Goal: Task Accomplishment & Management: Use online tool/utility

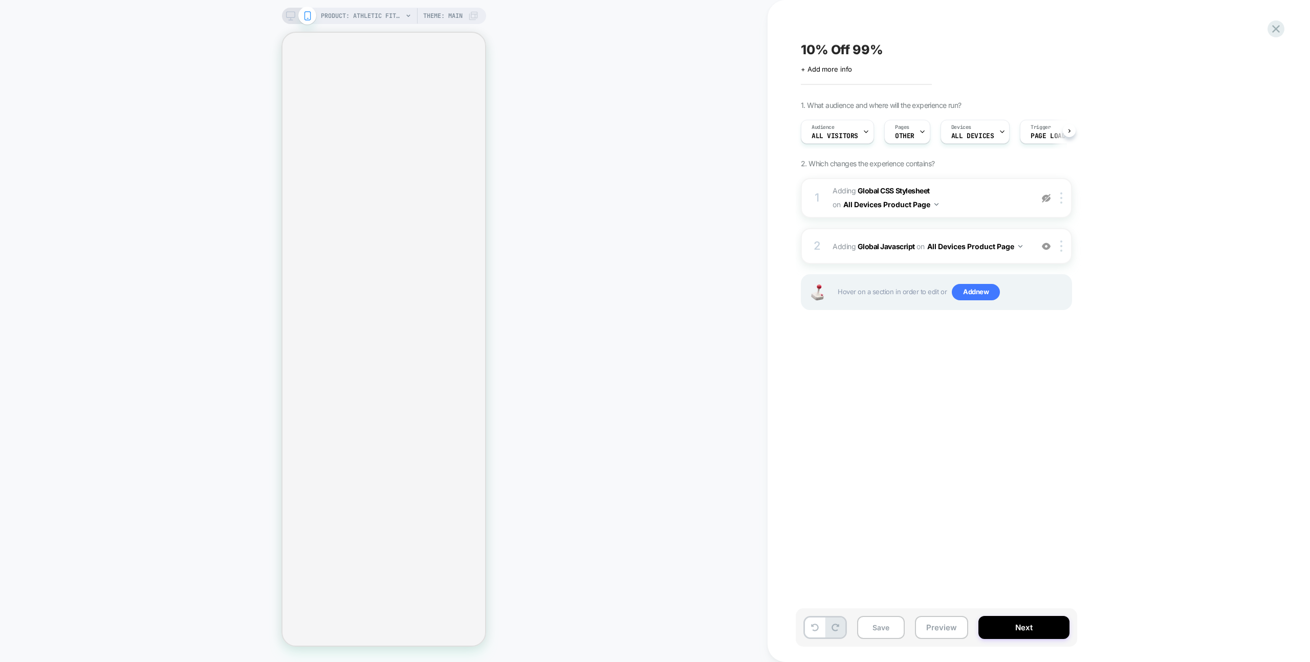
scroll to position [0, 1]
click at [987, 233] on div "2 Adding Global Javascript on All Devices Product Page Add Before Add After Tar…" at bounding box center [936, 246] width 271 height 36
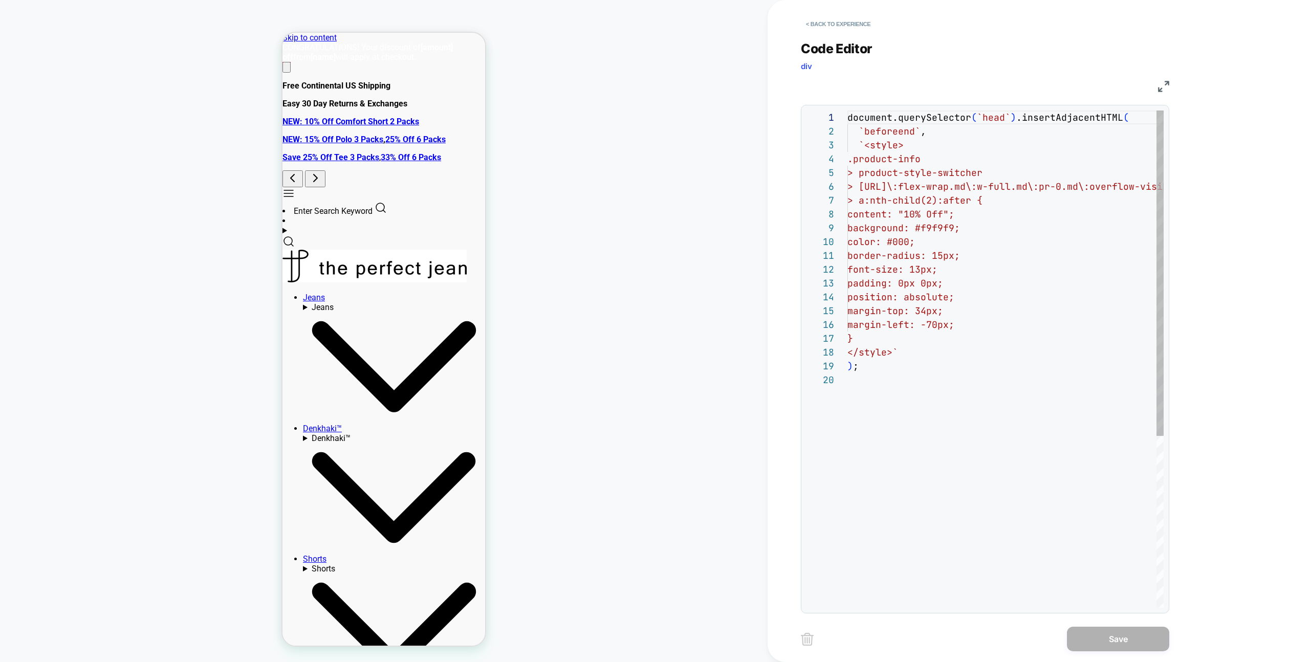
scroll to position [138, 0]
click at [829, 23] on button "< Back to experience" at bounding box center [838, 24] width 75 height 16
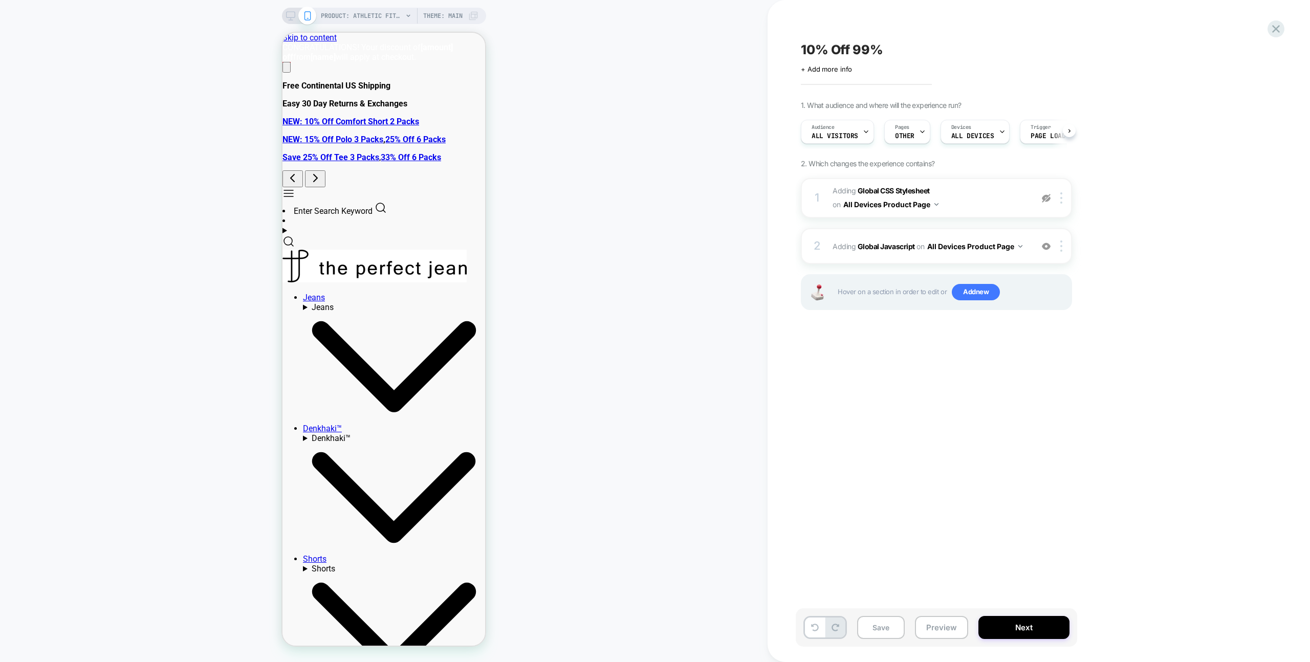
scroll to position [0, 1]
click at [1021, 232] on div "2 Adding Global Javascript on All Devices Product Page Add Before Add After Tar…" at bounding box center [936, 246] width 271 height 36
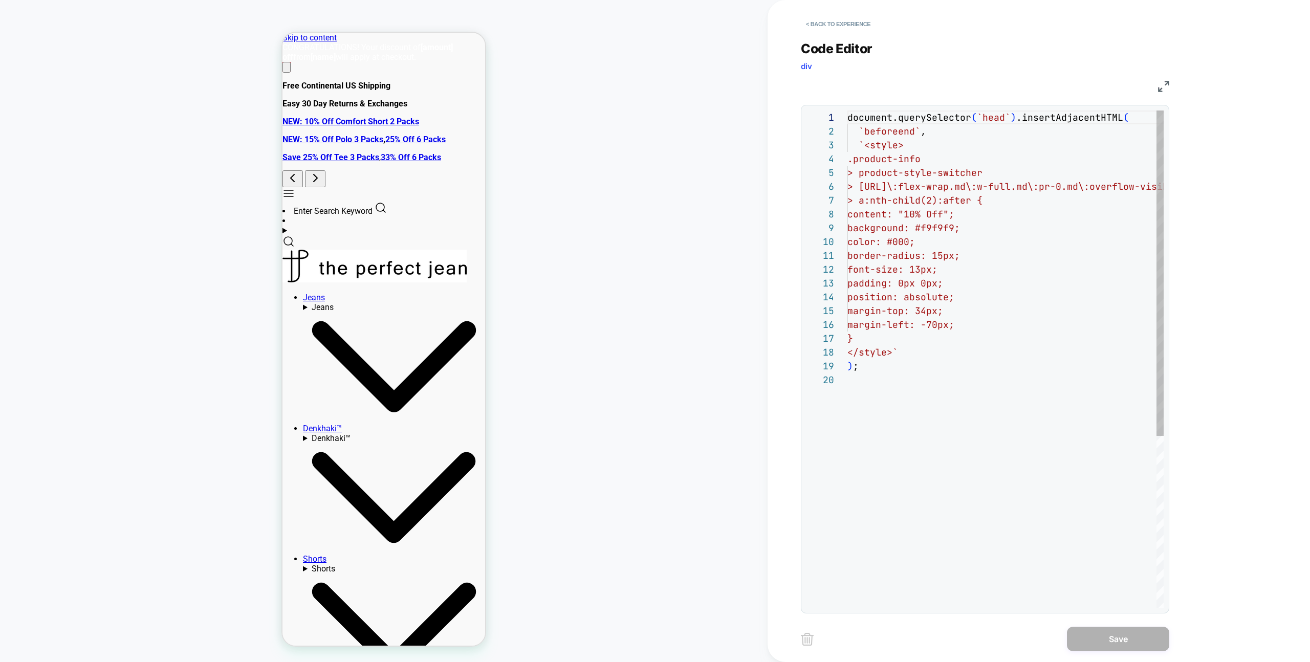
scroll to position [111, 122]
click at [1024, 230] on div "document.querySelector ( `head` ) .insertAdjacentHTML ( `beforeend` , `<style> …" at bounding box center [1006, 491] width 316 height 760
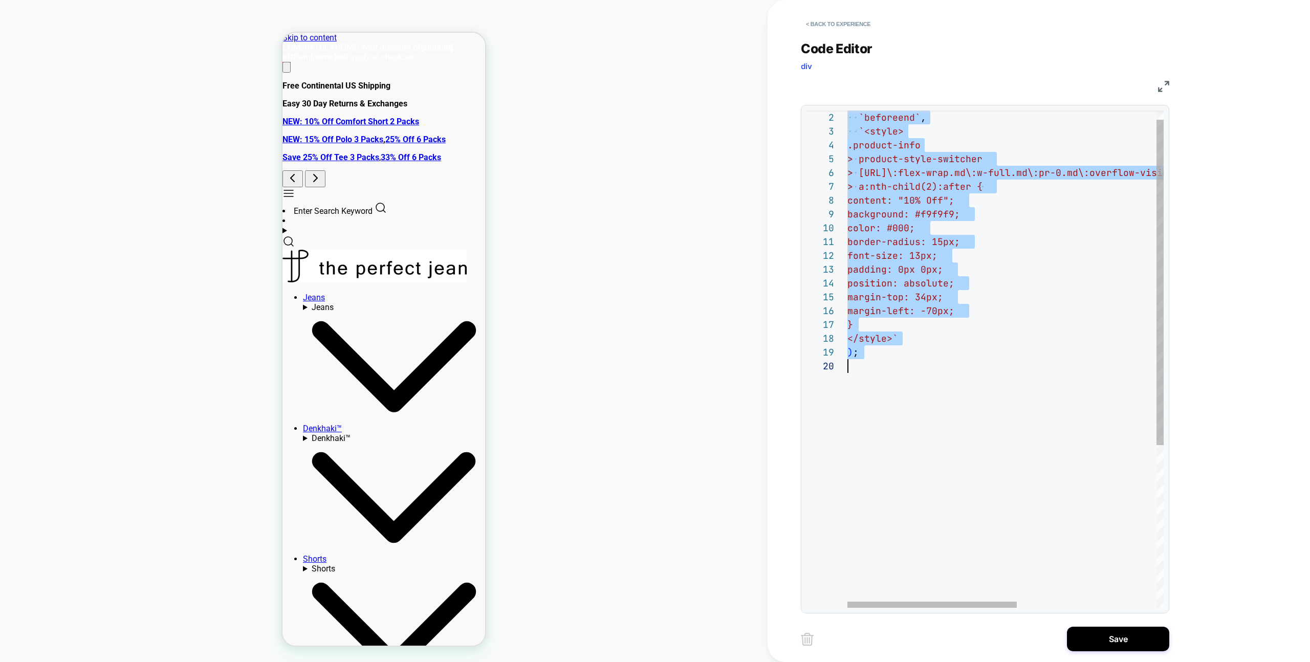
scroll to position [0, 0]
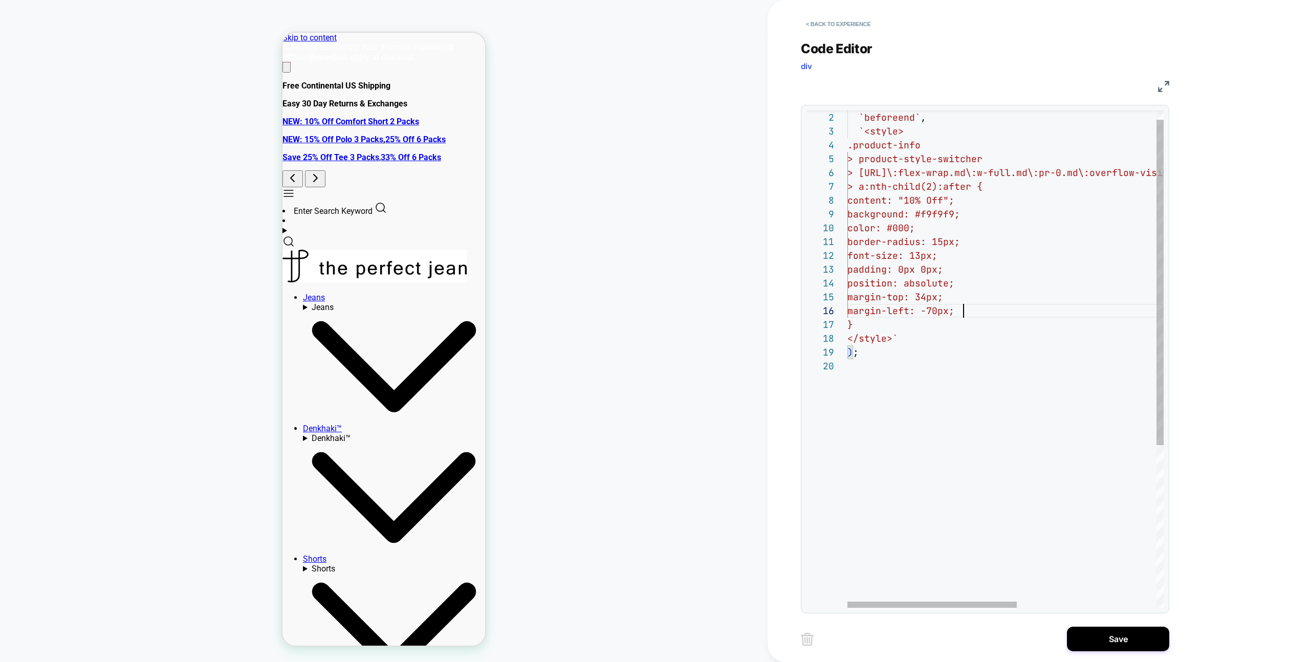
click at [976, 314] on div "`beforeend` , `<style> .product-info > product-style-switcher > [URL]\:f lex-wr…" at bounding box center [1136, 477] width 576 height 760
type textarea "**********"
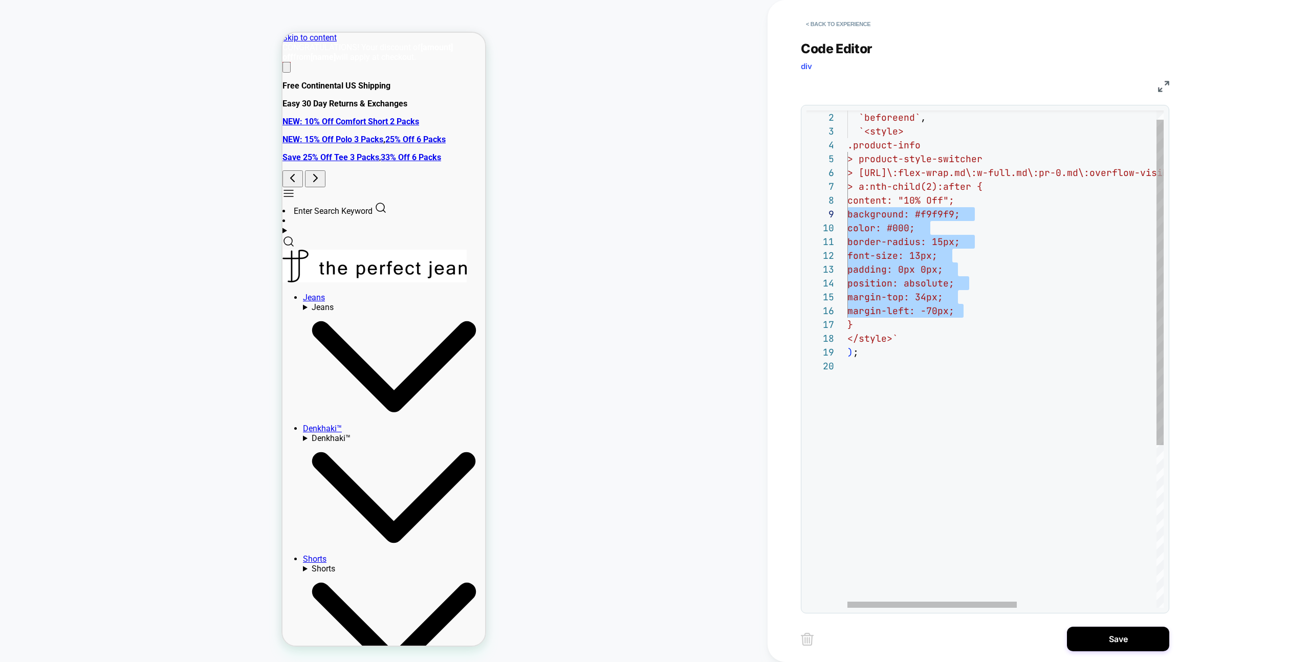
scroll to position [97, 0]
drag, startPoint x: 979, startPoint y: 313, endPoint x: 816, endPoint y: 204, distance: 196.4
click at [848, 204] on div "`beforeend` , `<style> .product-info > product-style-switcher > [URL]\:f lex-wr…" at bounding box center [1136, 477] width 576 height 760
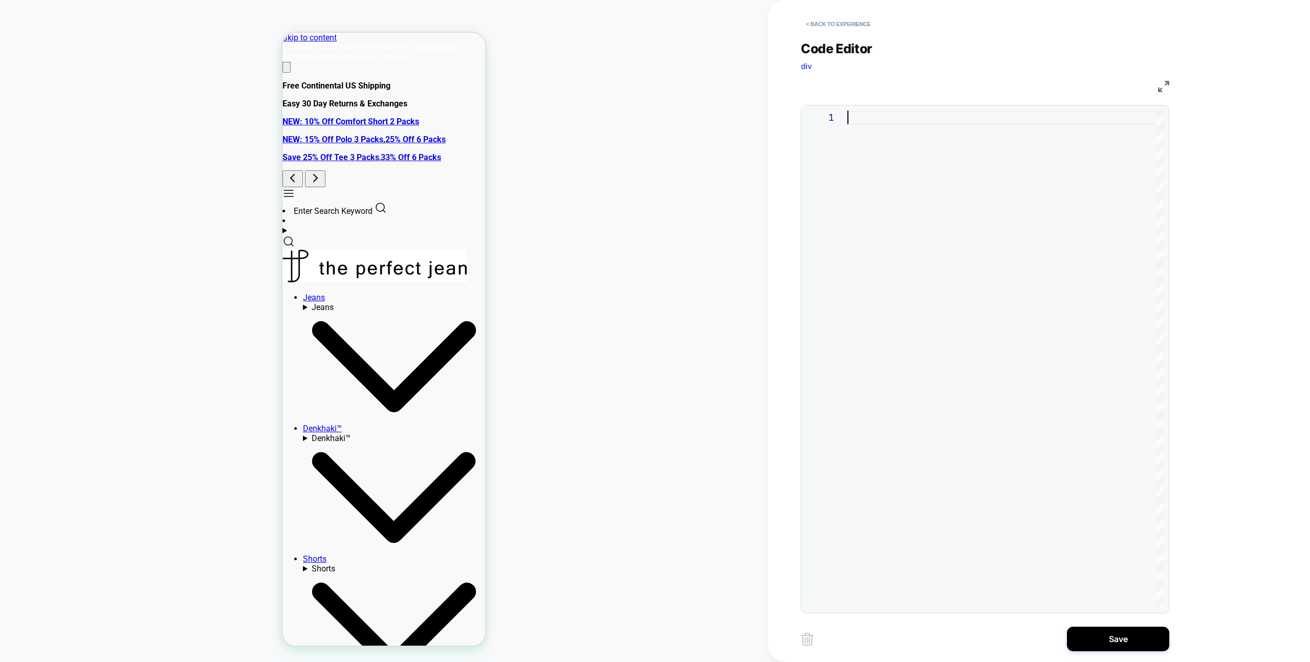
click at [877, 186] on div at bounding box center [1006, 360] width 316 height 498
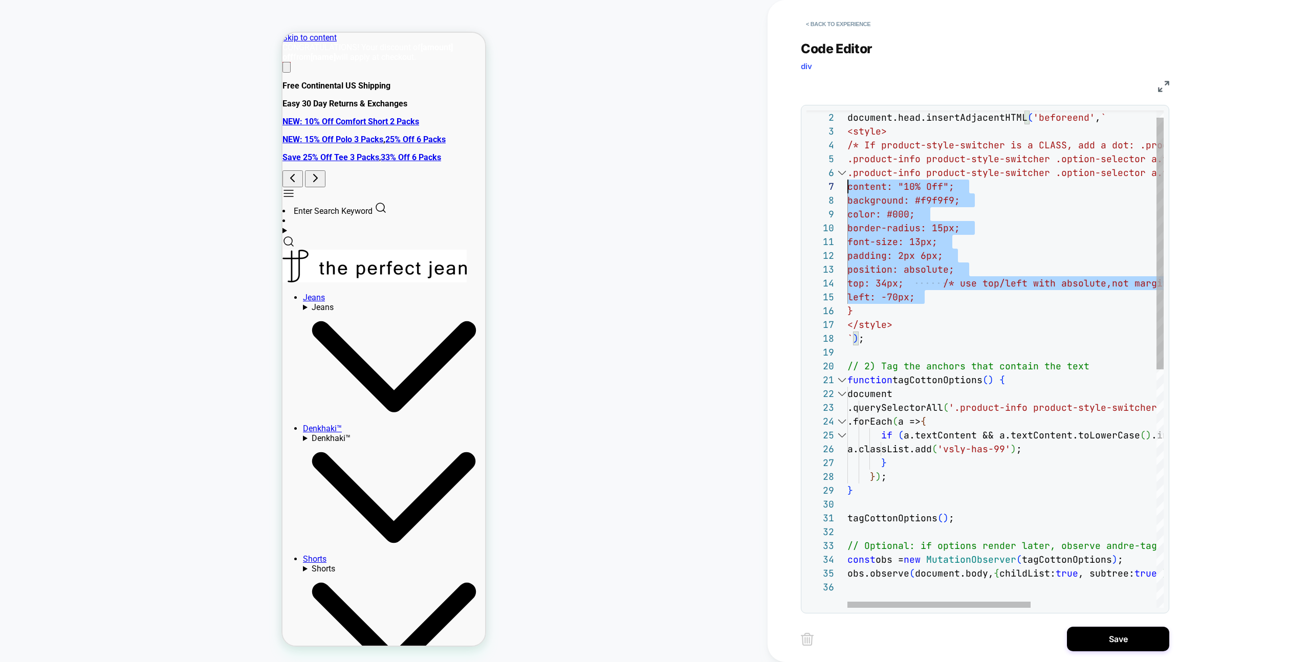
scroll to position [83, 0]
drag, startPoint x: 932, startPoint y: 299, endPoint x: 813, endPoint y: 185, distance: 164.4
click at [848, 185] on div "document.head.insertAdjacentHTML ( 'beforeend' , ` <style> /* If product-style-…" at bounding box center [1114, 587] width 532 height 981
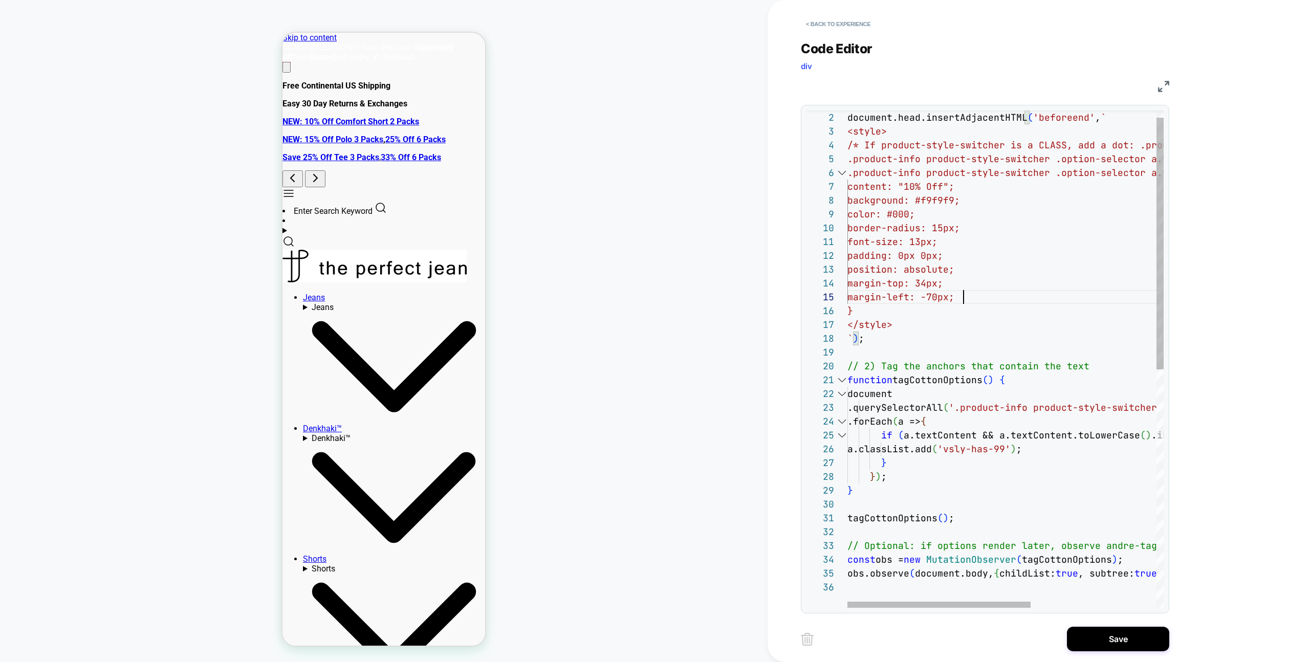
click at [877, 150] on div "document.head.insertAdjacentHTML ( 'beforeend' , ` <style> /* If product-style-…" at bounding box center [1114, 587] width 532 height 981
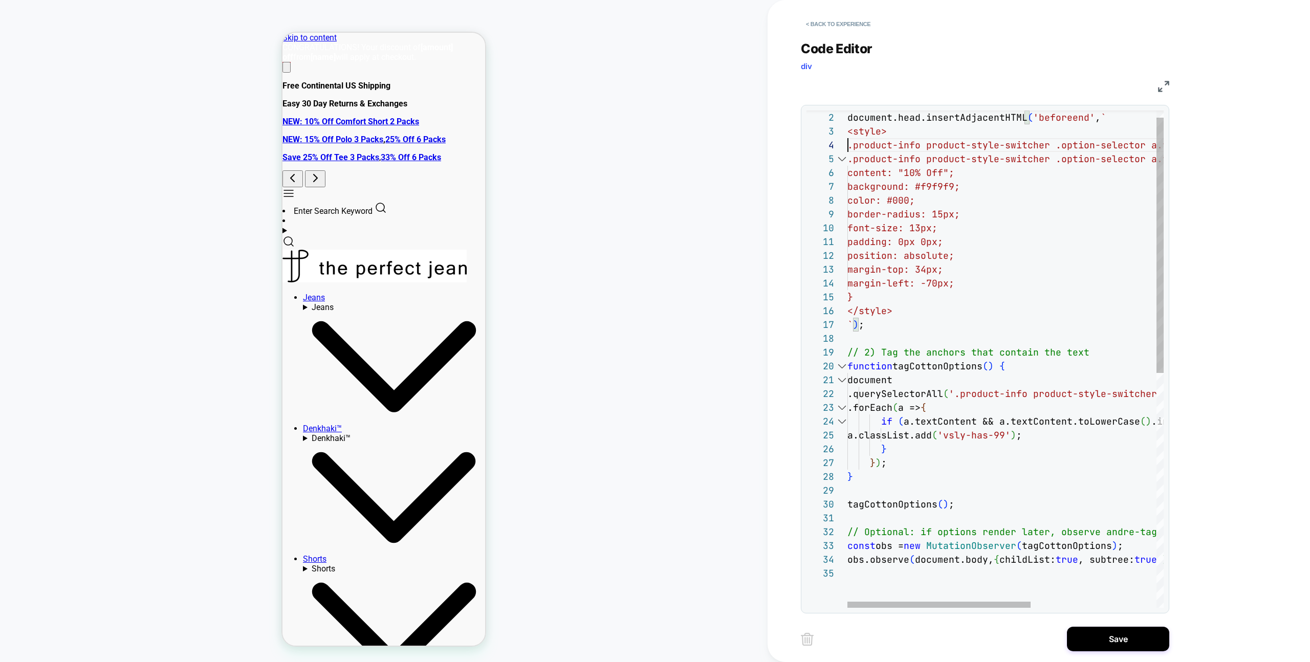
click at [878, 354] on div "document.head.insertAdjacentHTML ( 'beforeend' , ` <style> .product-info produc…" at bounding box center [1114, 580] width 532 height 967
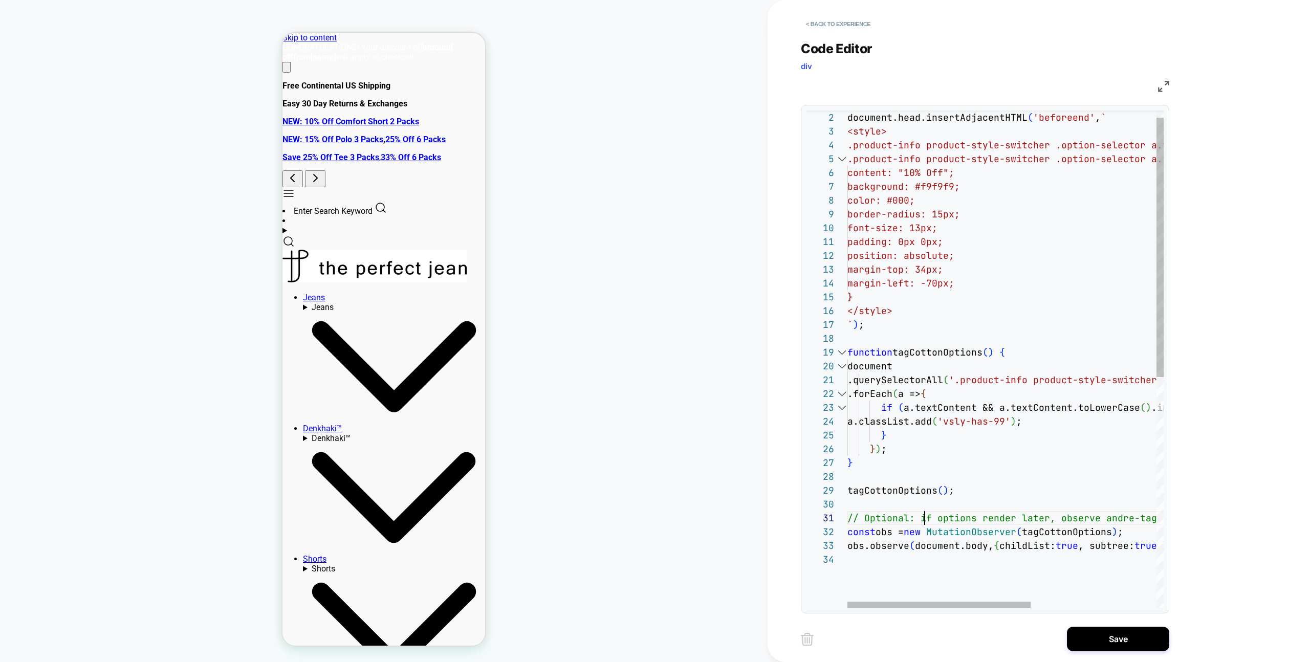
click at [923, 523] on div "document.head.insertAdjacentHTML ( 'beforeend' , ` <style> .product-info produc…" at bounding box center [1114, 574] width 532 height 954
type textarea "**********"
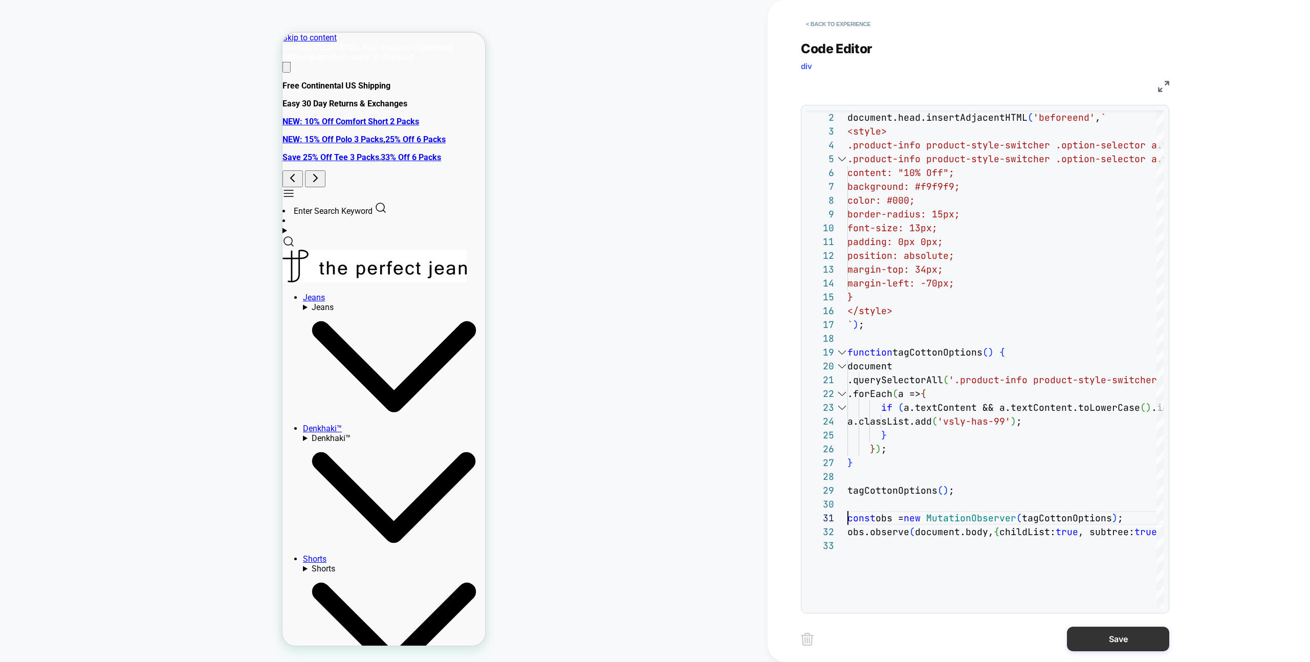
click at [1116, 650] on button "Save" at bounding box center [1118, 639] width 102 height 25
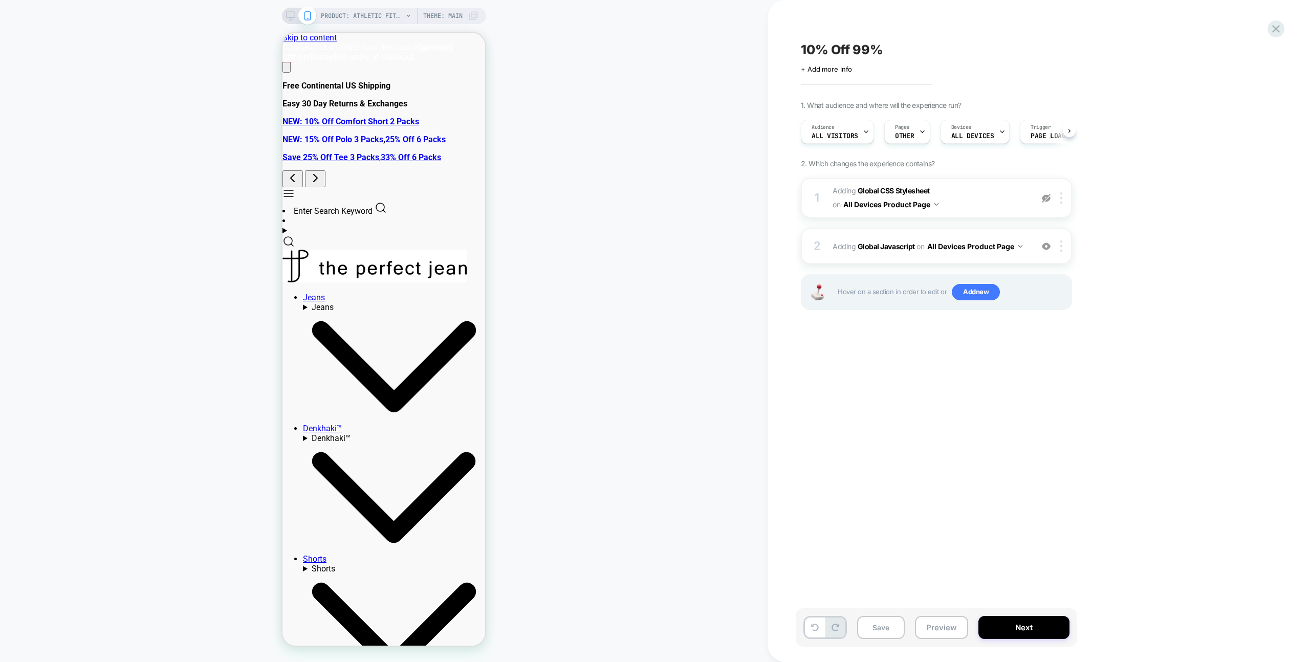
drag, startPoint x: 936, startPoint y: 620, endPoint x: 939, endPoint y: 607, distance: 13.7
click at [936, 619] on button "Preview" at bounding box center [941, 627] width 53 height 23
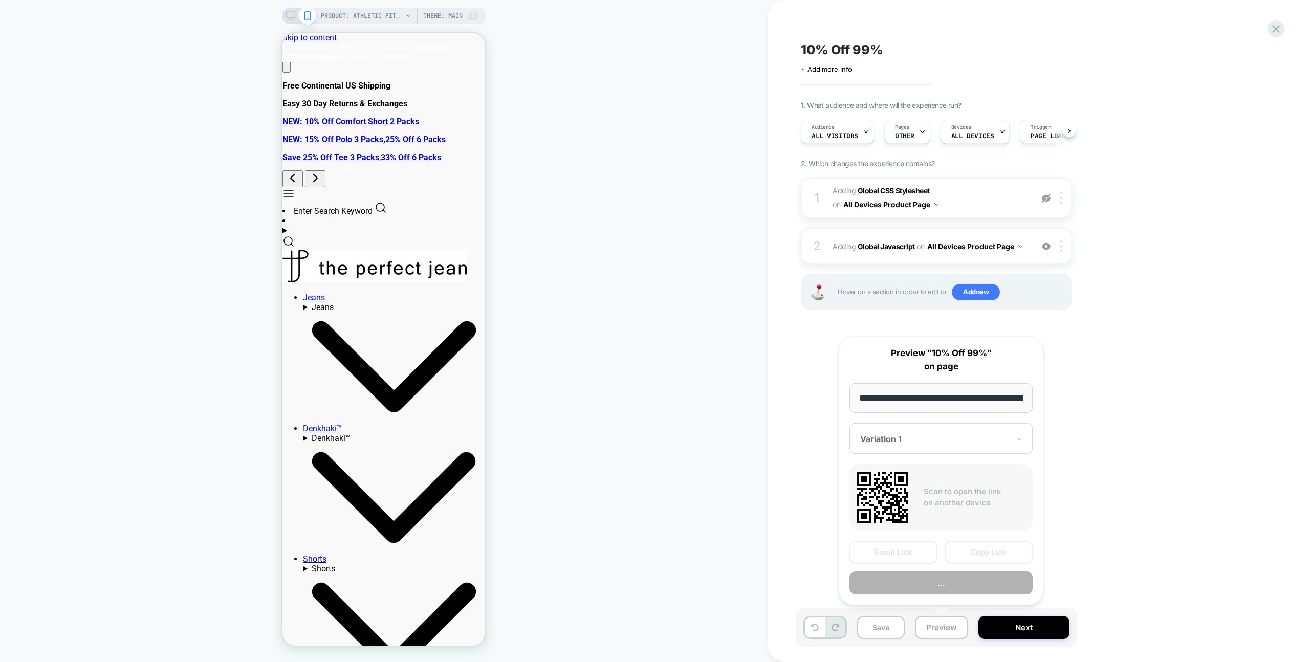
scroll to position [0, 179]
click at [947, 572] on button "Preview" at bounding box center [941, 583] width 183 height 23
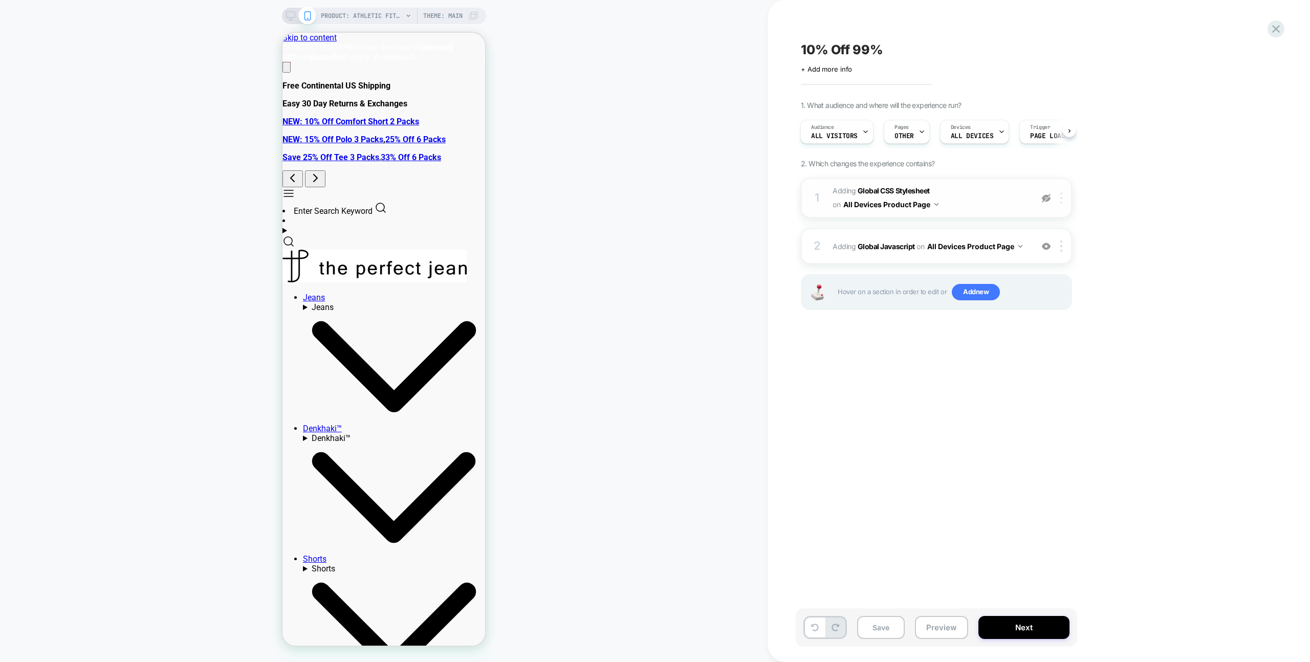
click at [1061, 197] on img at bounding box center [1062, 197] width 2 height 11
click at [1054, 250] on div "Delete" at bounding box center [1062, 252] width 91 height 28
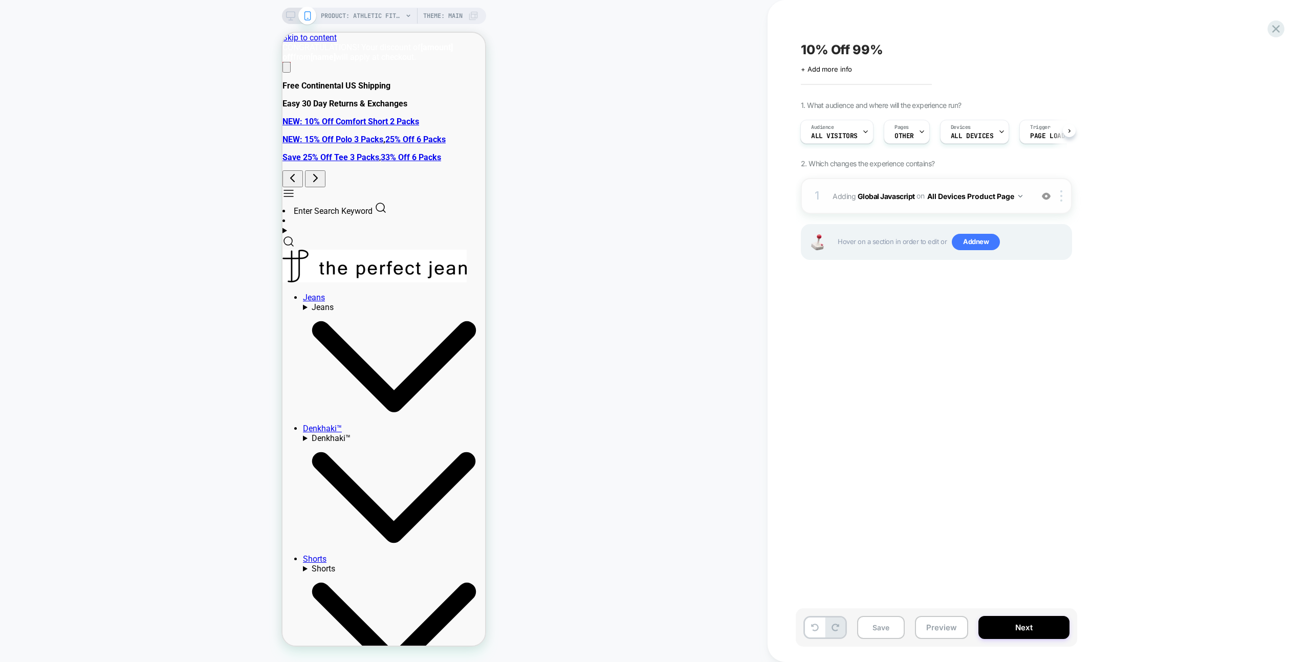
click at [955, 183] on div "1 Adding Global Javascript on All Devices Product Page Add Before Add After Tar…" at bounding box center [936, 196] width 271 height 36
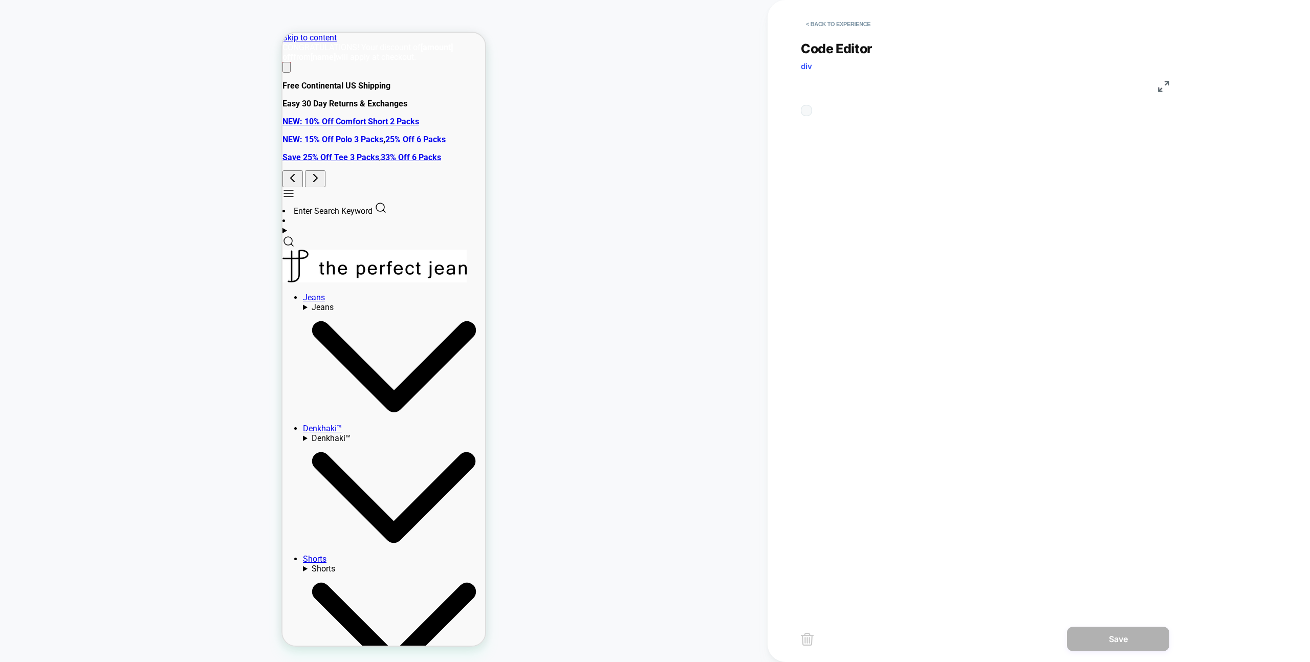
scroll to position [138, 0]
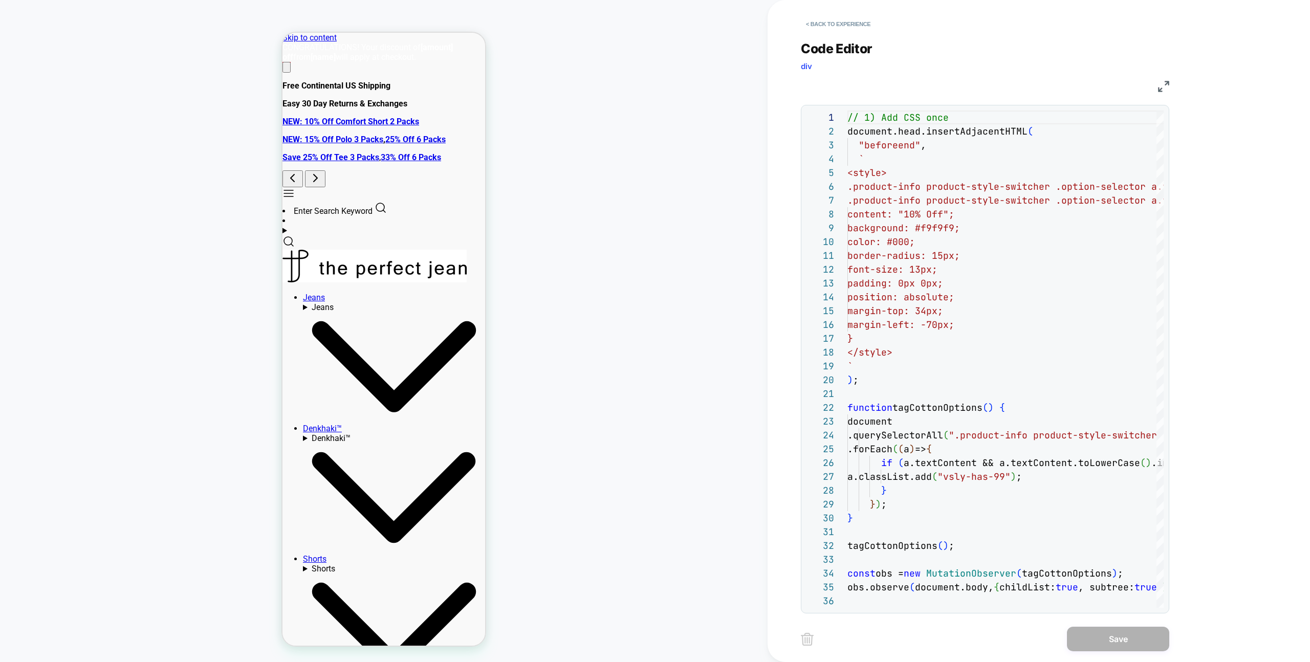
click at [964, 111] on div "// 1) Add CSS once document.head.insertAdjacentHTML ( "beforeend" , ` <style> .…" at bounding box center [1114, 601] width 532 height 981
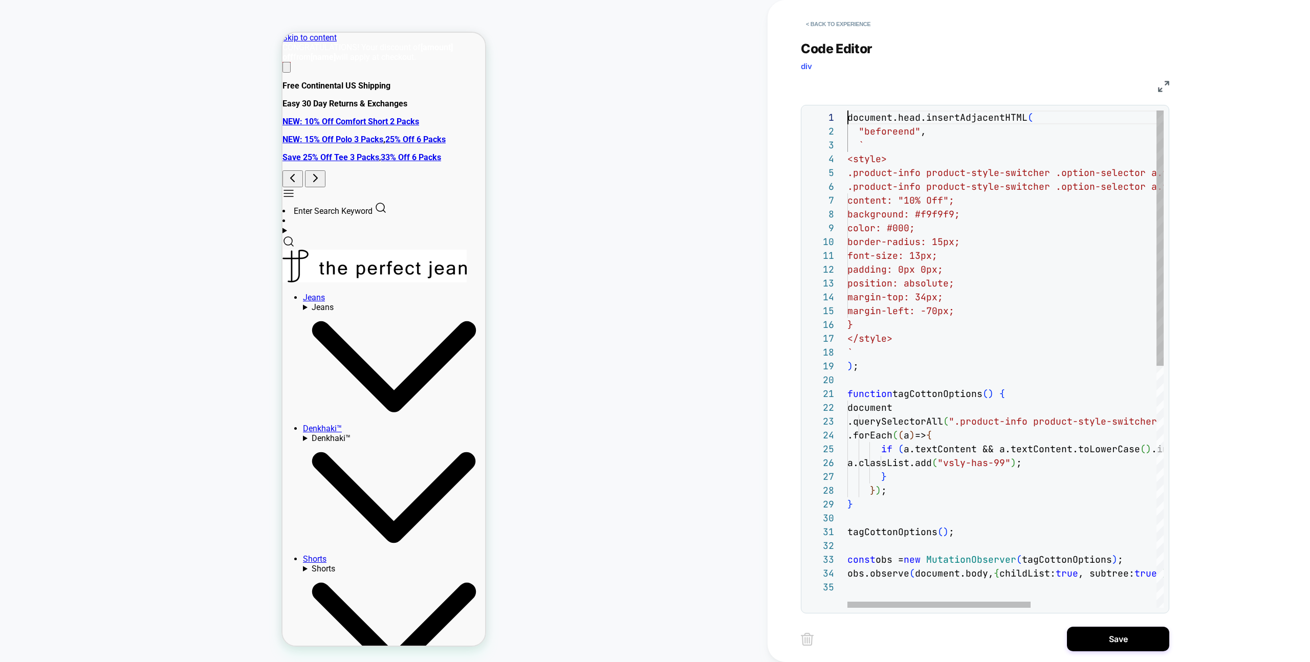
scroll to position [0, 0]
click at [1032, 282] on div ".product-info product-style-switcher .option-selec tor a.vsly-has-99 { position…" at bounding box center [1114, 594] width 532 height 967
drag, startPoint x: 1018, startPoint y: 319, endPoint x: 1073, endPoint y: 534, distance: 222.0
click at [1018, 319] on div ".product-info product-style-switcher .option-selec tor a.vsly-has-99 { position…" at bounding box center [1114, 594] width 532 height 967
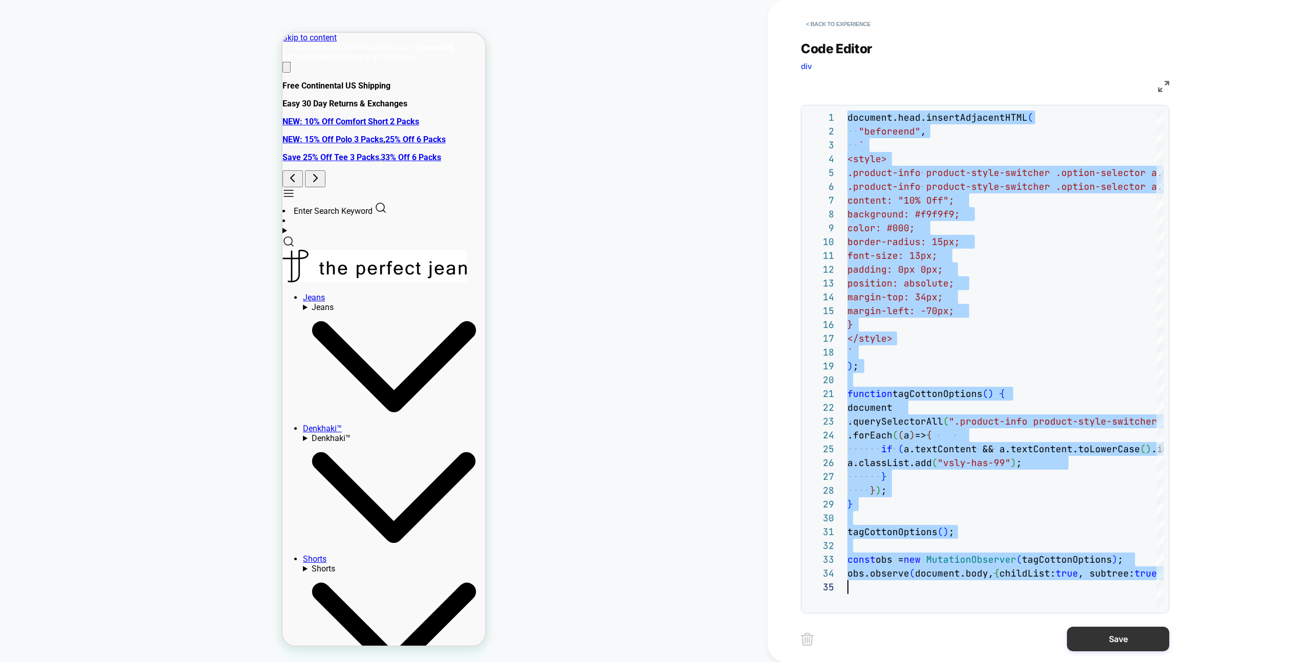
type textarea "**********"
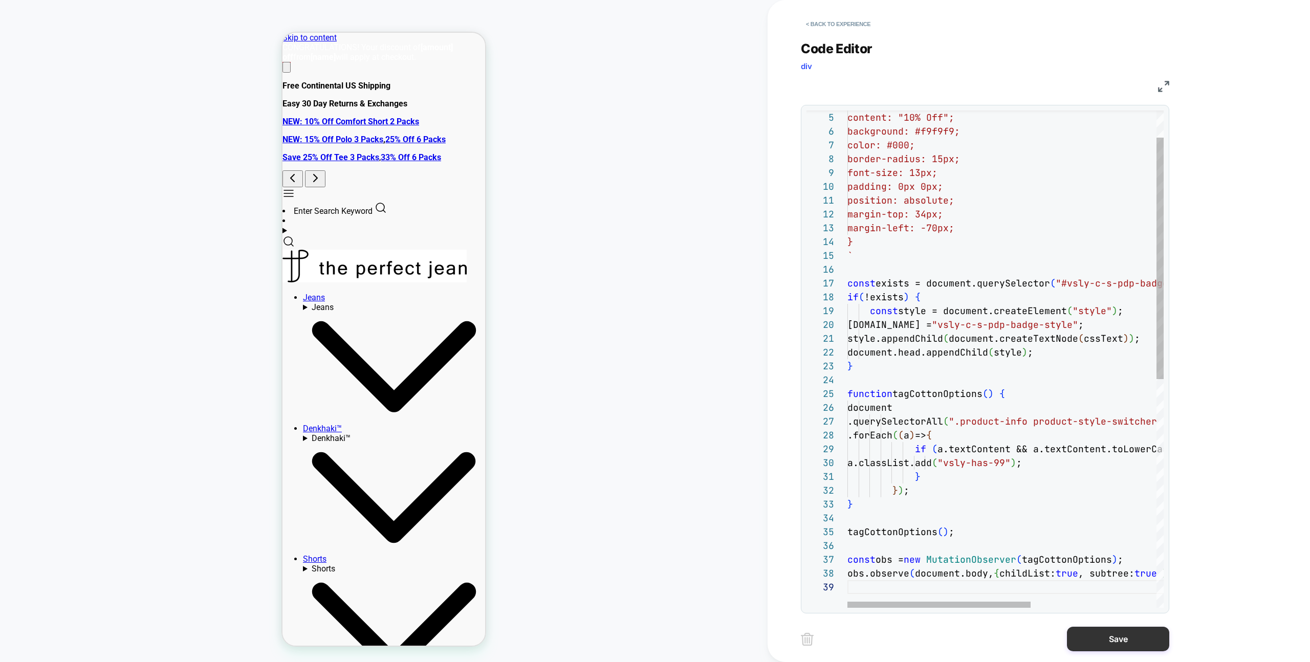
click at [1102, 634] on button "Save" at bounding box center [1118, 639] width 102 height 25
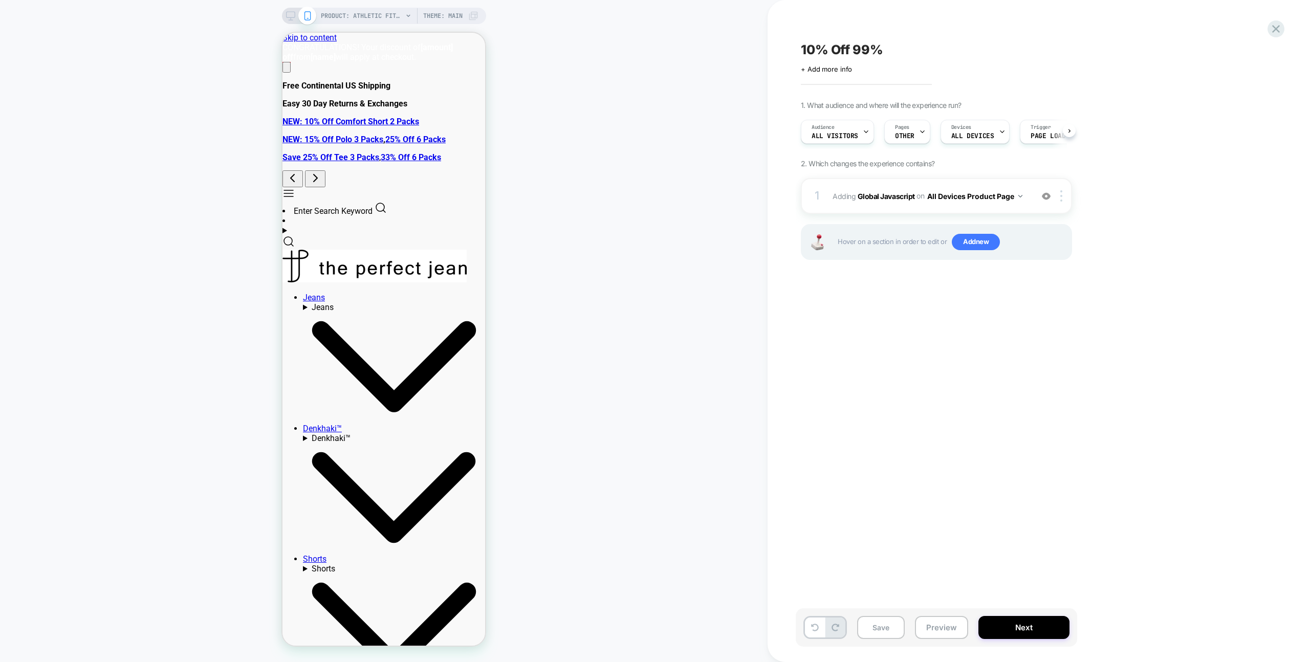
scroll to position [0, 1]
click at [945, 182] on div "1 Adding Global Javascript on All Devices Product Page Add Before Add After Tar…" at bounding box center [936, 196] width 271 height 36
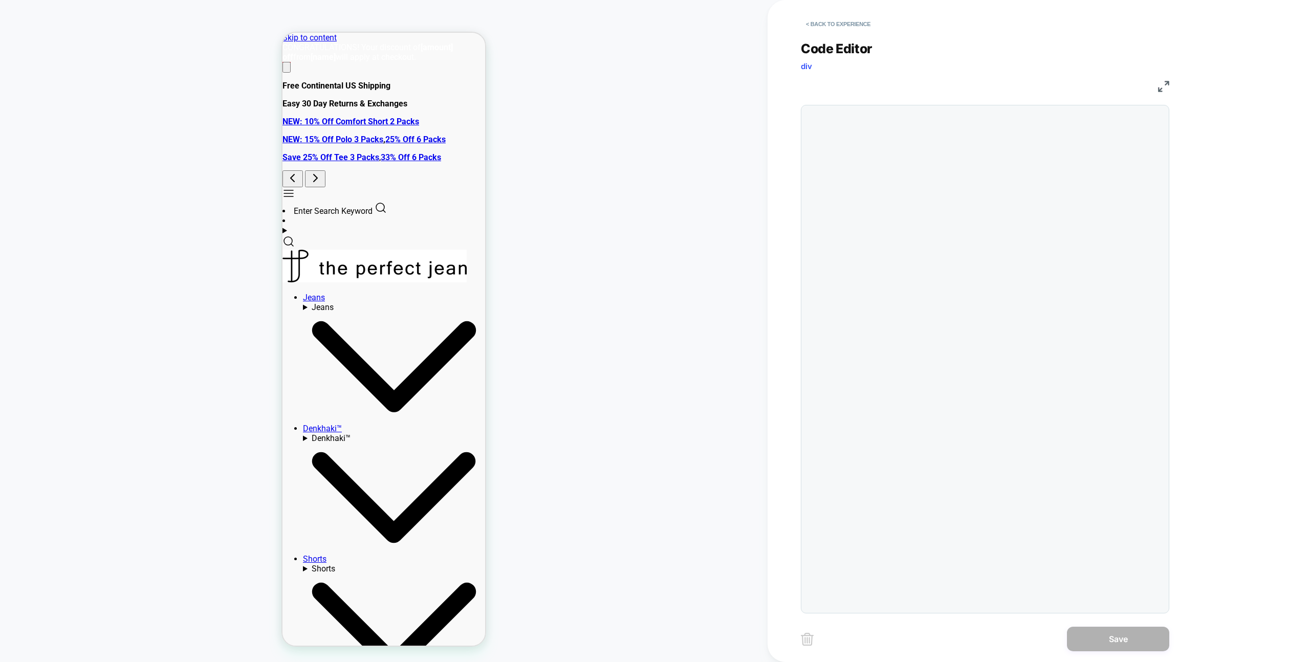
click at [877, 184] on div "const cssText = `" at bounding box center [863, 373] width 30 height 525
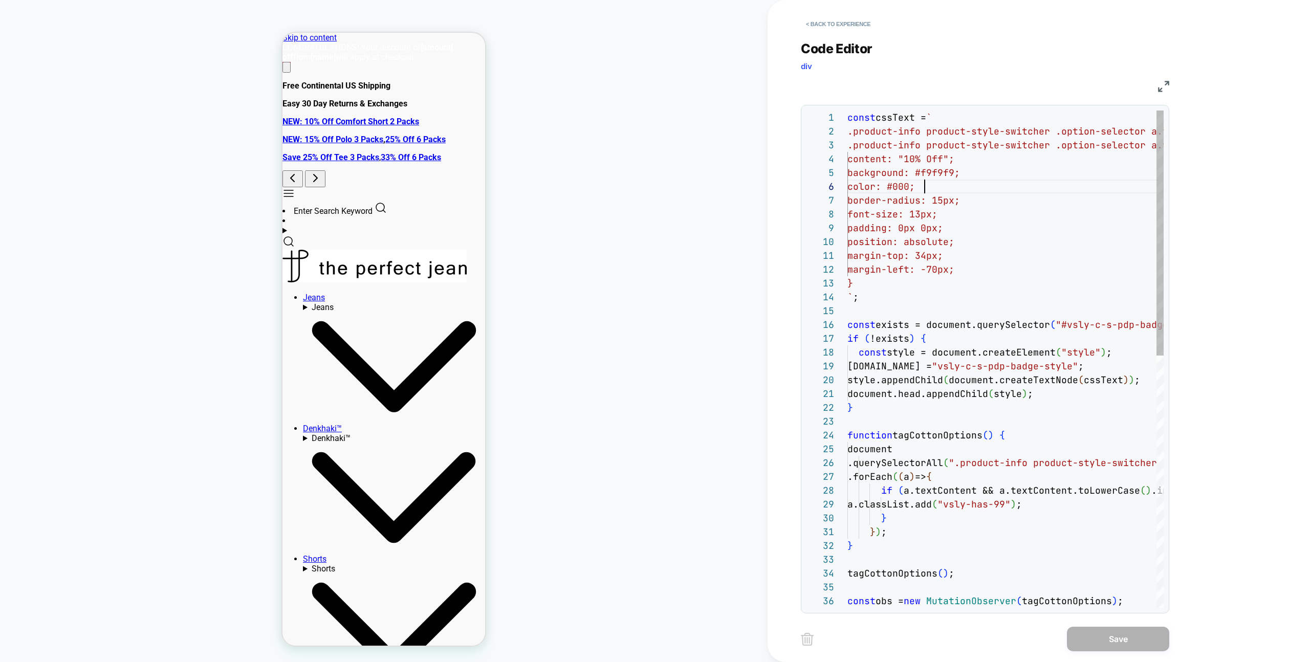
type textarea "**********"
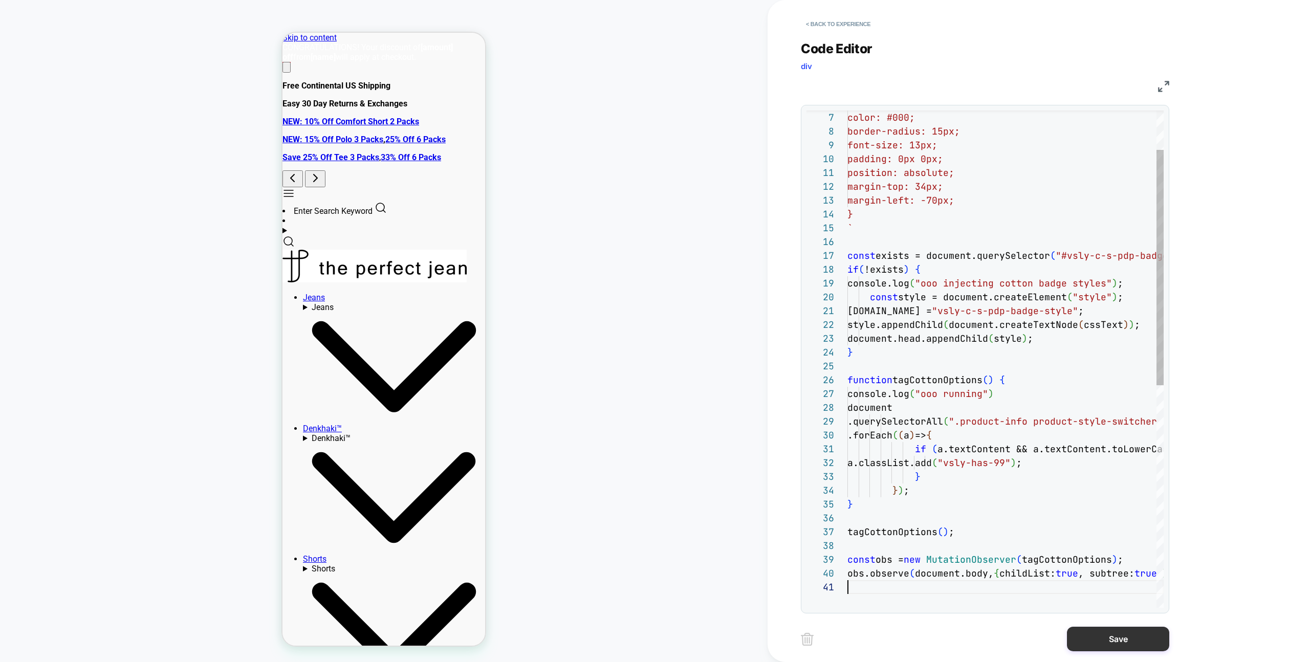
scroll to position [0, 0]
click at [1101, 636] on button "Save" at bounding box center [1118, 639] width 102 height 25
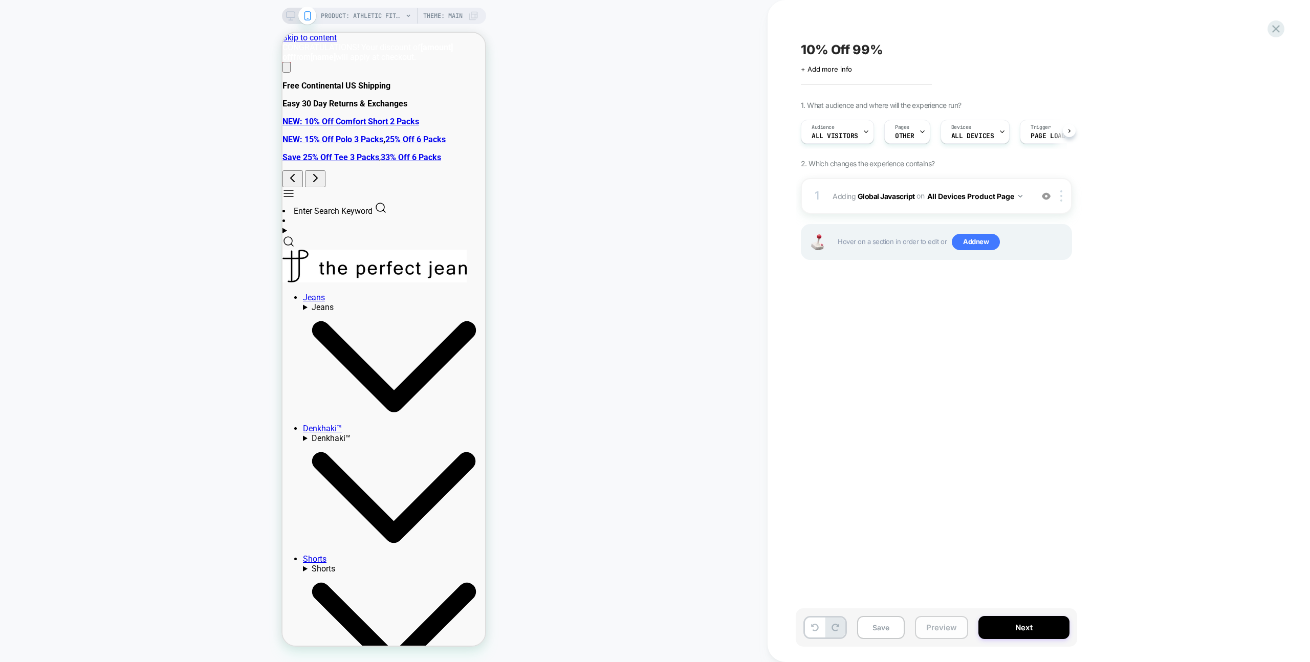
drag, startPoint x: 931, startPoint y: 623, endPoint x: 931, endPoint y: 617, distance: 6.1
click at [931, 623] on button "Preview" at bounding box center [941, 627] width 53 height 23
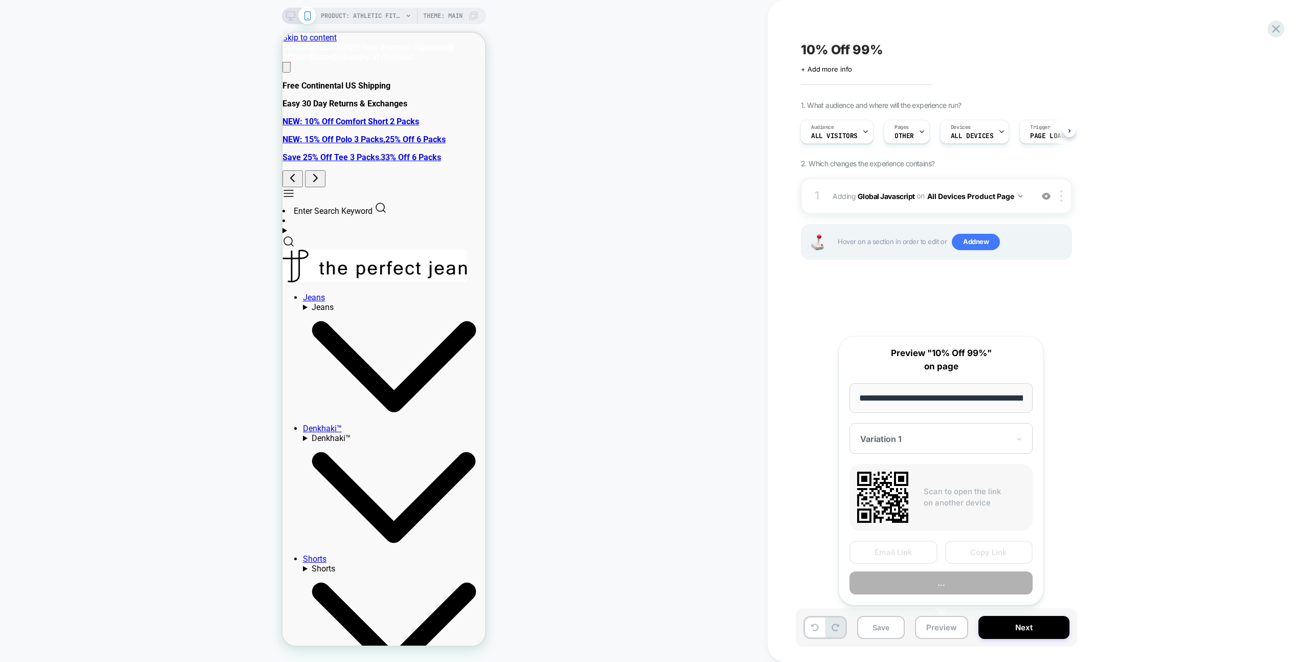
scroll to position [0, 179]
click at [931, 593] on button "Preview" at bounding box center [941, 583] width 183 height 23
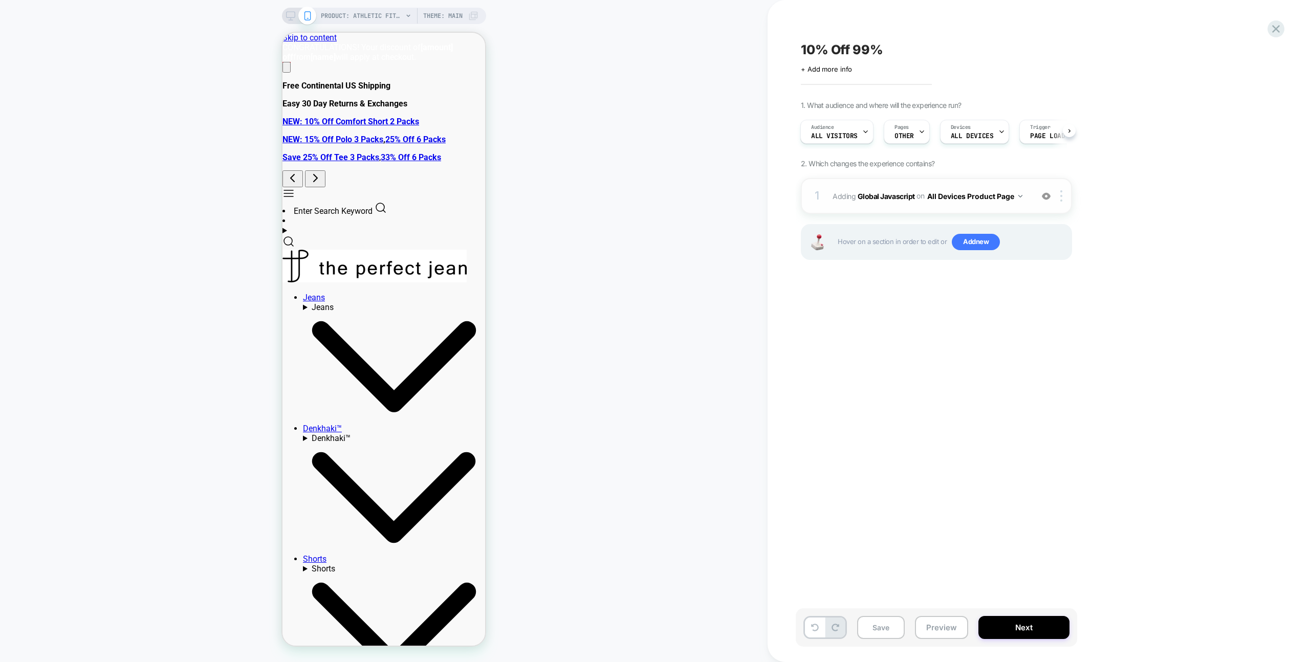
click at [1025, 186] on div "1 Adding Global Javascript on All Devices Product Page Add Before Add After Tar…" at bounding box center [936, 196] width 271 height 36
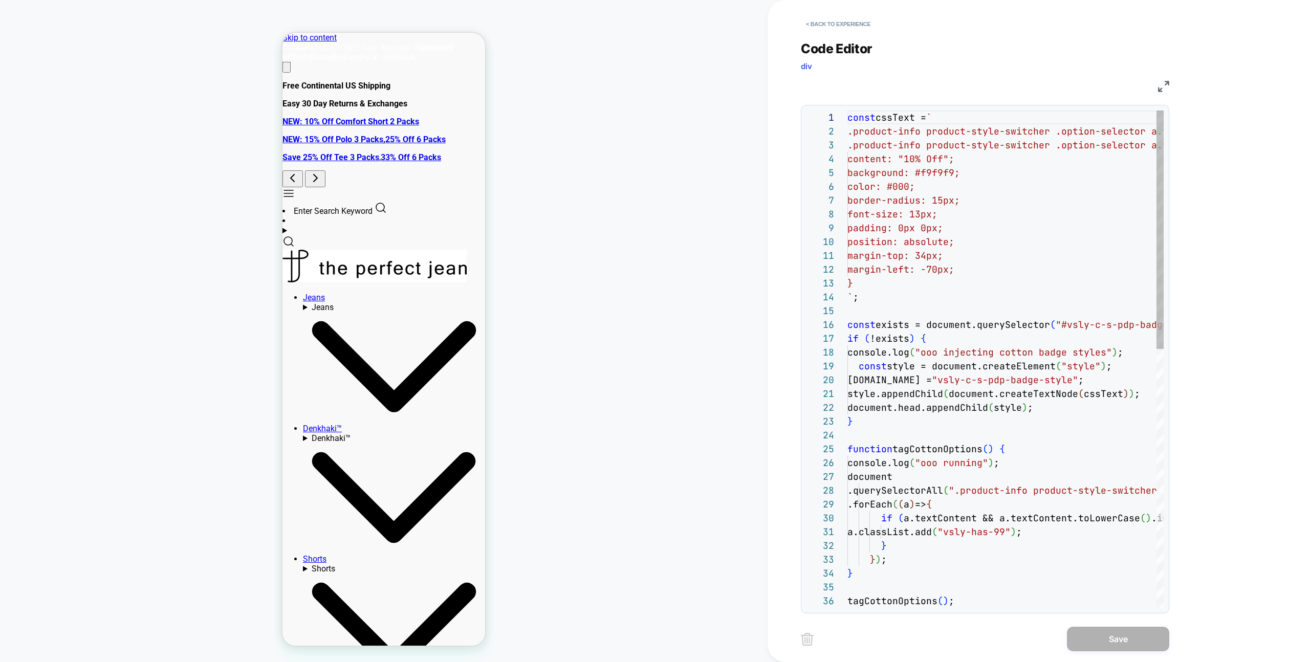
drag, startPoint x: 1025, startPoint y: 186, endPoint x: 1043, endPoint y: 220, distance: 38.5
click at [1028, 182] on div "const cssText = ` .product-info product-style-switcher .option-selec tor a.vsly…" at bounding box center [1006, 629] width 316 height 1037
type textarea "**********"
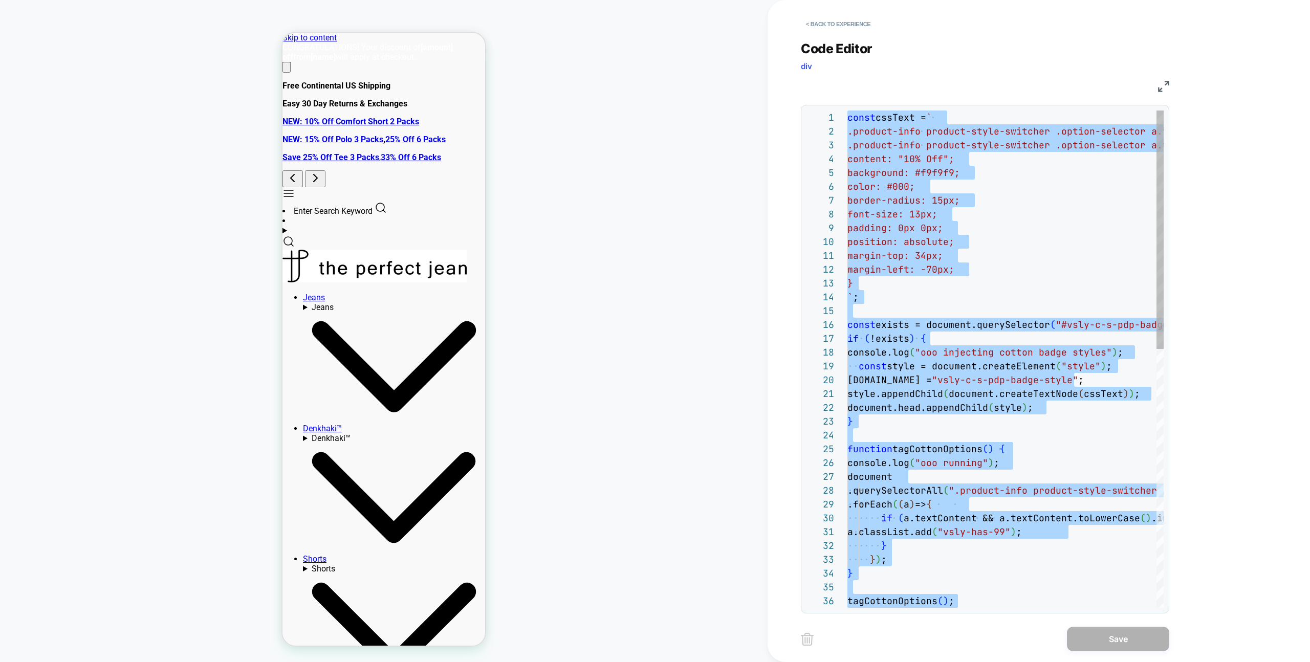
scroll to position [0, 0]
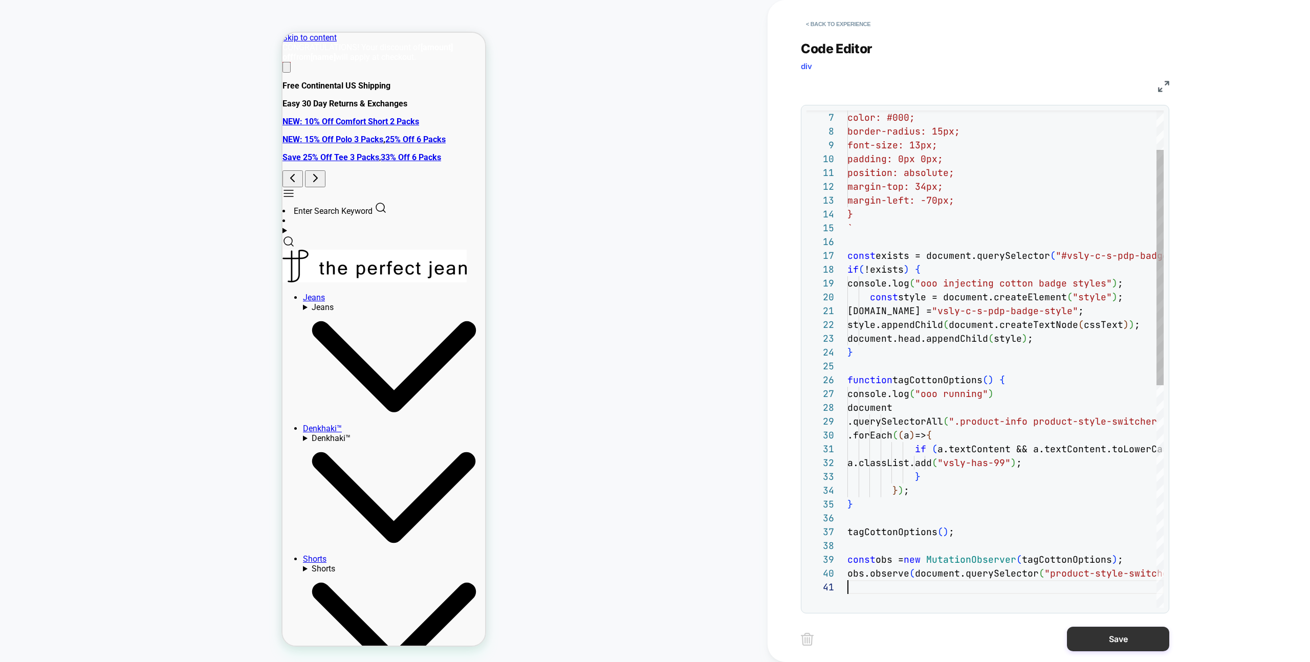
click at [1103, 638] on button "Save" at bounding box center [1118, 639] width 102 height 25
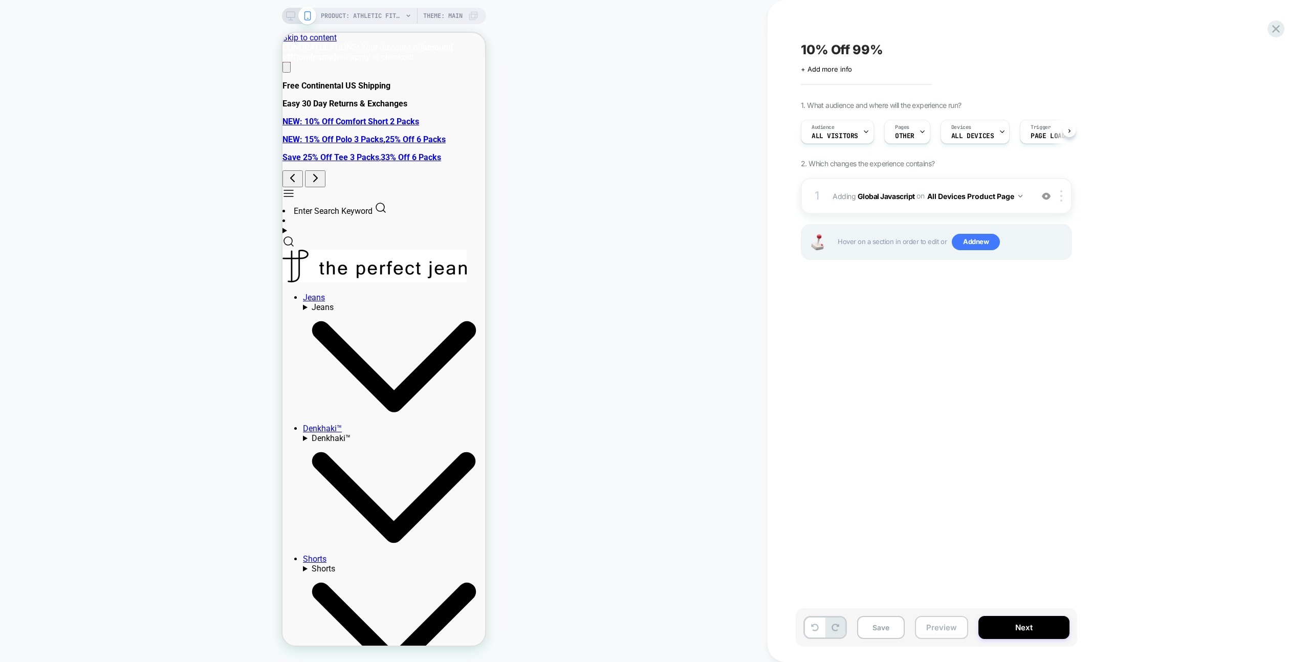
scroll to position [0, 1]
click at [917, 626] on button "Preview" at bounding box center [941, 627] width 53 height 23
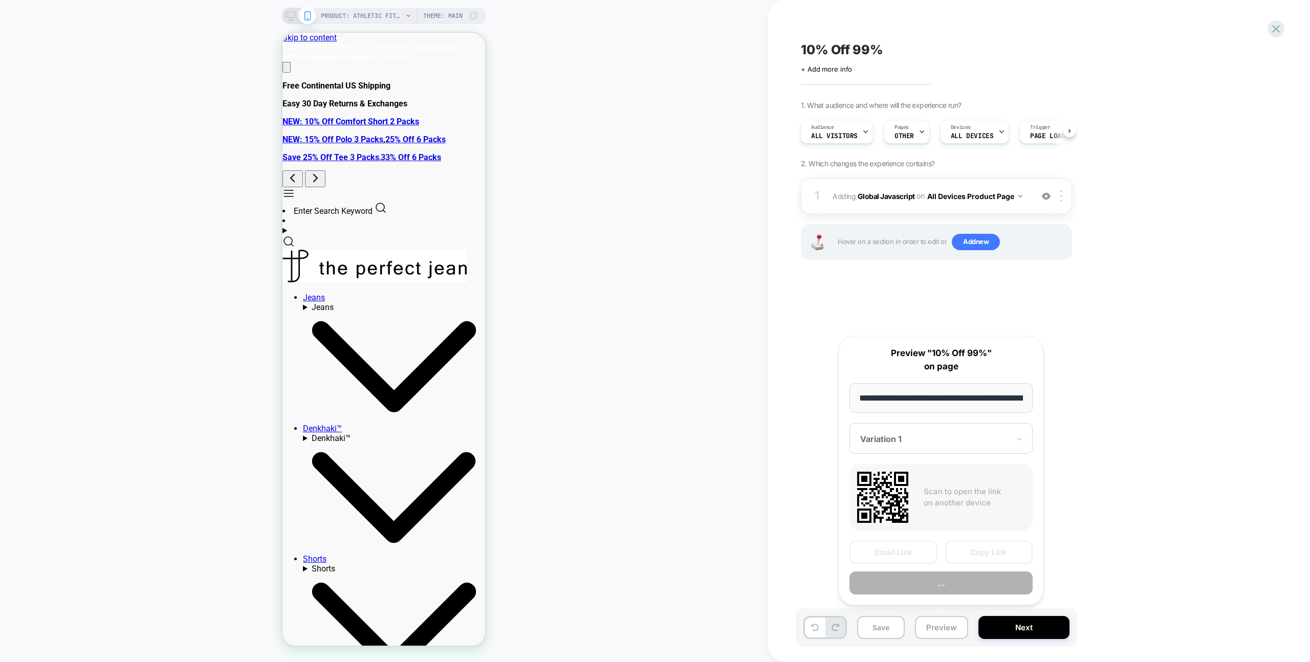
scroll to position [0, 0]
click at [936, 583] on button "..." at bounding box center [941, 583] width 183 height 23
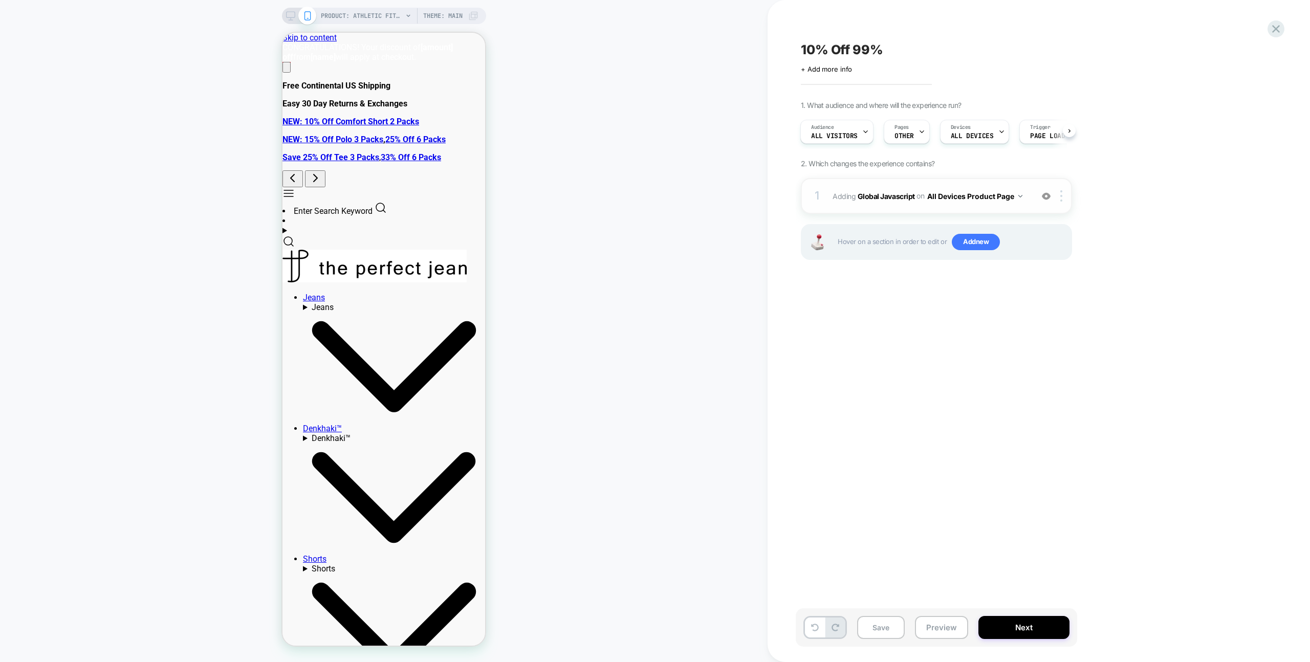
click at [1010, 181] on div "1 Adding Global Javascript on All Devices Product Page Add Before Add After Tar…" at bounding box center [936, 196] width 271 height 36
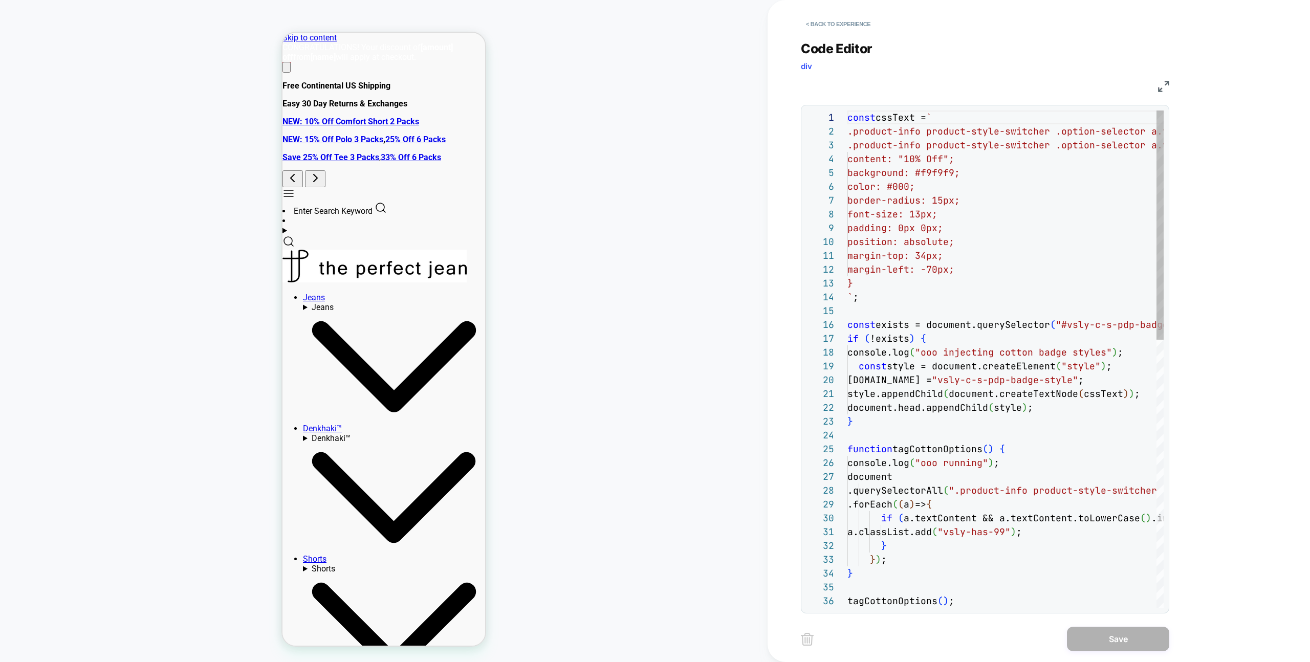
drag, startPoint x: 1010, startPoint y: 181, endPoint x: 1060, endPoint y: 231, distance: 70.2
click at [1036, 175] on div "const cssText = ` .product-info product-style-switcher .option-selec tor a.vsly…" at bounding box center [1006, 650] width 316 height 1078
type textarea "**********"
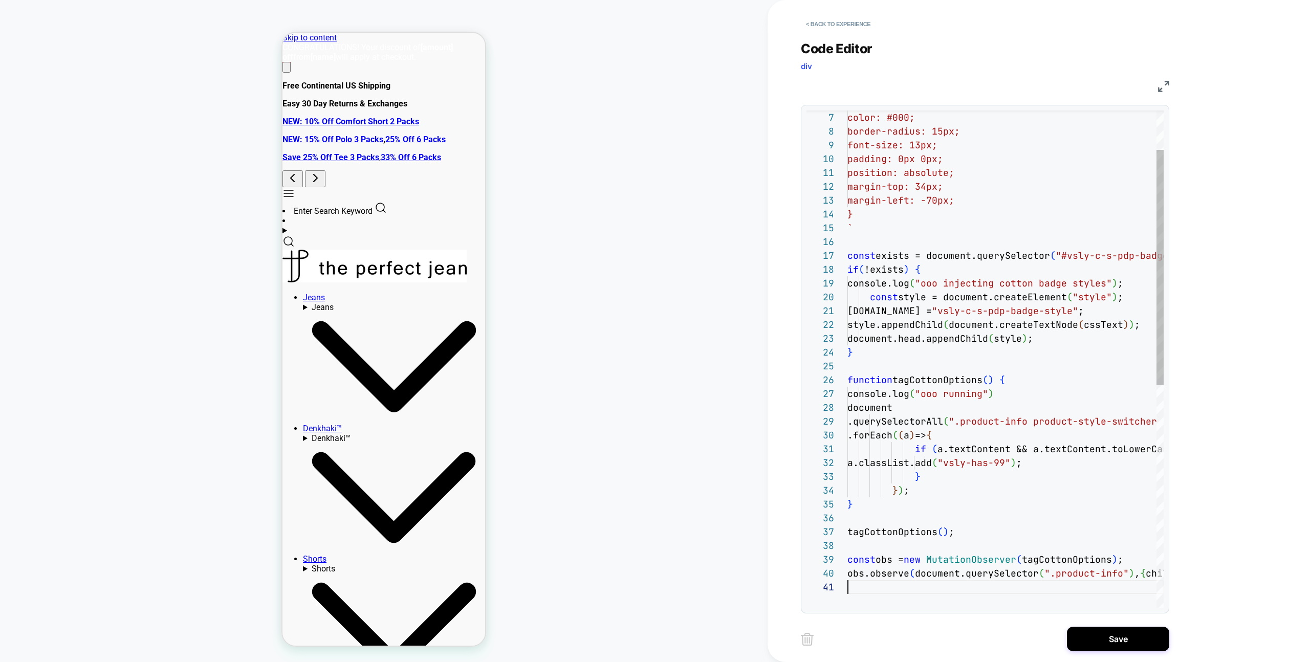
drag, startPoint x: 1125, startPoint y: 627, endPoint x: 1109, endPoint y: 624, distance: 16.6
click at [1125, 627] on div "Save" at bounding box center [985, 640] width 369 height 26
click at [1110, 631] on button "Save" at bounding box center [1118, 639] width 102 height 25
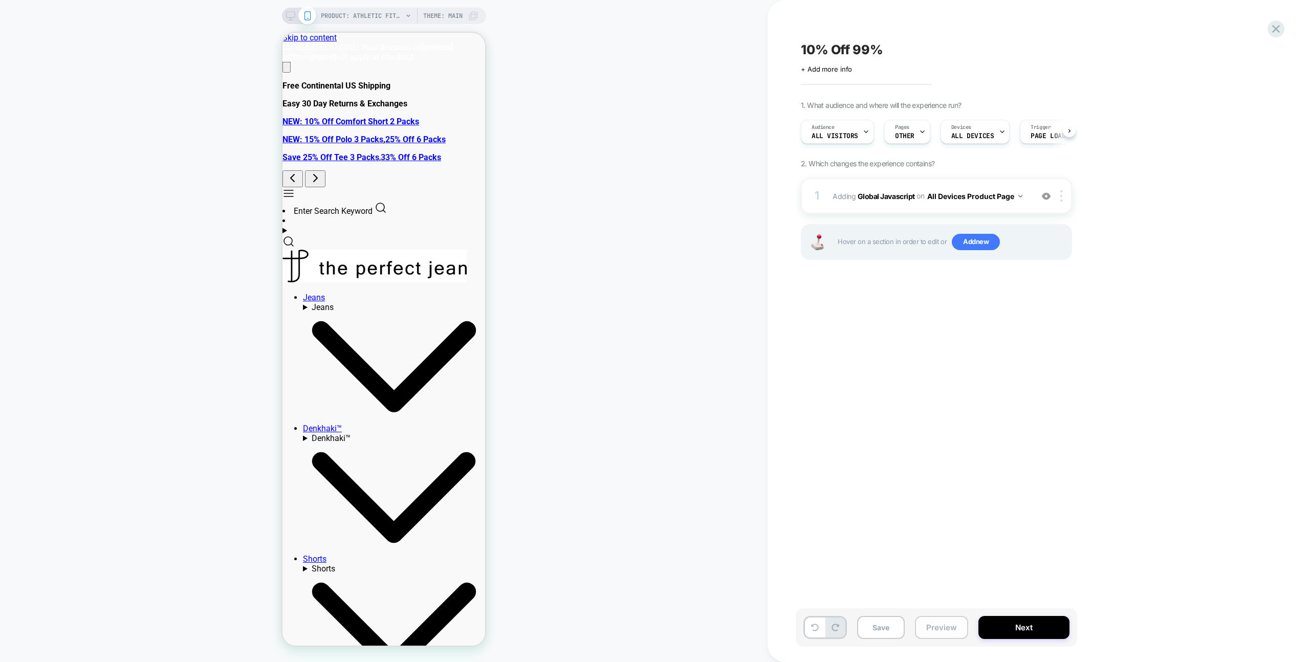
drag, startPoint x: 937, startPoint y: 632, endPoint x: 938, endPoint y: 620, distance: 12.3
click at [937, 632] on button "Preview" at bounding box center [941, 627] width 53 height 23
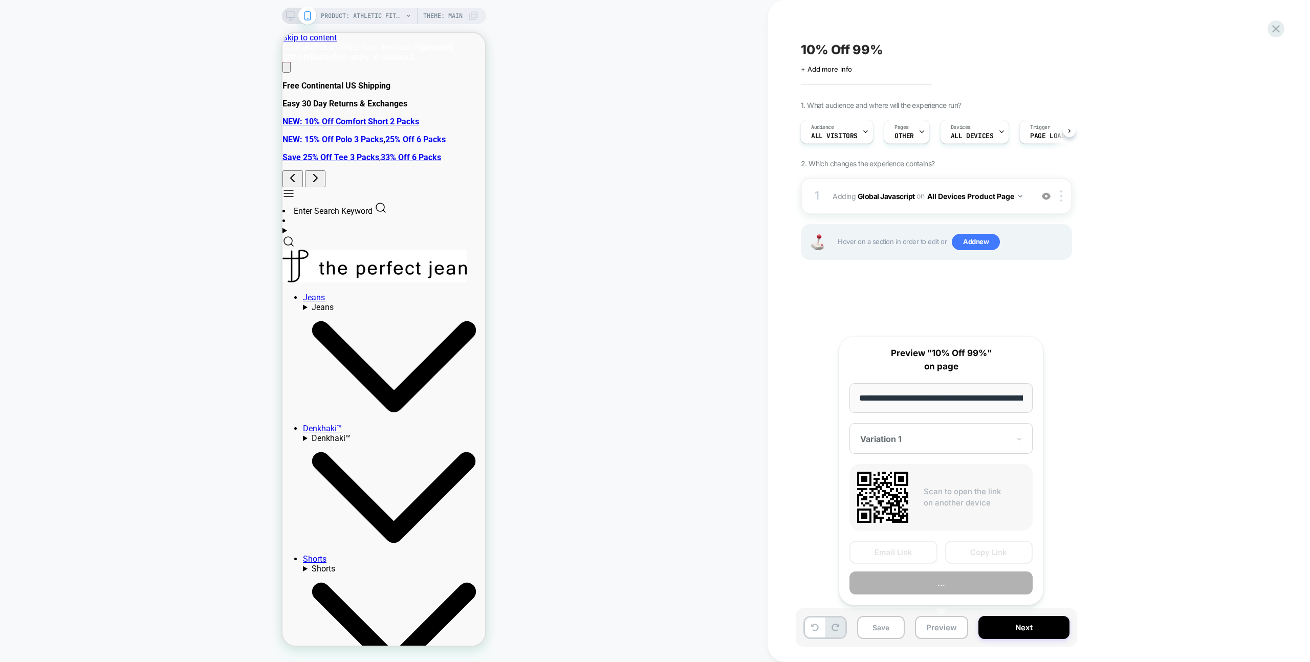
scroll to position [0, 179]
click at [936, 591] on button "Preview" at bounding box center [941, 583] width 183 height 23
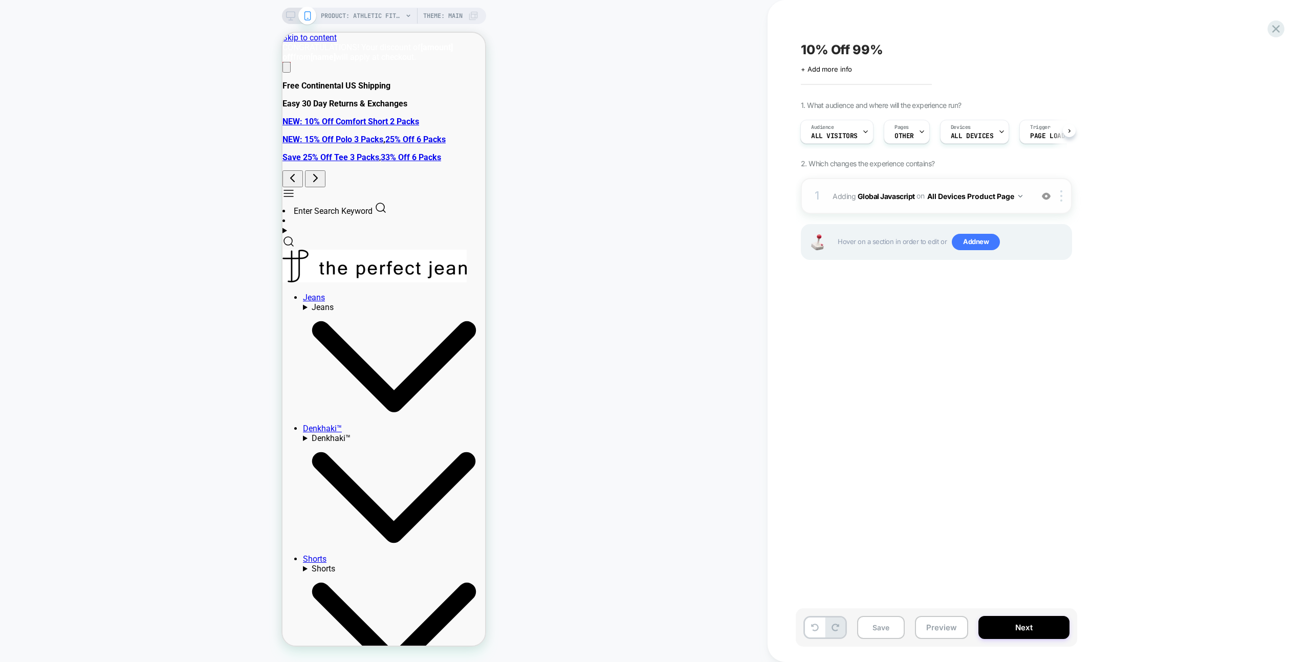
click at [976, 179] on div "1 Adding Global Javascript on All Devices Product Page Add Before Add After Tar…" at bounding box center [936, 196] width 271 height 36
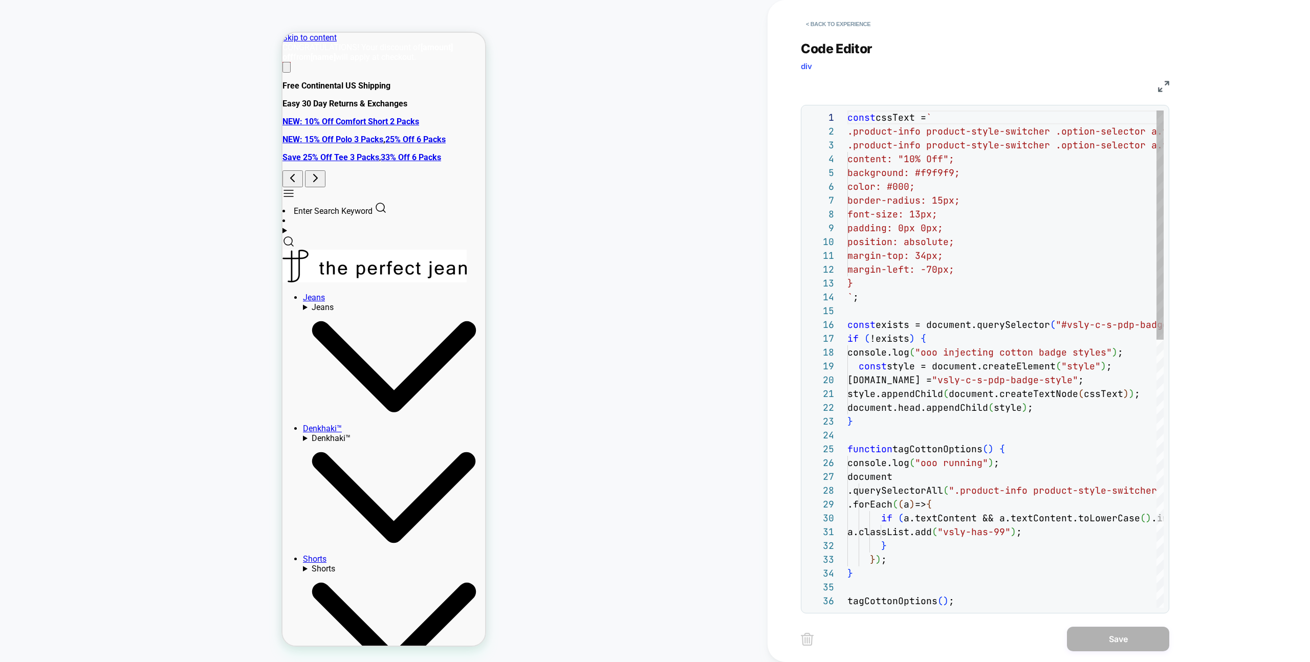
scroll to position [69, 77]
drag, startPoint x: 986, startPoint y: 182, endPoint x: 1005, endPoint y: 219, distance: 41.2
click at [986, 182] on div "const cssText = ` .product-info product-style-switcher .option-selec tor a.vsly…" at bounding box center [1006, 650] width 316 height 1078
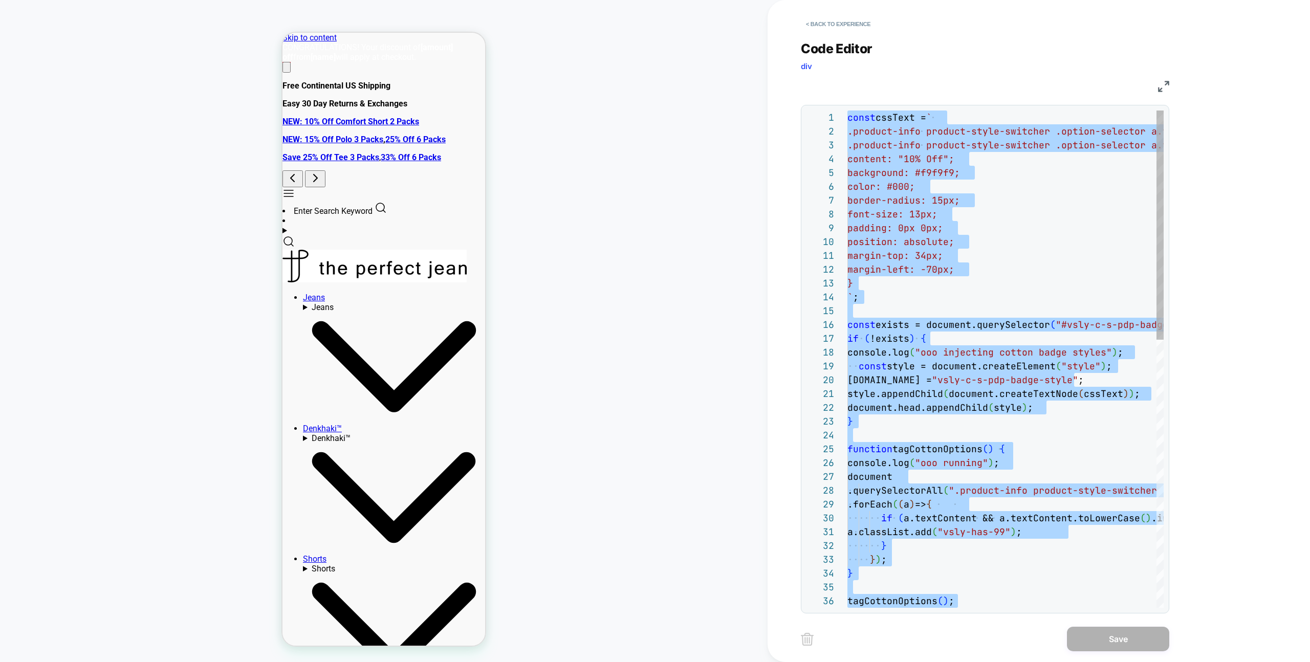
type textarea "**********"
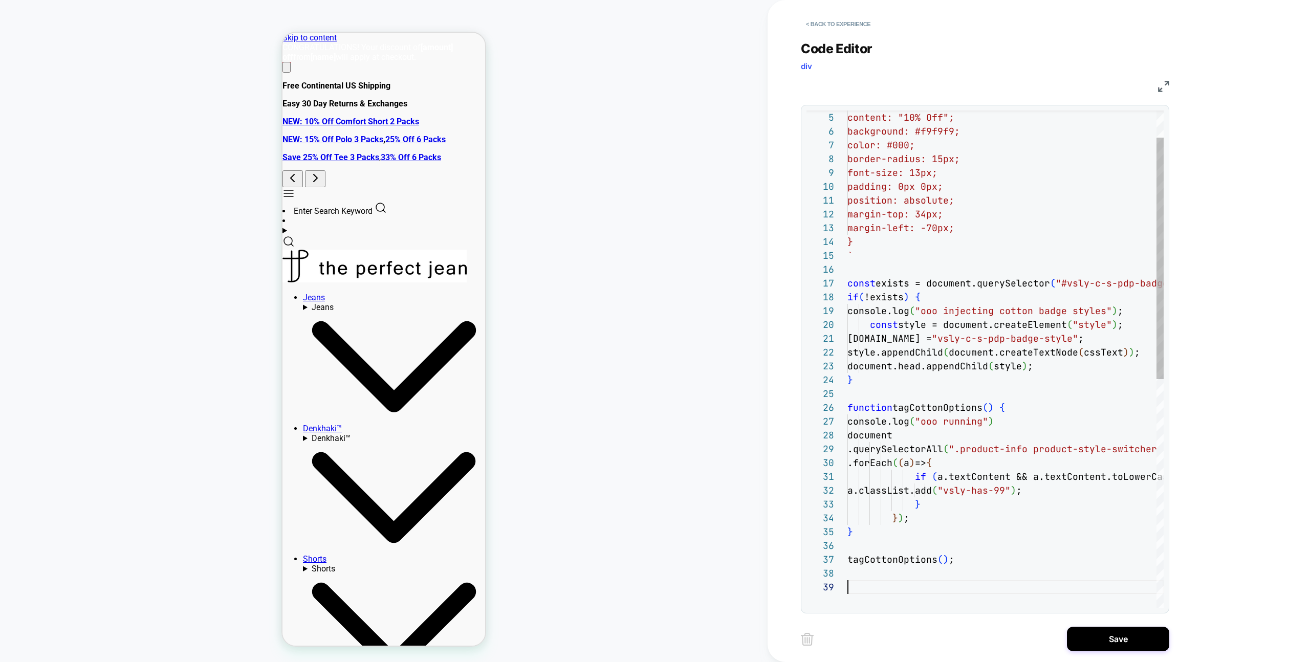
click at [1058, 644] on div "Save" at bounding box center [985, 640] width 369 height 26
click at [1084, 644] on button "Save" at bounding box center [1118, 639] width 102 height 25
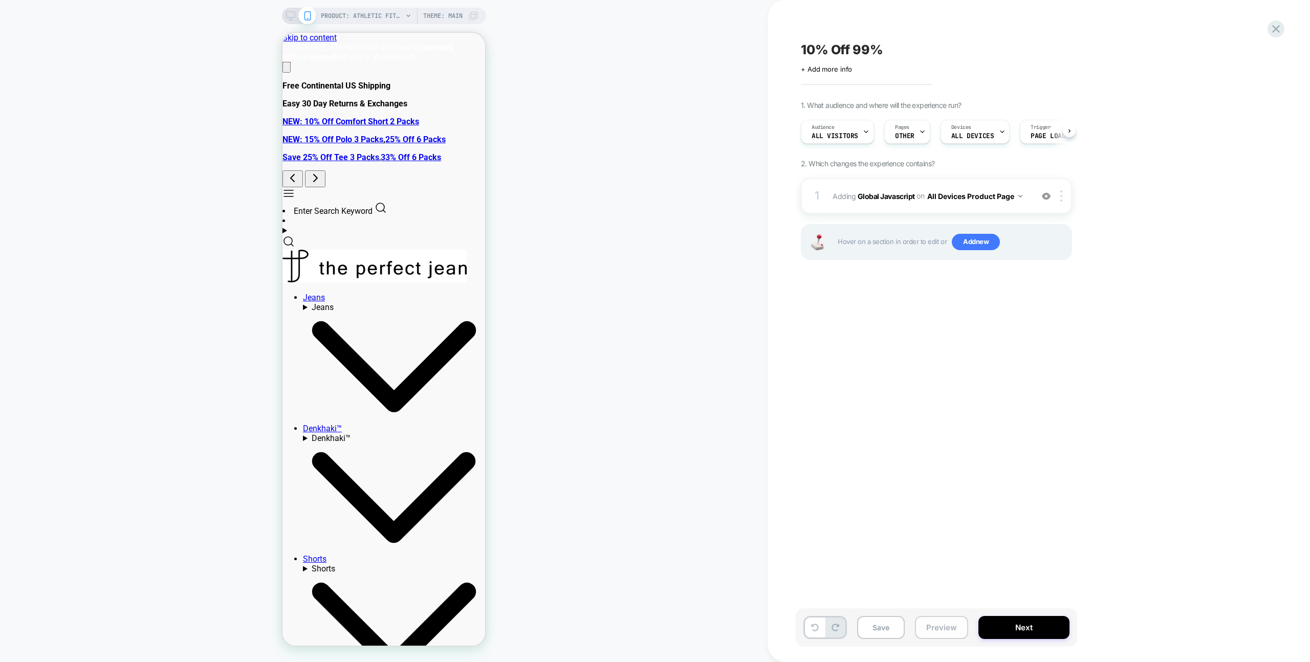
drag, startPoint x: 949, startPoint y: 634, endPoint x: 948, endPoint y: 616, distance: 17.9
click at [949, 634] on button "Preview" at bounding box center [941, 627] width 53 height 23
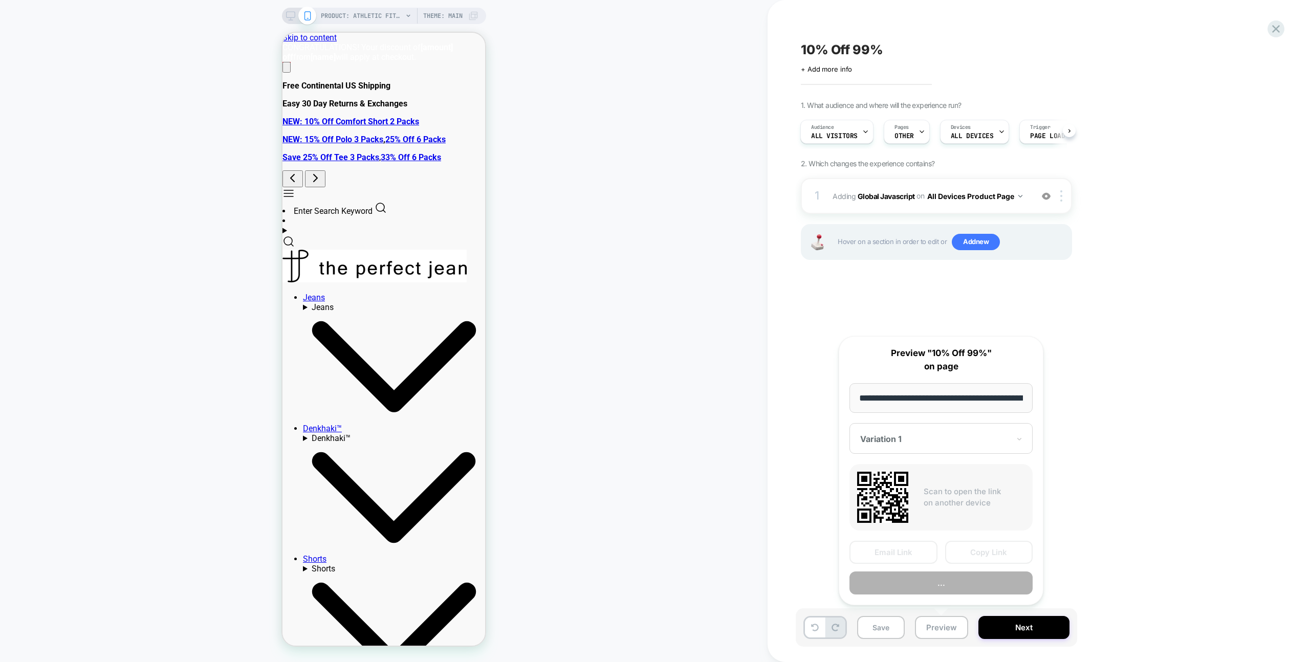
scroll to position [0, 0]
click at [946, 574] on button "..." at bounding box center [941, 583] width 183 height 23
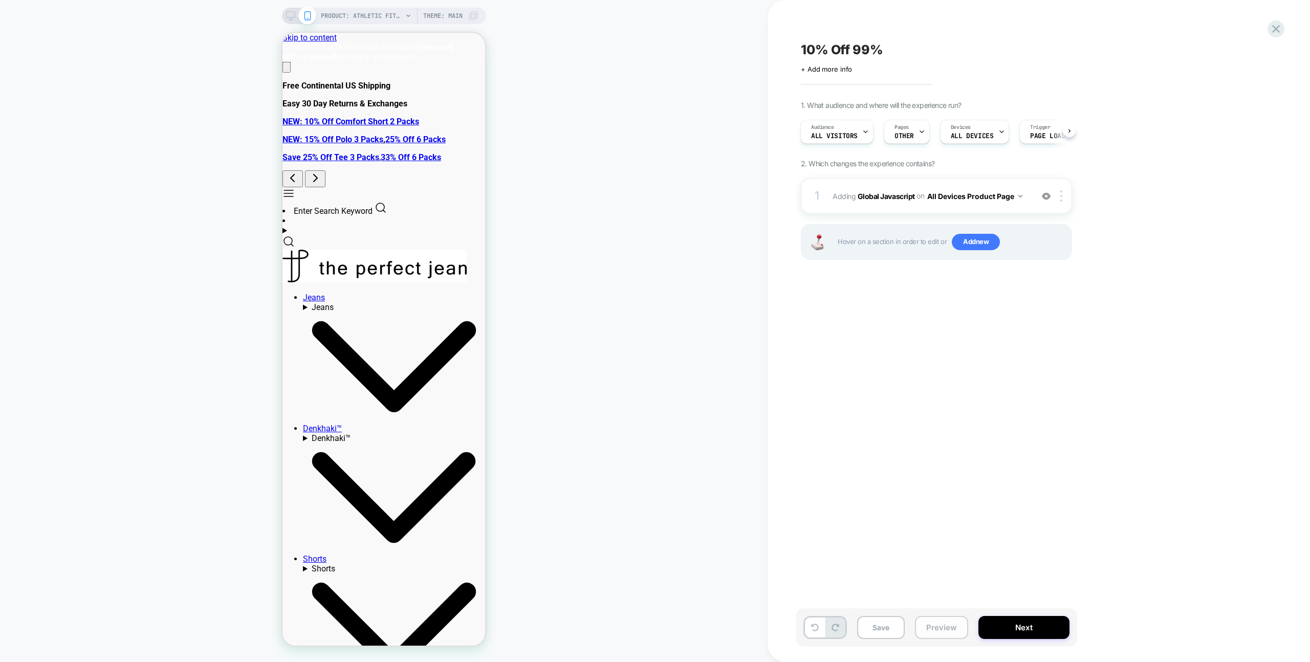
click at [933, 633] on button "Preview" at bounding box center [941, 627] width 53 height 23
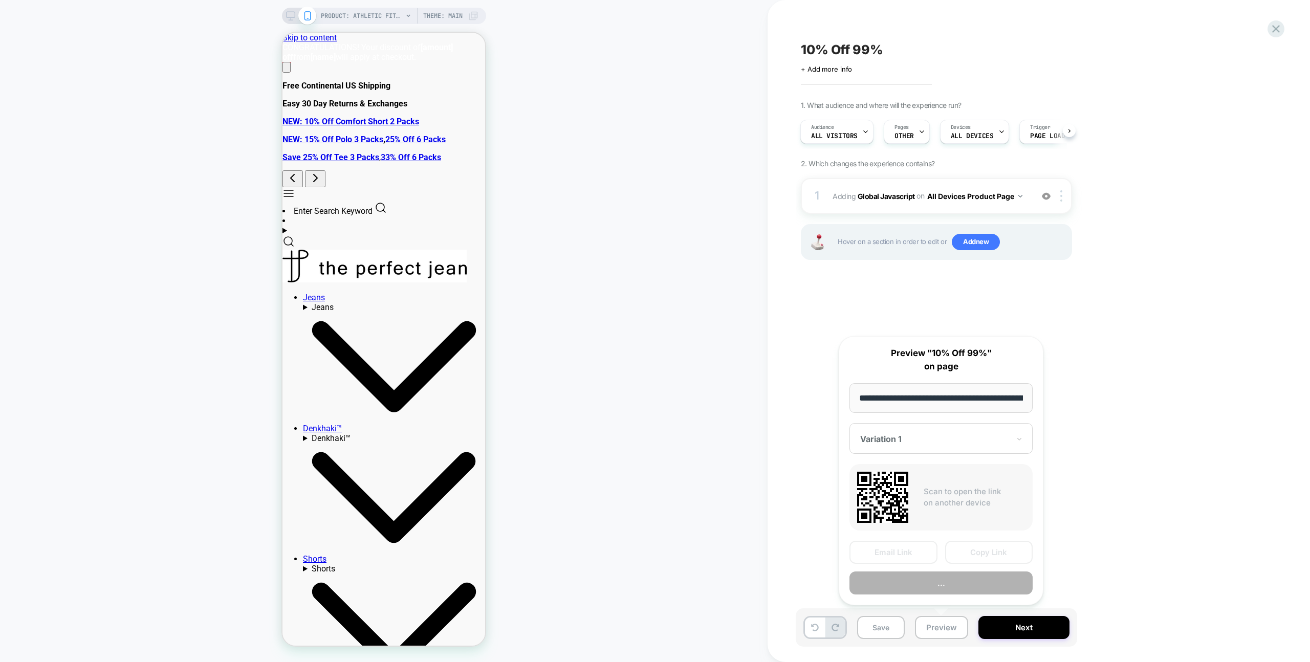
scroll to position [0, 179]
click at [944, 587] on button "Preview" at bounding box center [941, 583] width 183 height 23
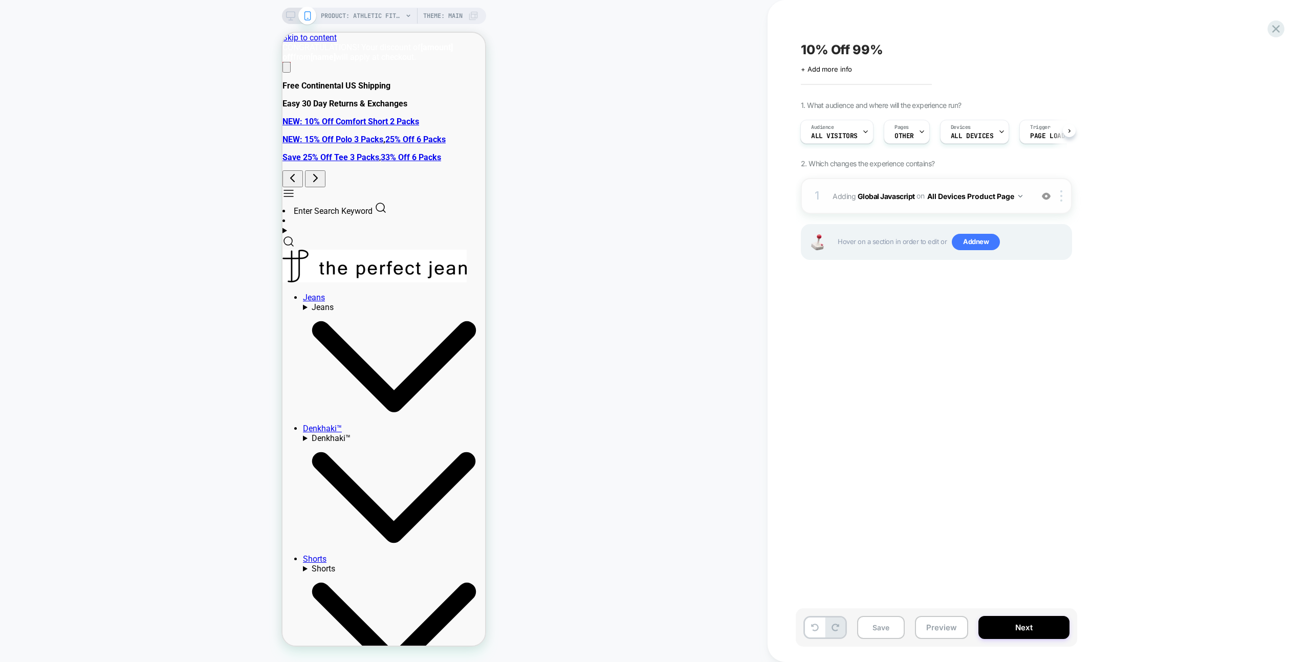
click at [1031, 186] on div "1 Adding Global Javascript on All Devices Product Page Add Before Add After Tar…" at bounding box center [936, 196] width 271 height 36
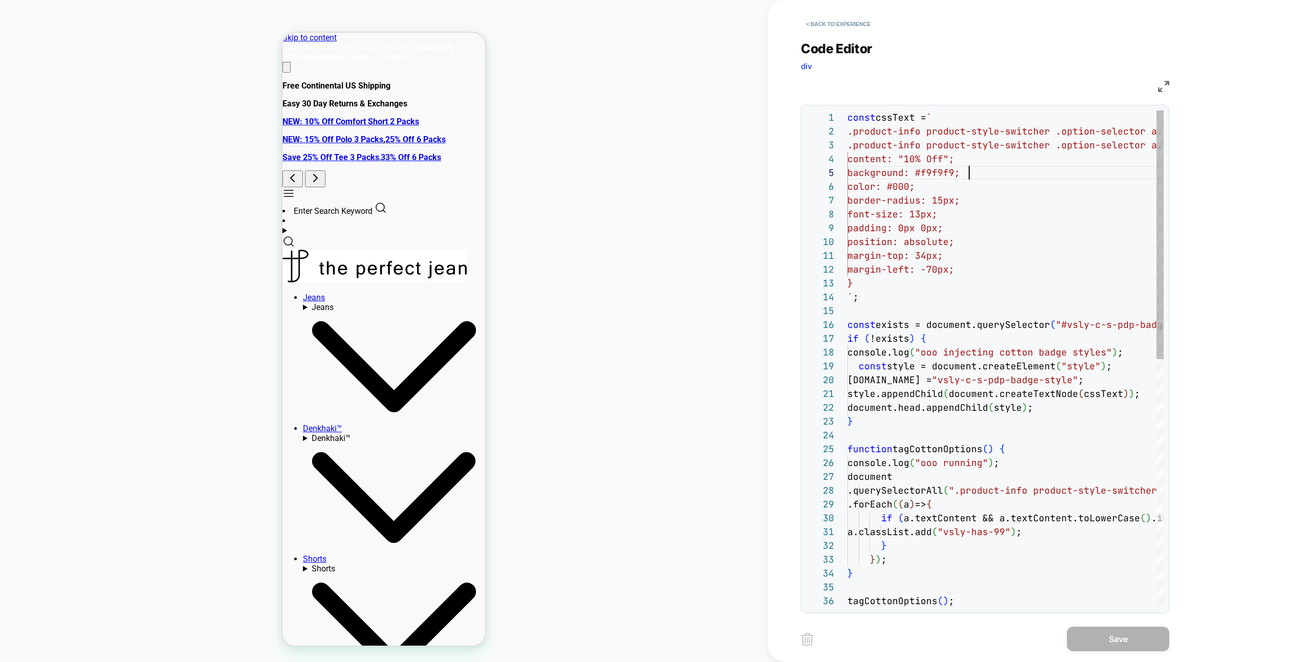
scroll to position [55, 122]
type textarea "**********"
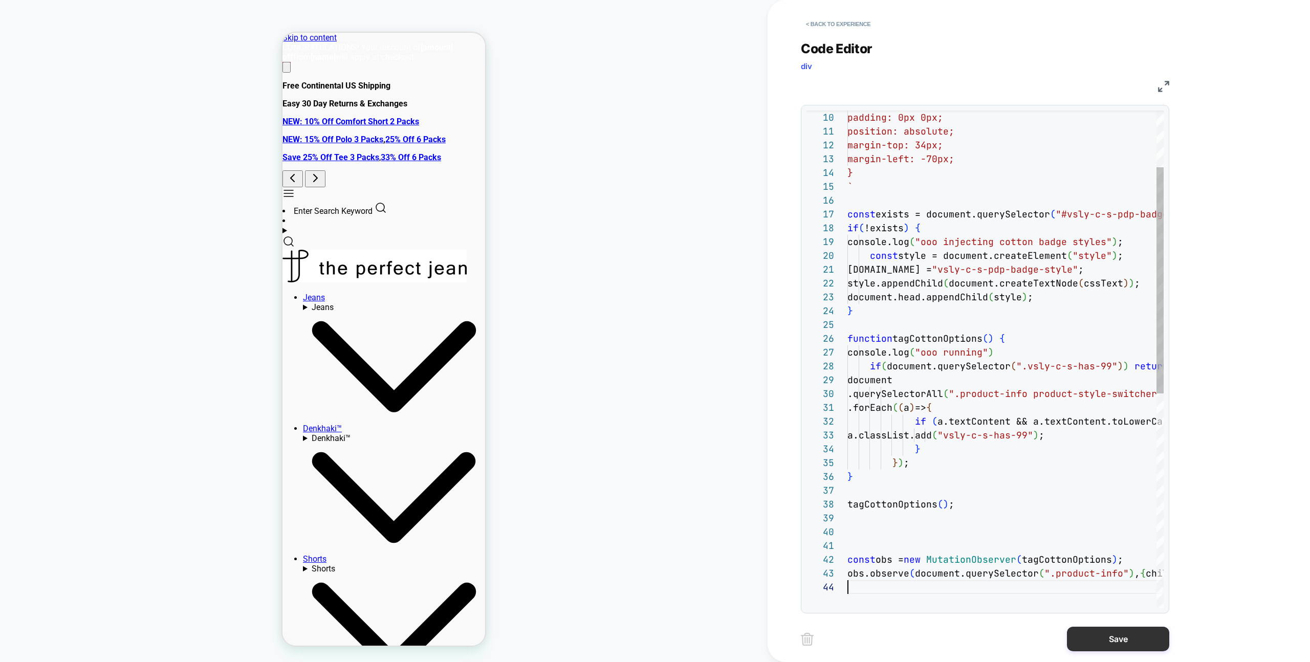
scroll to position [41, 0]
click at [1109, 642] on button "Save" at bounding box center [1118, 639] width 102 height 25
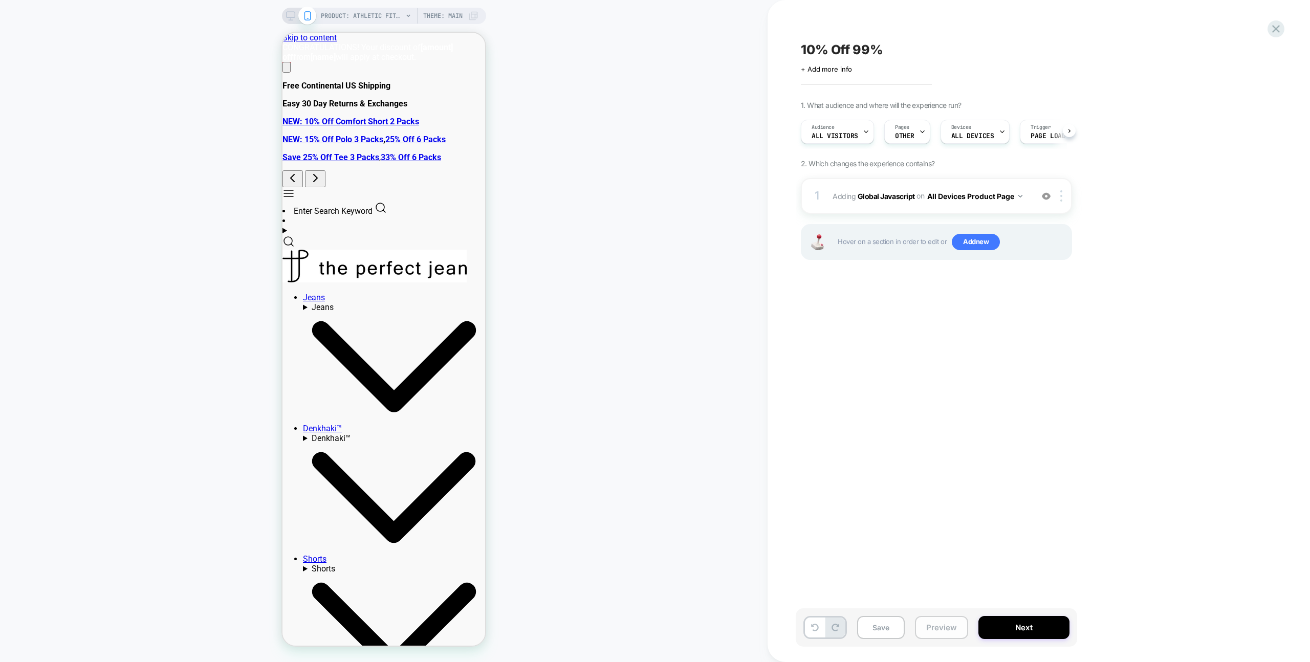
drag, startPoint x: 946, startPoint y: 635, endPoint x: 945, endPoint y: 623, distance: 11.3
click at [946, 635] on button "Preview" at bounding box center [941, 627] width 53 height 23
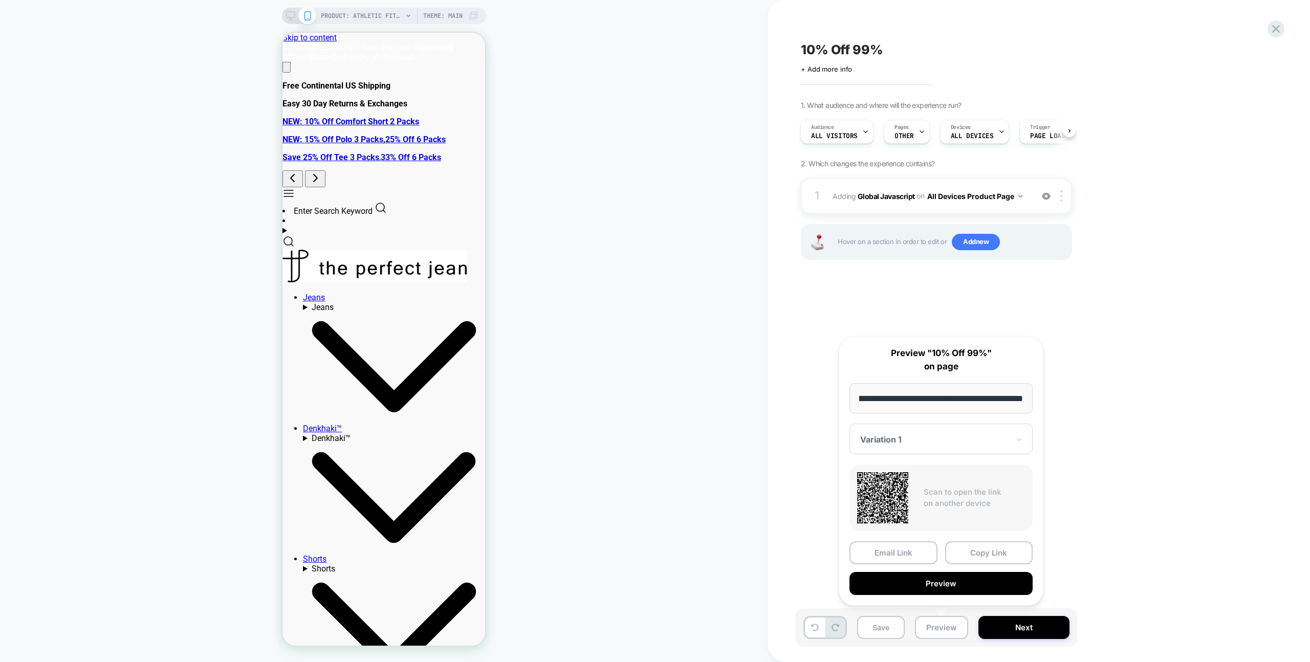
scroll to position [0, 0]
click at [943, 571] on div "Email Link Copy Link Preview" at bounding box center [941, 569] width 183 height 54
click at [943, 575] on button "Preview" at bounding box center [941, 583] width 183 height 23
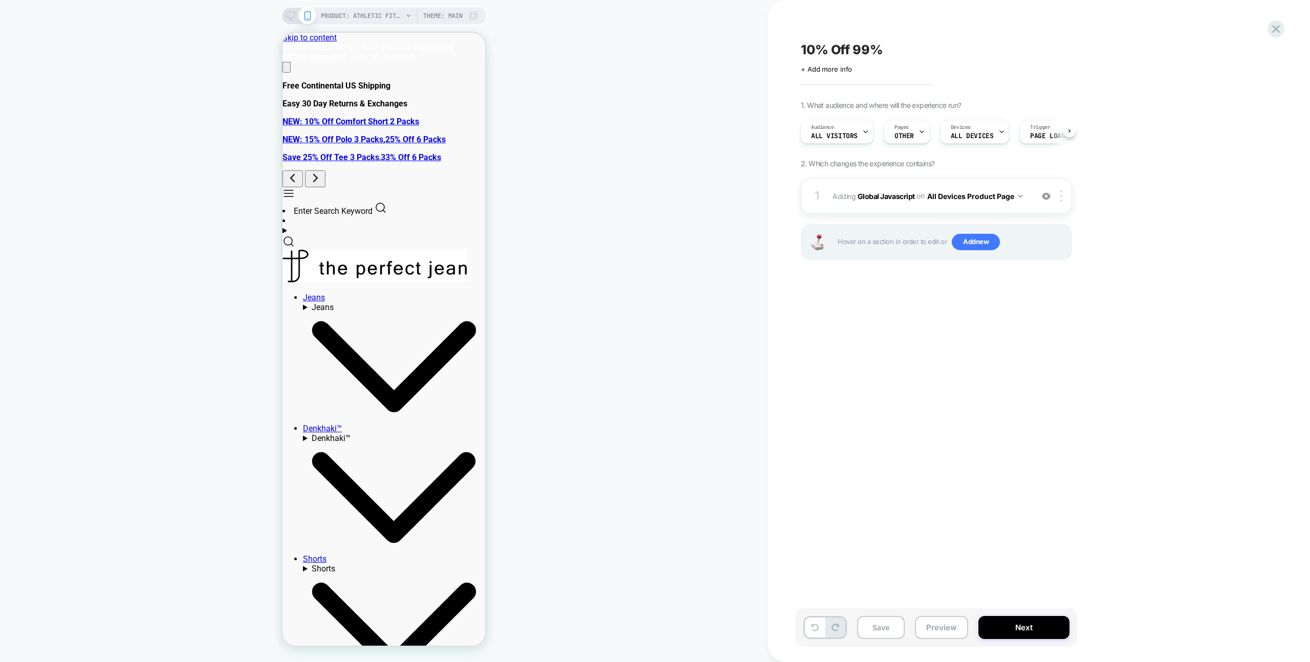
click at [938, 615] on div "Save Preview Next" at bounding box center [937, 628] width 282 height 38
click at [941, 620] on button "Preview" at bounding box center [941, 627] width 53 height 23
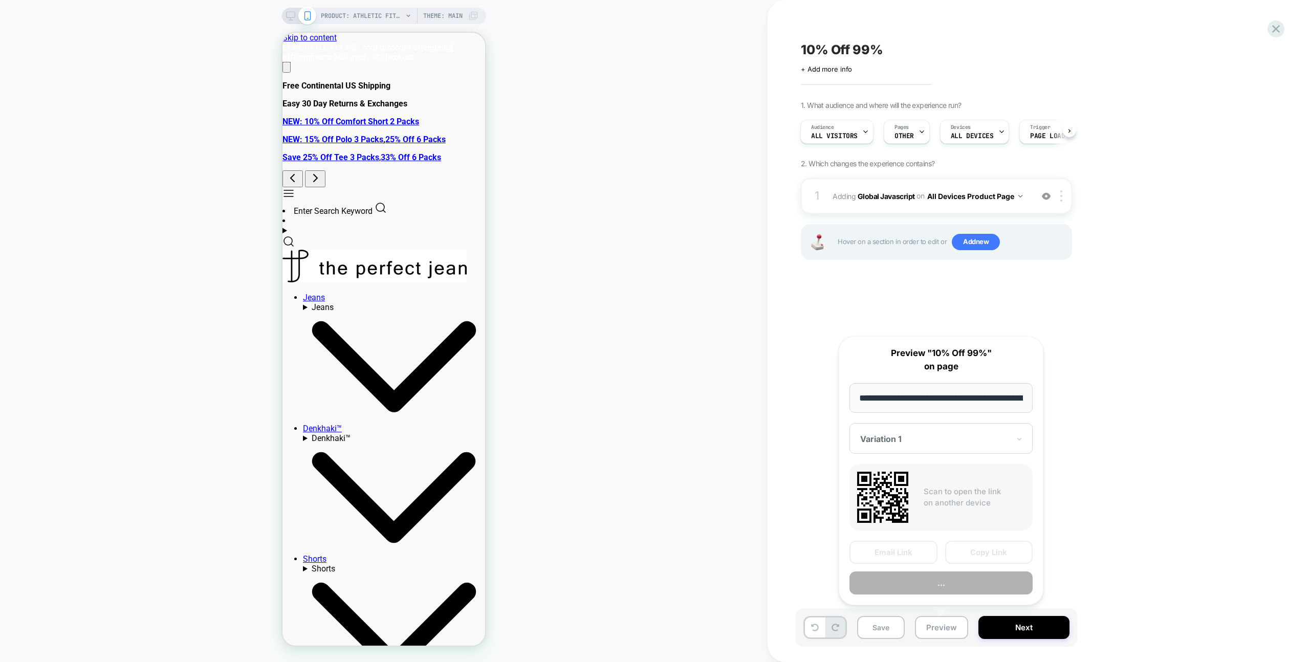
scroll to position [0, 179]
click at [937, 588] on button "..." at bounding box center [941, 583] width 183 height 23
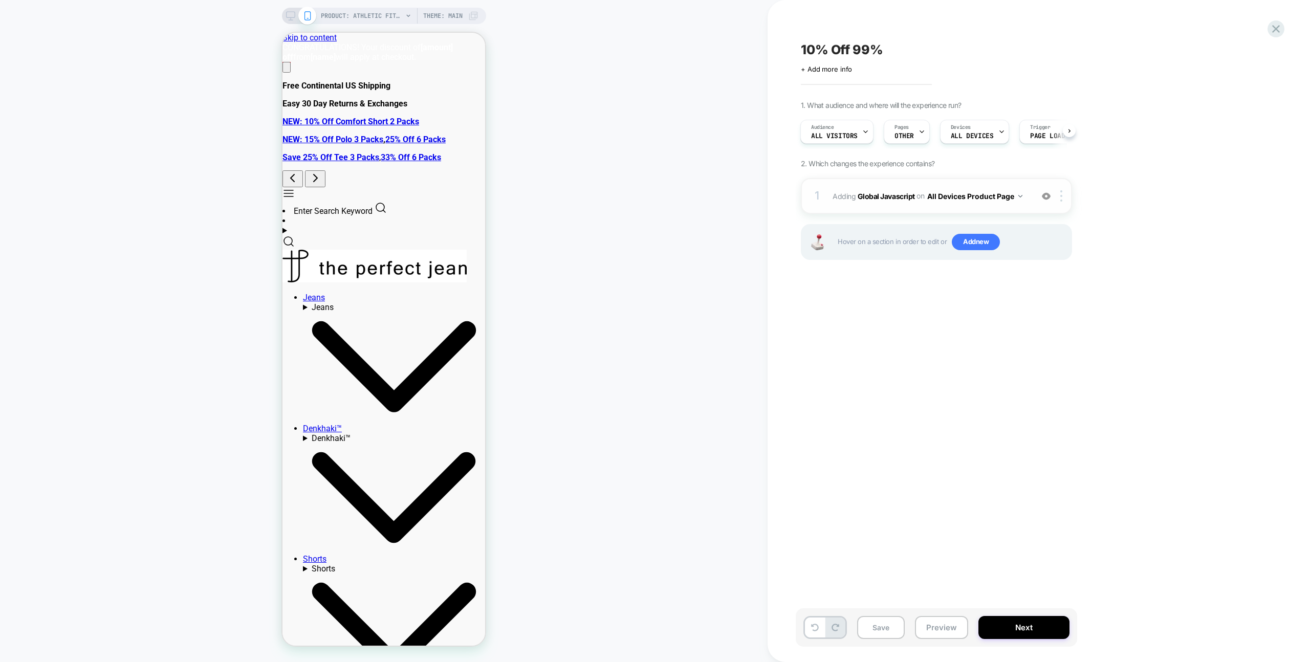
click at [995, 179] on div "1 Adding Global Javascript on All Devices Product Page Add Before Add After Tar…" at bounding box center [936, 196] width 271 height 36
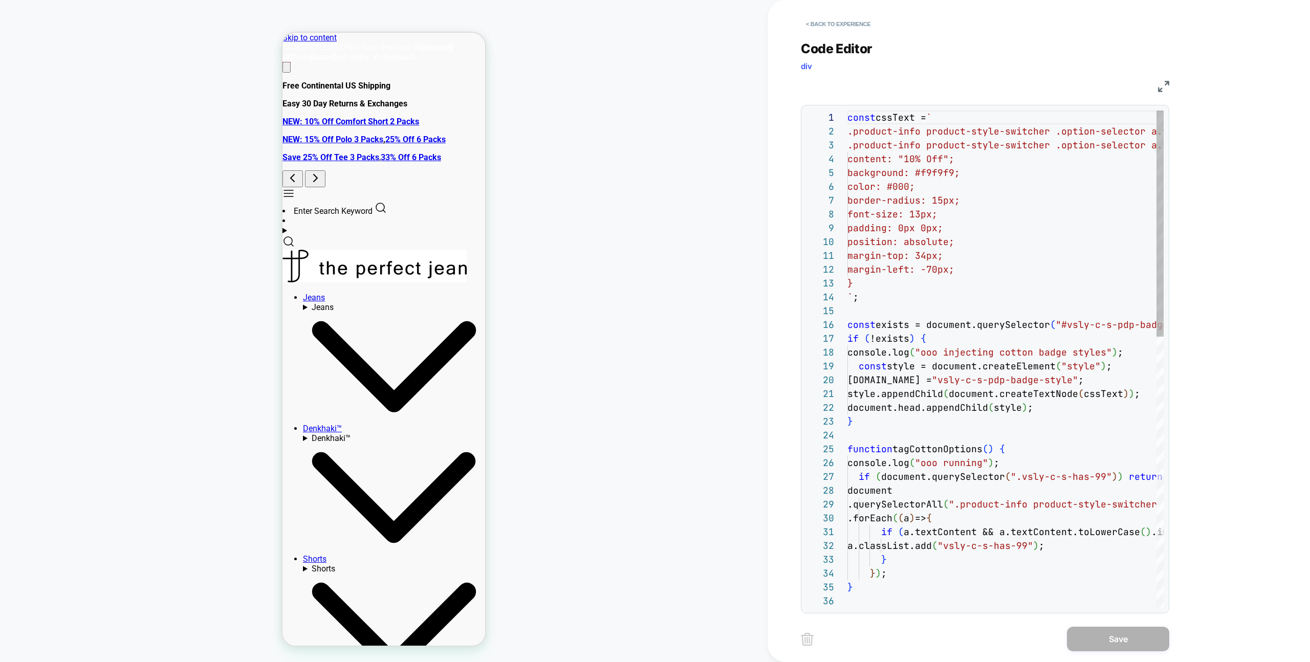
click at [1002, 180] on div "const cssText = ` .product-info product-style-switcher .option-selec tor a.vsly…" at bounding box center [1006, 657] width 316 height 1092
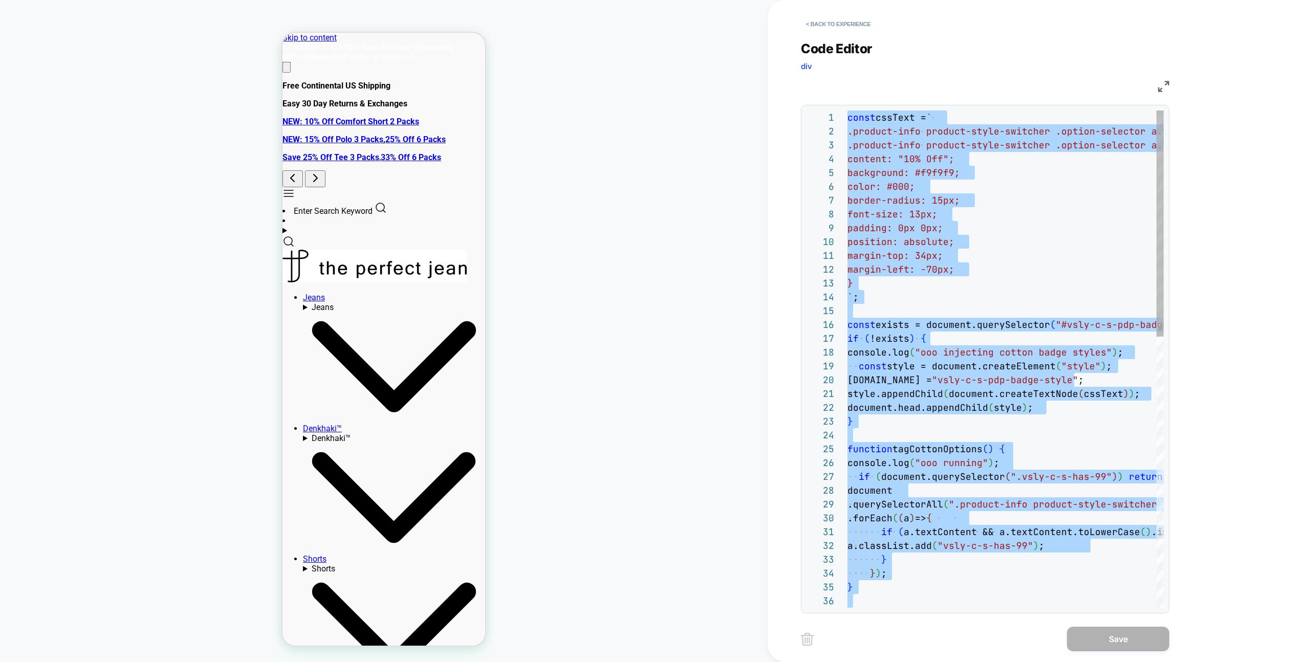
type textarea "**********"
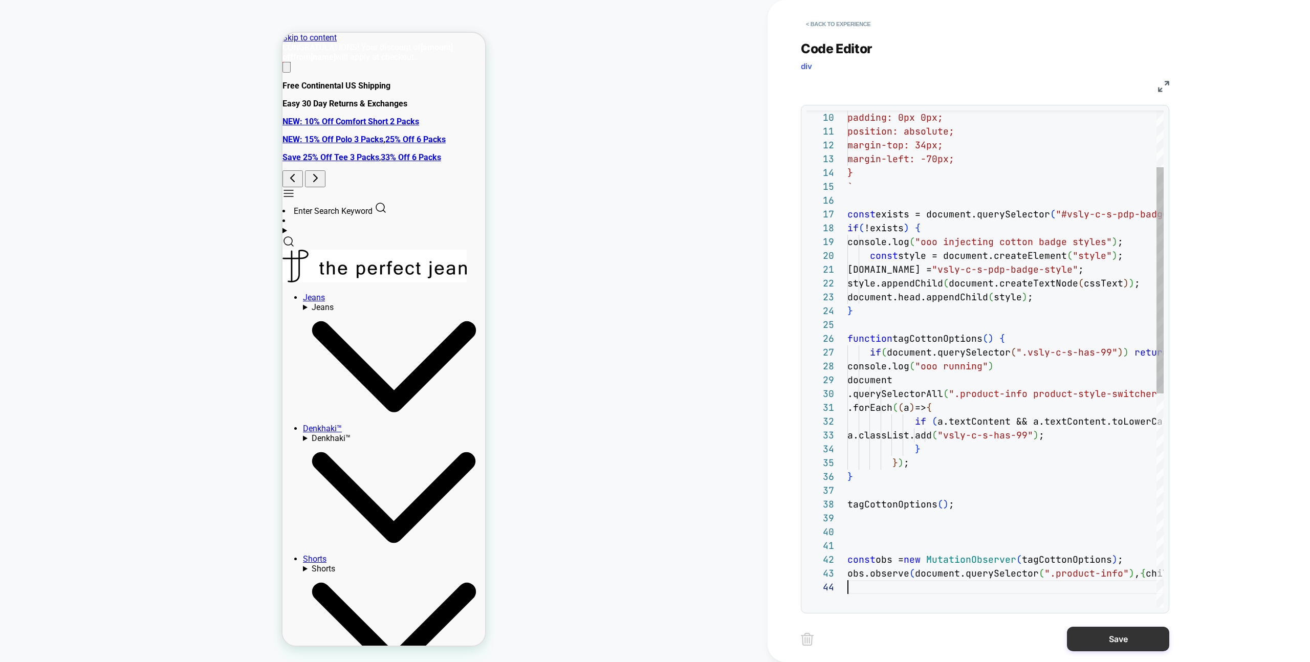
click at [1084, 632] on button "Save" at bounding box center [1118, 639] width 102 height 25
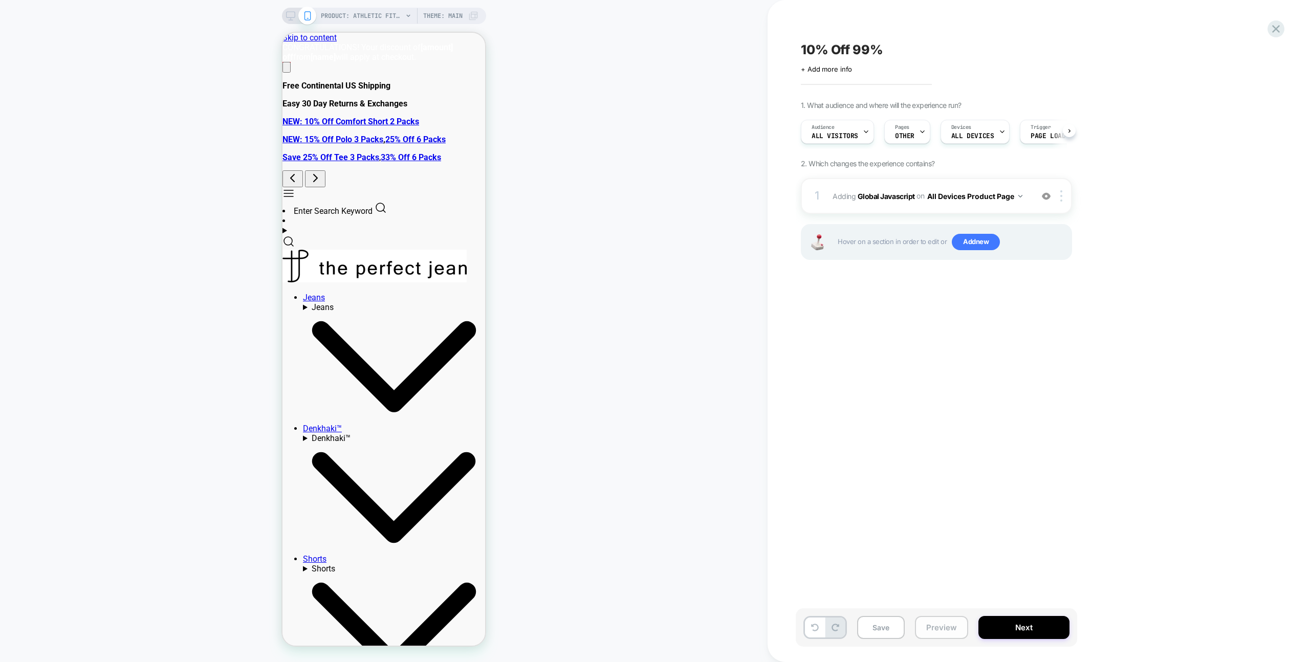
click at [957, 628] on button "Preview" at bounding box center [941, 627] width 53 height 23
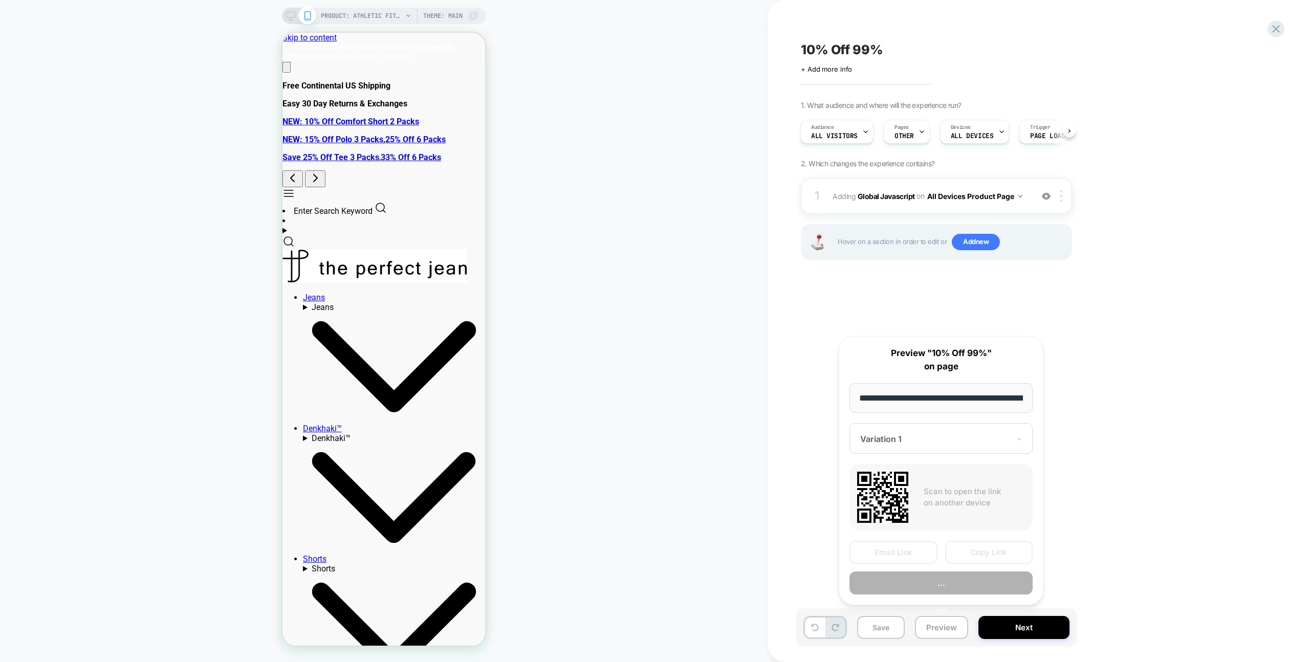
scroll to position [0, 179]
click at [959, 591] on button "..." at bounding box center [941, 583] width 183 height 23
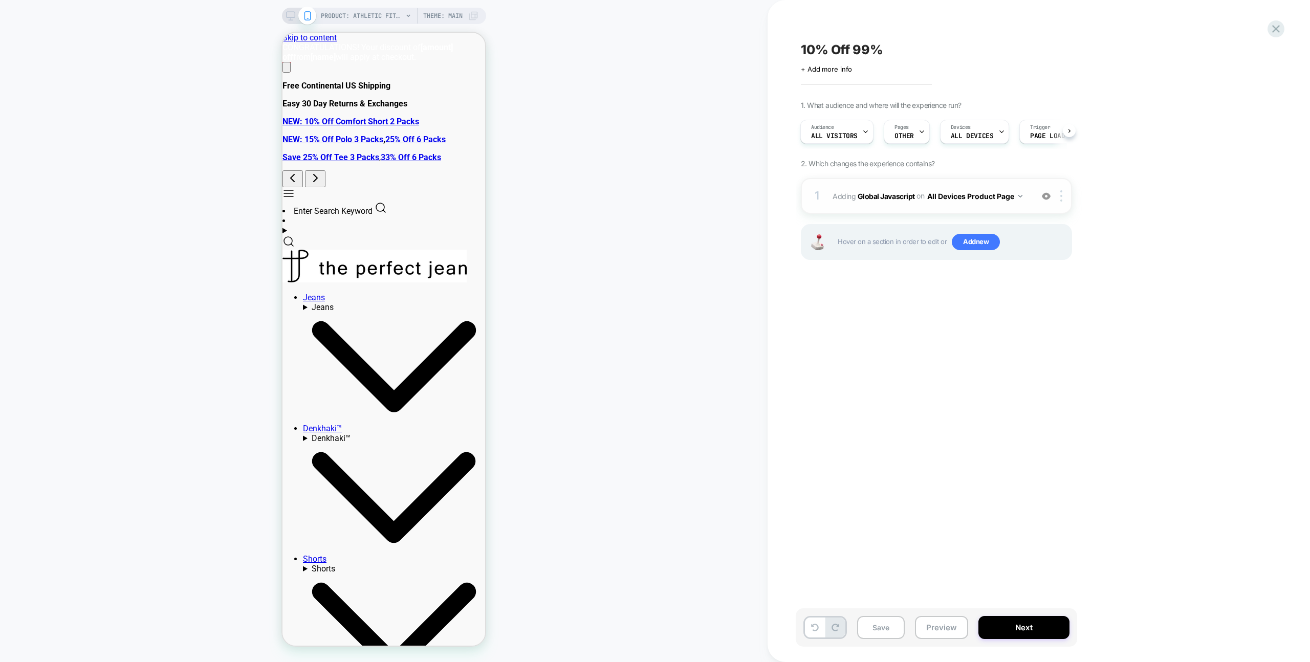
click at [1030, 185] on div "1 Adding Global Javascript on All Devices Product Page Add Before Add After Tar…" at bounding box center [936, 196] width 271 height 36
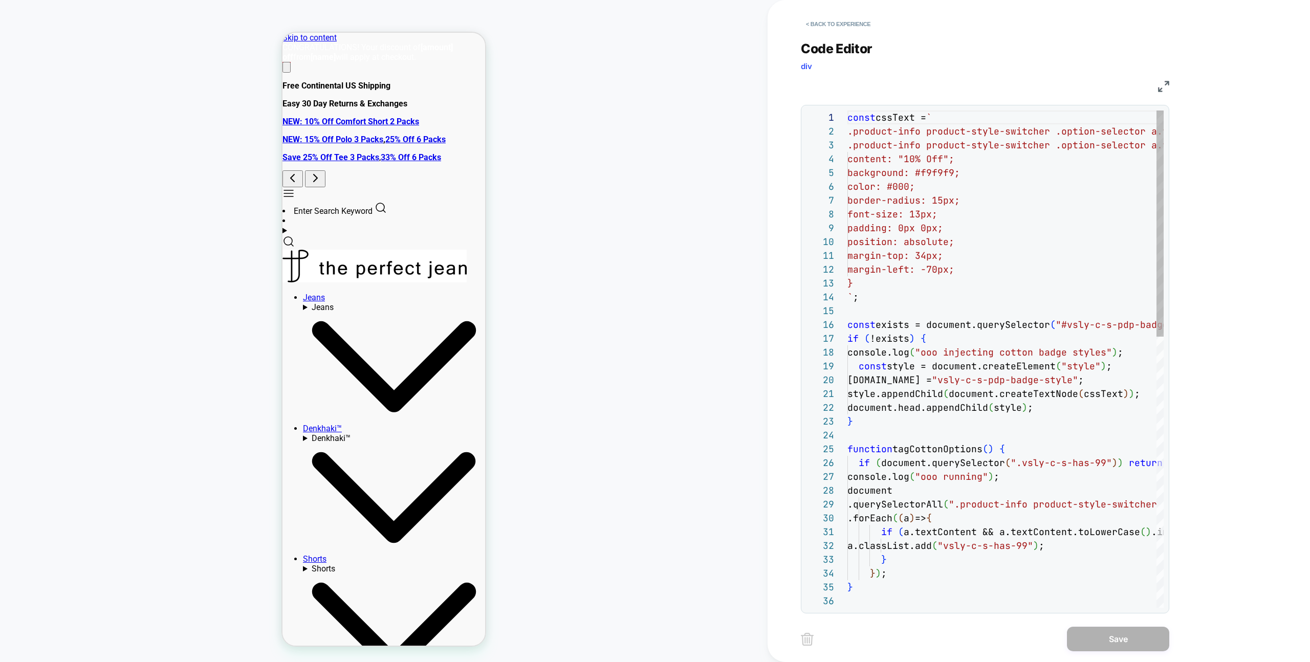
scroll to position [138, 0]
click at [1031, 185] on div "const cssText = ` .product-info product-style-switcher .option-selec tor a.vsly…" at bounding box center [1006, 657] width 316 height 1092
type textarea "**********"
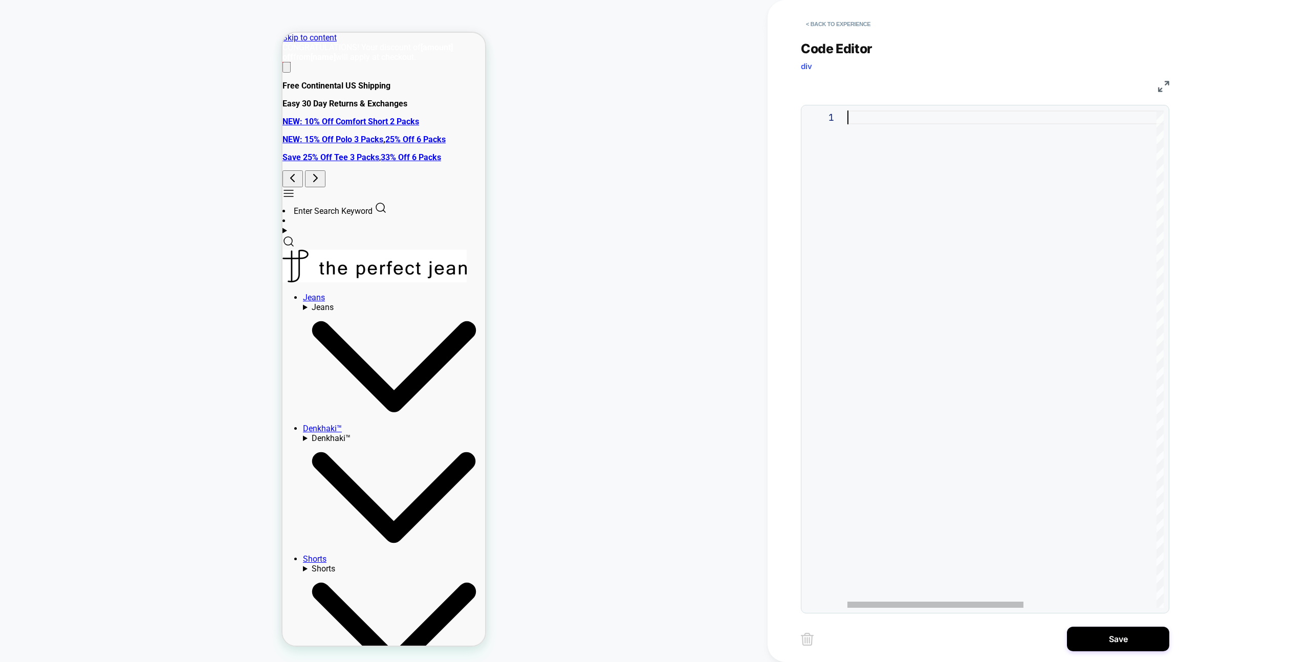
scroll to position [0, 0]
click at [896, 186] on div at bounding box center [1006, 360] width 316 height 498
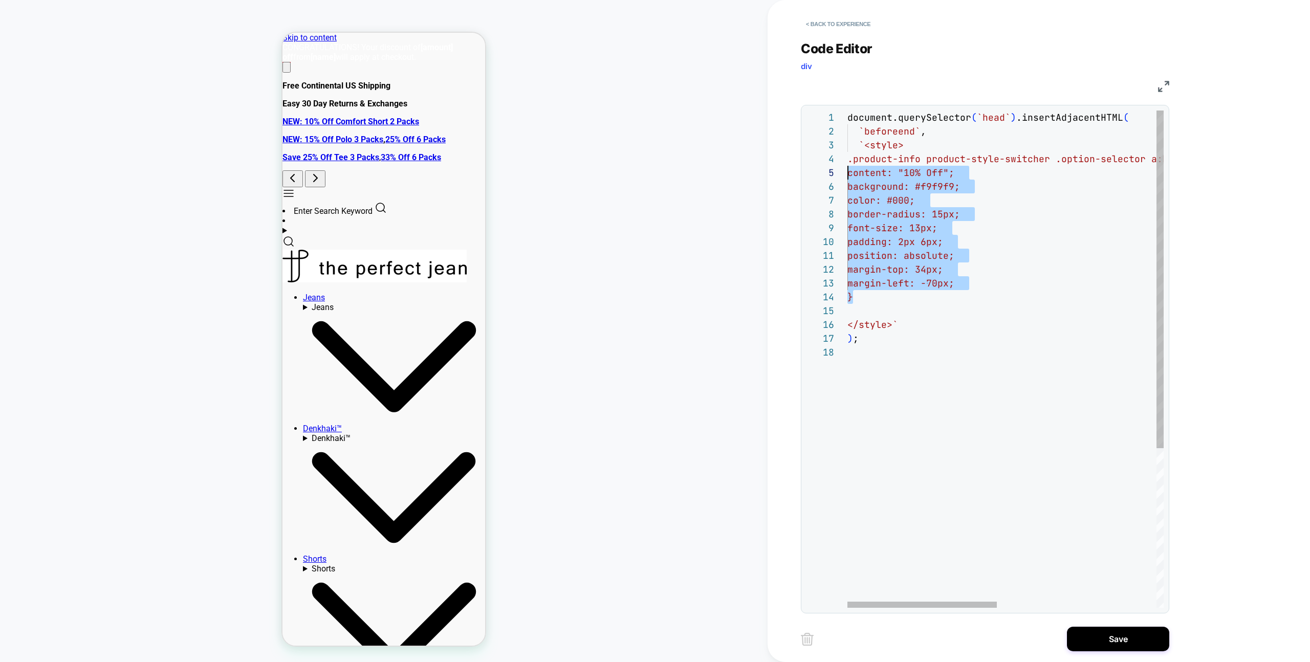
scroll to position [41, 0]
drag, startPoint x: 874, startPoint y: 295, endPoint x: 810, endPoint y: 162, distance: 147.4
click at [848, 162] on div "document.querySelector ( `head` ) .insertAdjacentHTML ( `beforeend` , `<style> …" at bounding box center [1175, 477] width 654 height 733
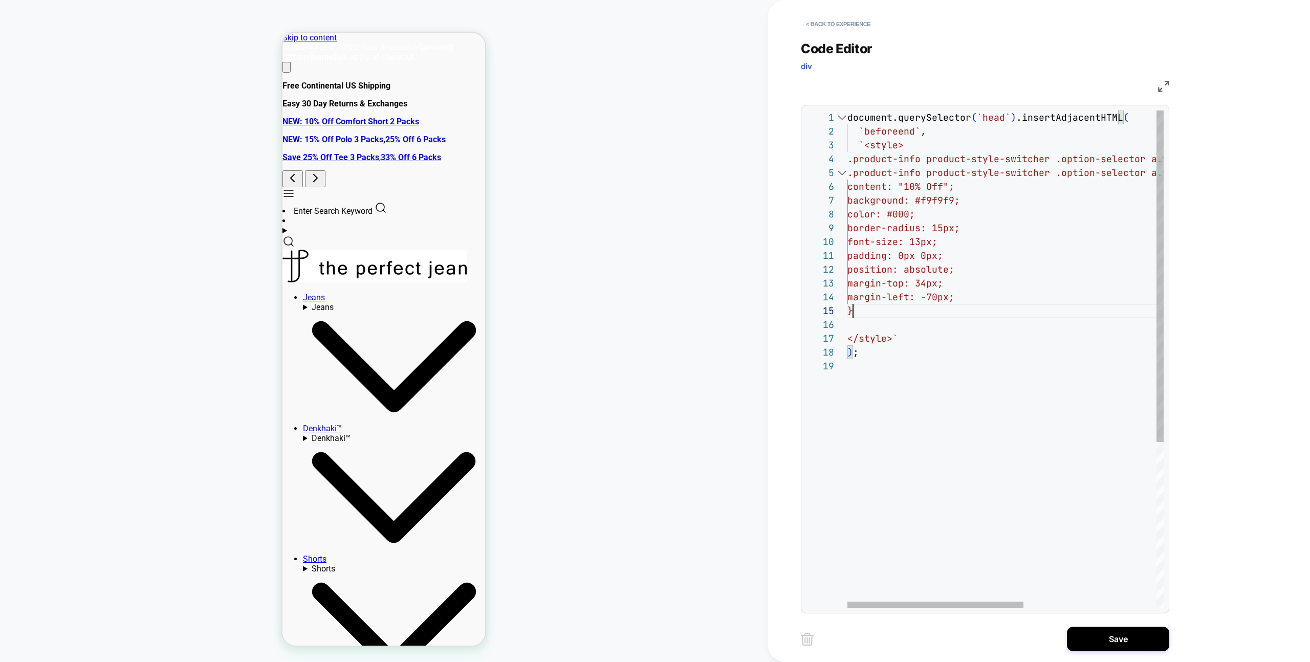
scroll to position [55, 6]
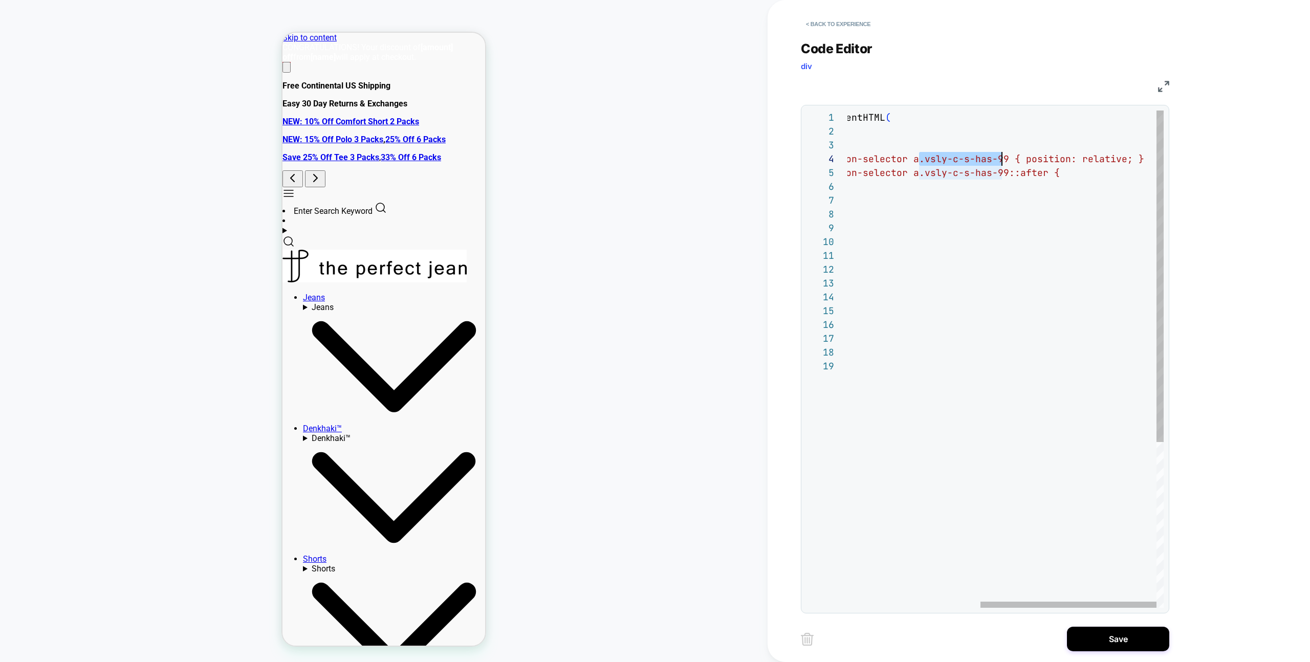
drag, startPoint x: 917, startPoint y: 160, endPoint x: 1003, endPoint y: 157, distance: 85.5
click at [1003, 157] on span "tor a.vsly-c-s-has-99 { position: relative; }" at bounding box center [1017, 159] width 253 height 12
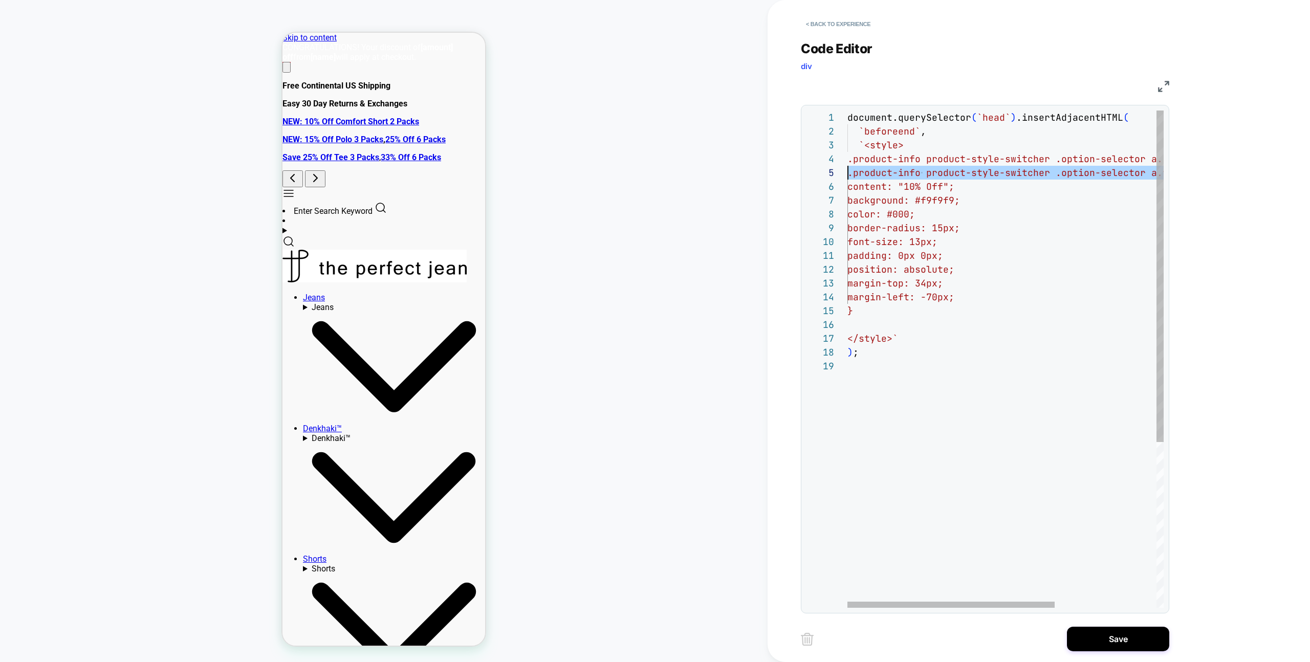
drag, startPoint x: 1084, startPoint y: 176, endPoint x: 870, endPoint y: 166, distance: 214.7
click at [848, 175] on div "document.querySelector ( `head` ) .insertAdjacentHTML ( `beforeend` , `<style> …" at bounding box center [1083, 484] width 471 height 746
type textarea "**********"
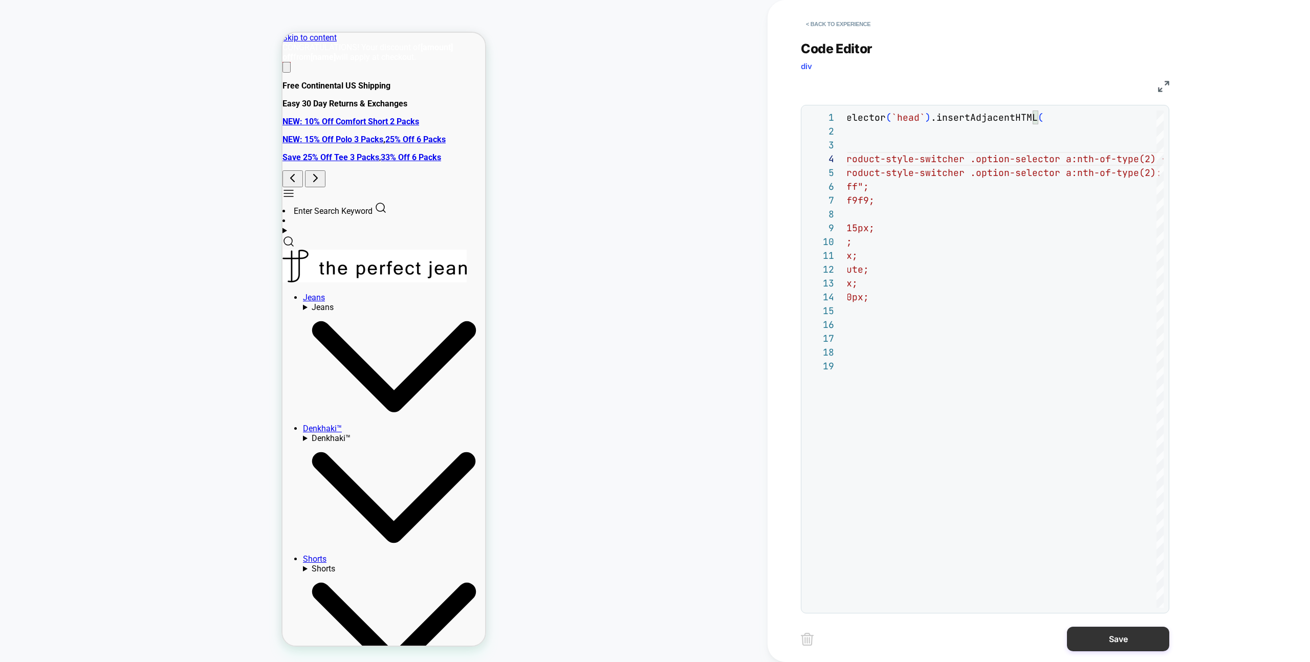
click at [1143, 641] on button "Save" at bounding box center [1118, 639] width 102 height 25
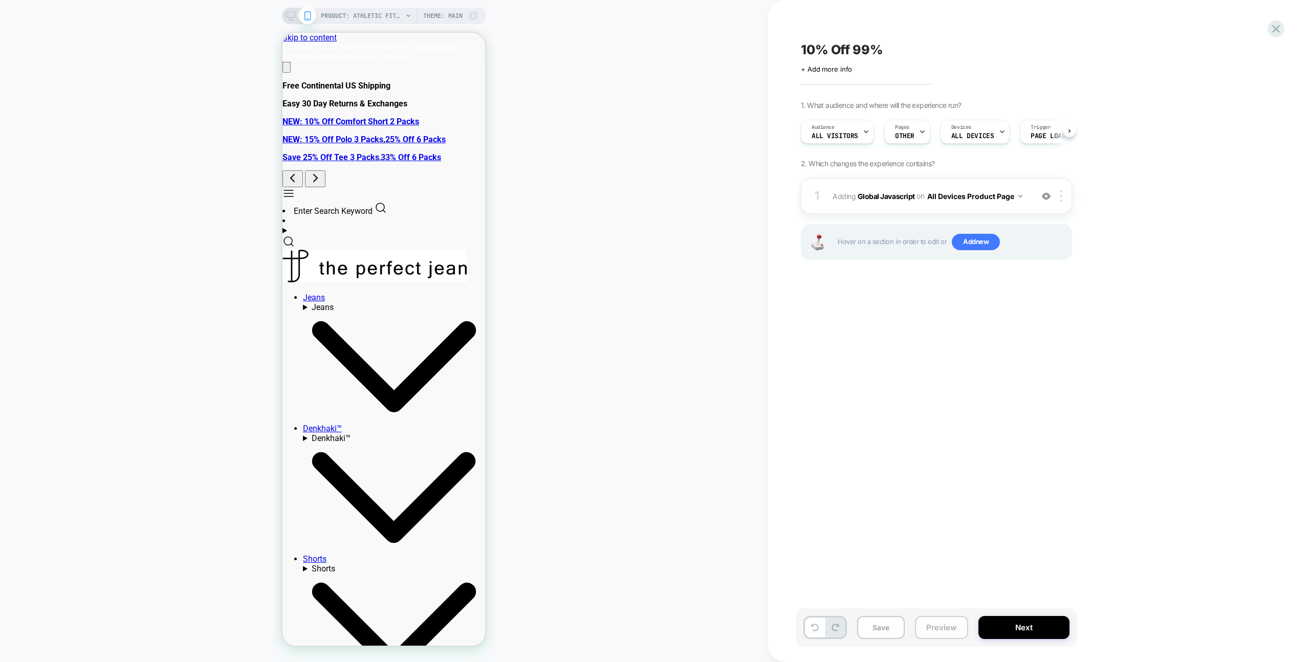
click at [949, 625] on button "Preview" at bounding box center [941, 627] width 53 height 23
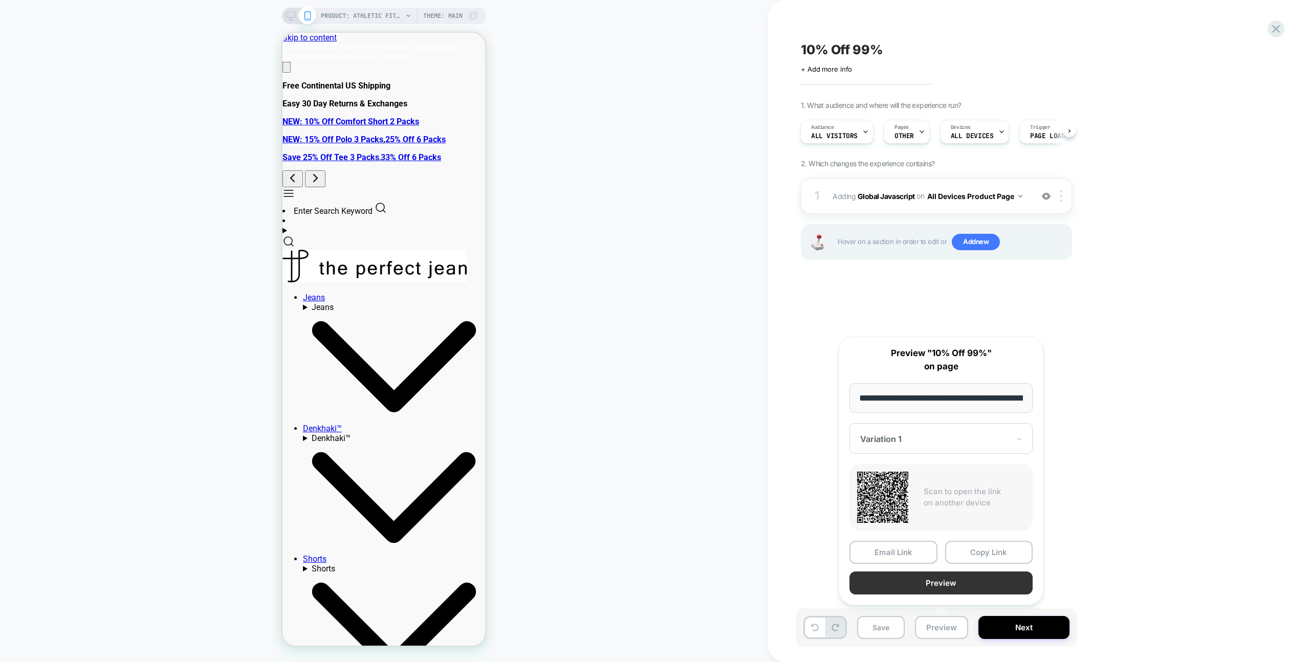
scroll to position [0, 0]
click at [949, 588] on button "Preview" at bounding box center [941, 583] width 183 height 23
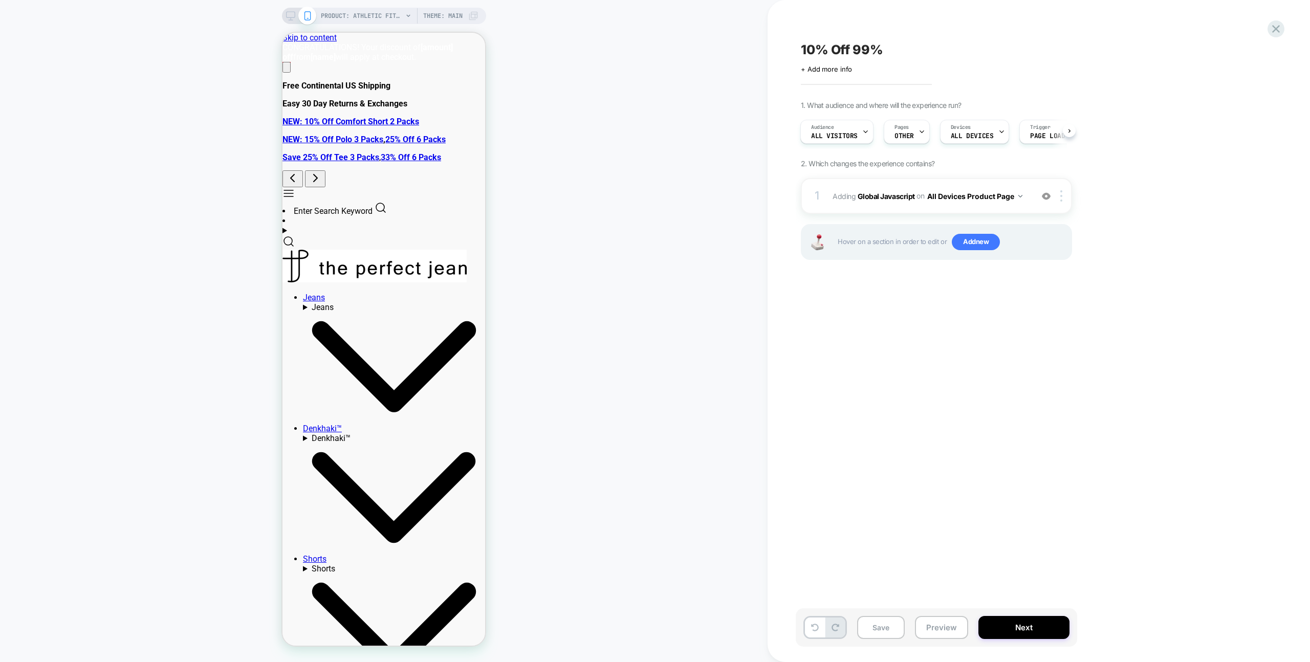
click at [929, 173] on div "1. What audience and where will the experience run? Audience All Visitors Pages…" at bounding box center [988, 193] width 374 height 185
click at [929, 178] on div "1 Adding Global Javascript on All Devices Product Page Add Before Add After Tar…" at bounding box center [936, 196] width 271 height 36
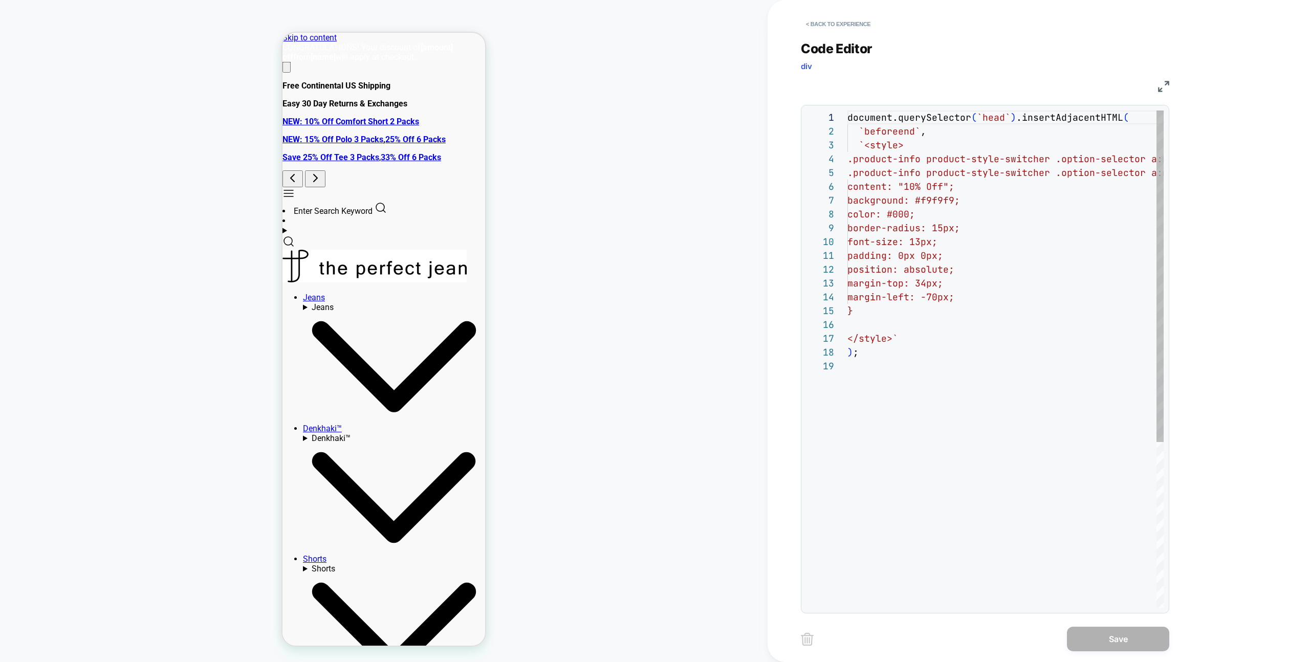
scroll to position [138, 0]
click at [819, 22] on button "< Back to experience" at bounding box center [838, 24] width 75 height 16
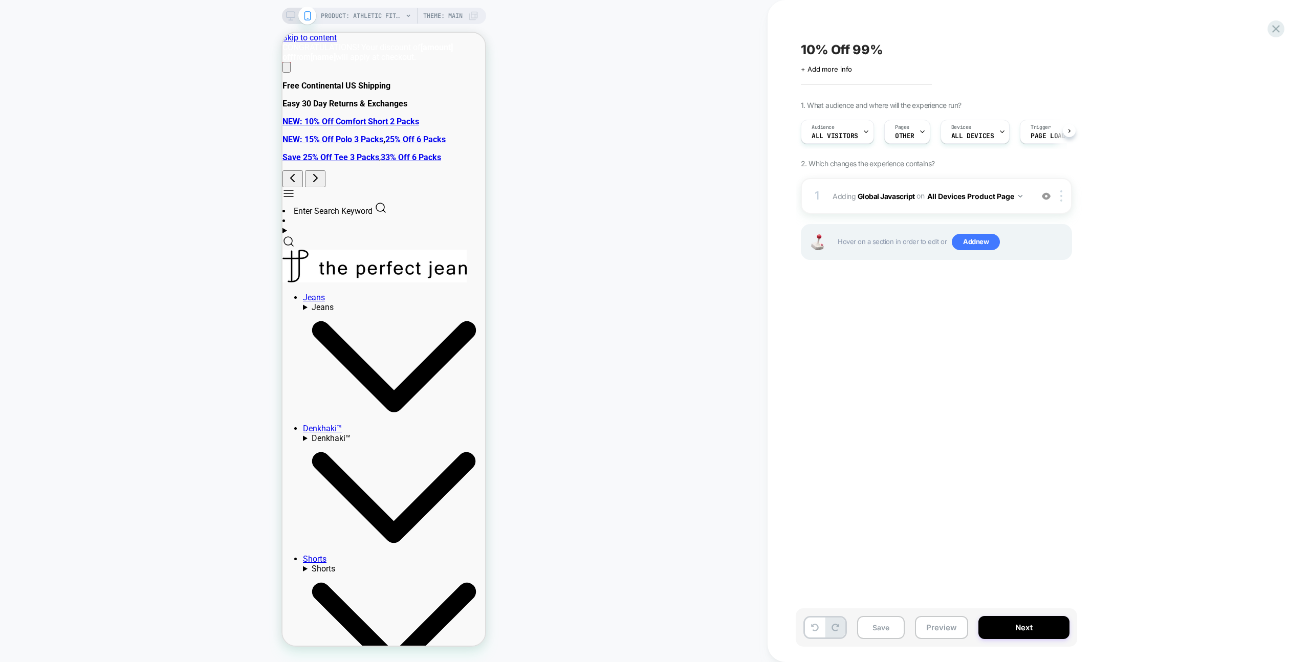
scroll to position [0, 1]
click at [875, 634] on button "Save" at bounding box center [881, 627] width 48 height 23
click at [932, 619] on button "Preview" at bounding box center [941, 627] width 53 height 23
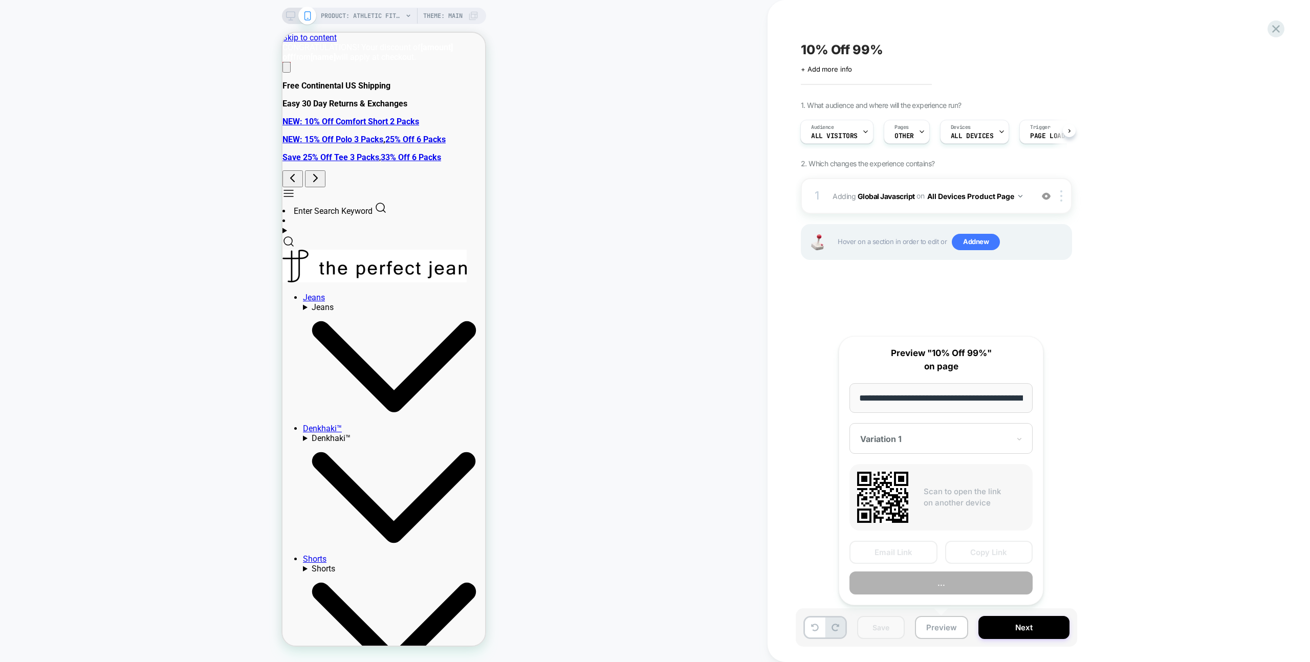
scroll to position [0, 179]
click at [926, 584] on button "Preview" at bounding box center [941, 583] width 183 height 23
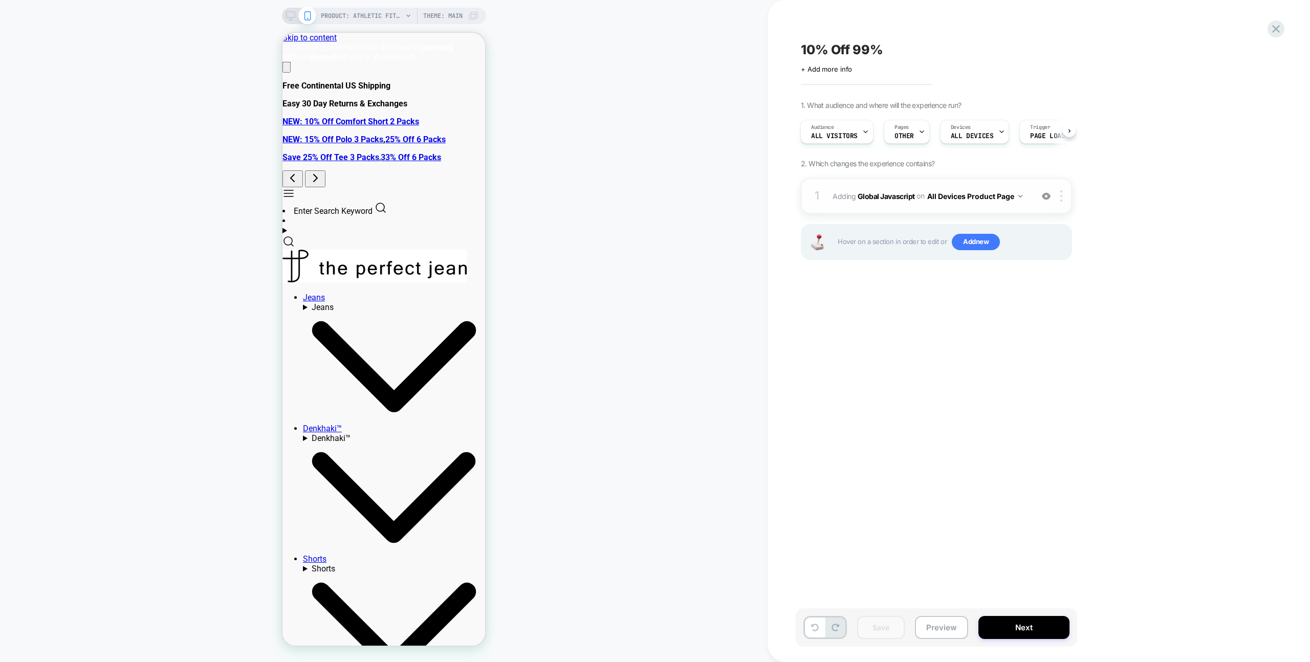
click at [982, 181] on div "1 Adding Global Javascript on All Devices Product Page Add Before Add After Tar…" at bounding box center [936, 196] width 271 height 36
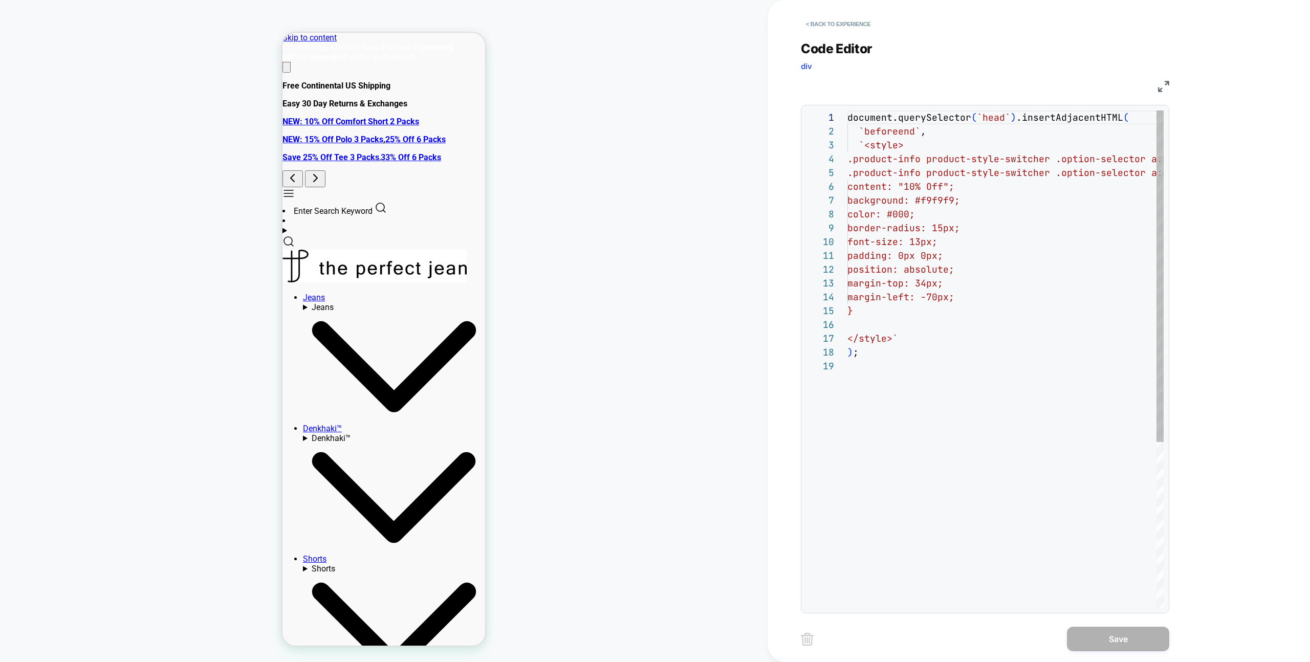
scroll to position [138, 0]
click at [842, 28] on button "< Back to experience" at bounding box center [838, 24] width 75 height 16
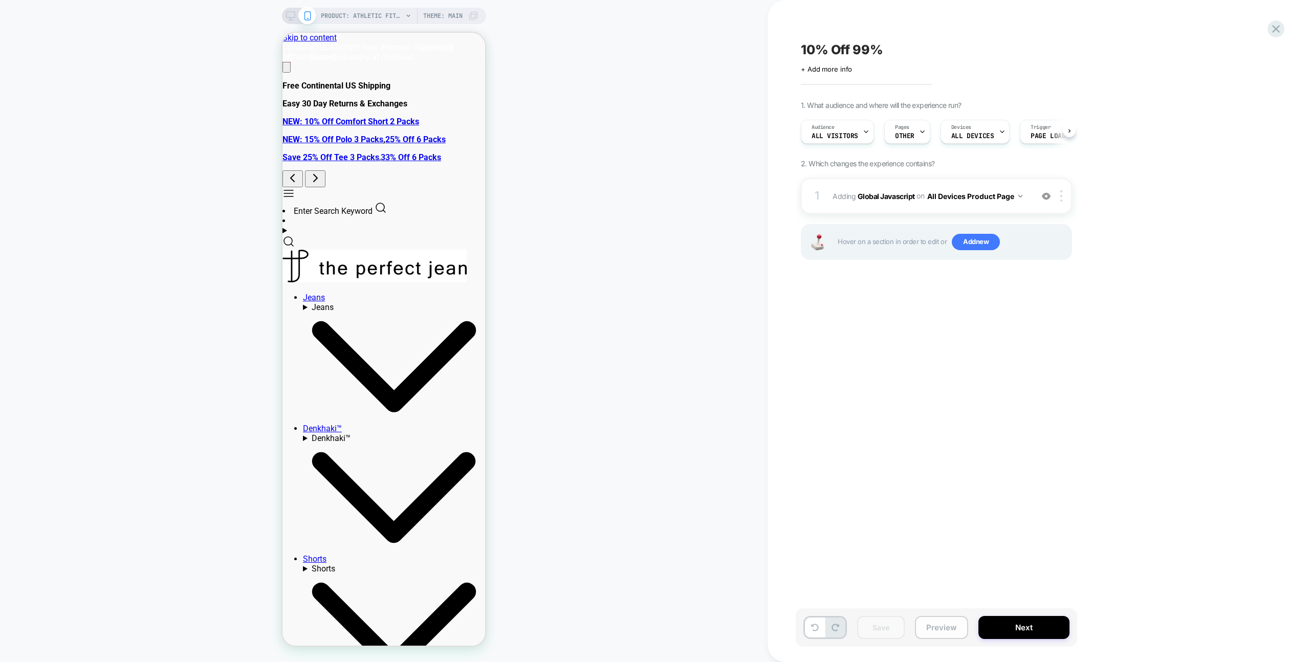
scroll to position [0, 1]
drag, startPoint x: 933, startPoint y: 627, endPoint x: 934, endPoint y: 621, distance: 5.7
click at [933, 627] on button "Preview" at bounding box center [941, 627] width 53 height 23
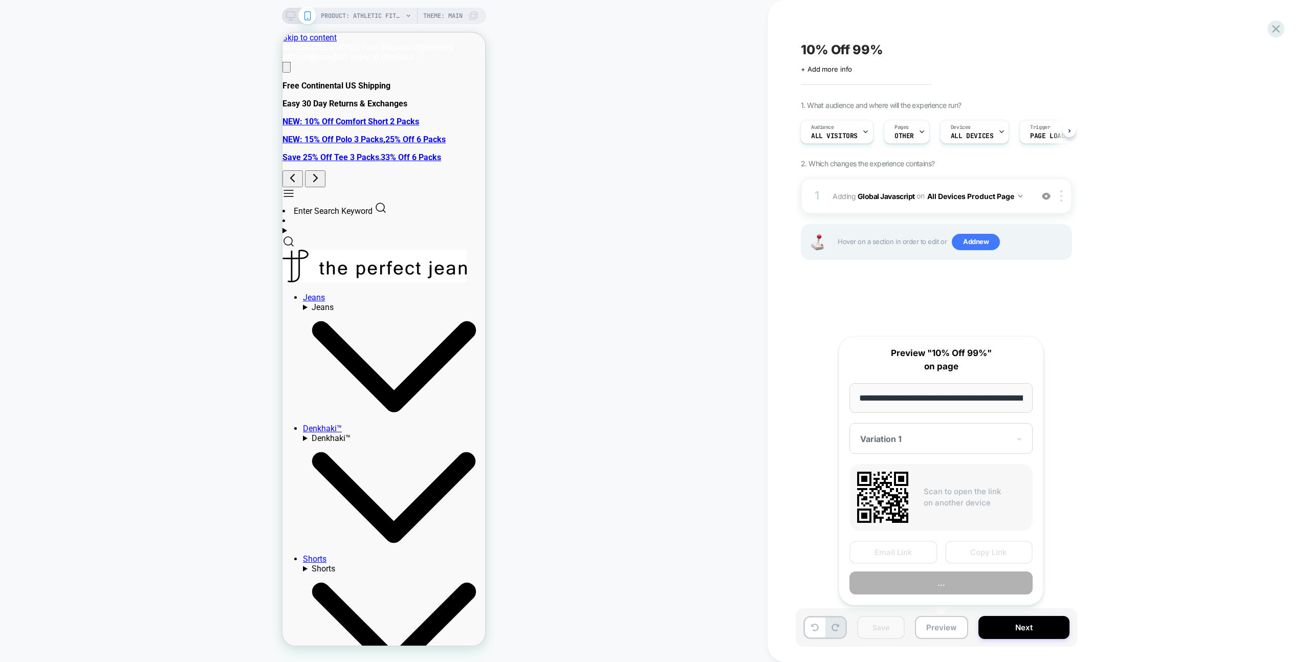
scroll to position [0, 179]
click at [937, 587] on button "Preview" at bounding box center [941, 583] width 183 height 23
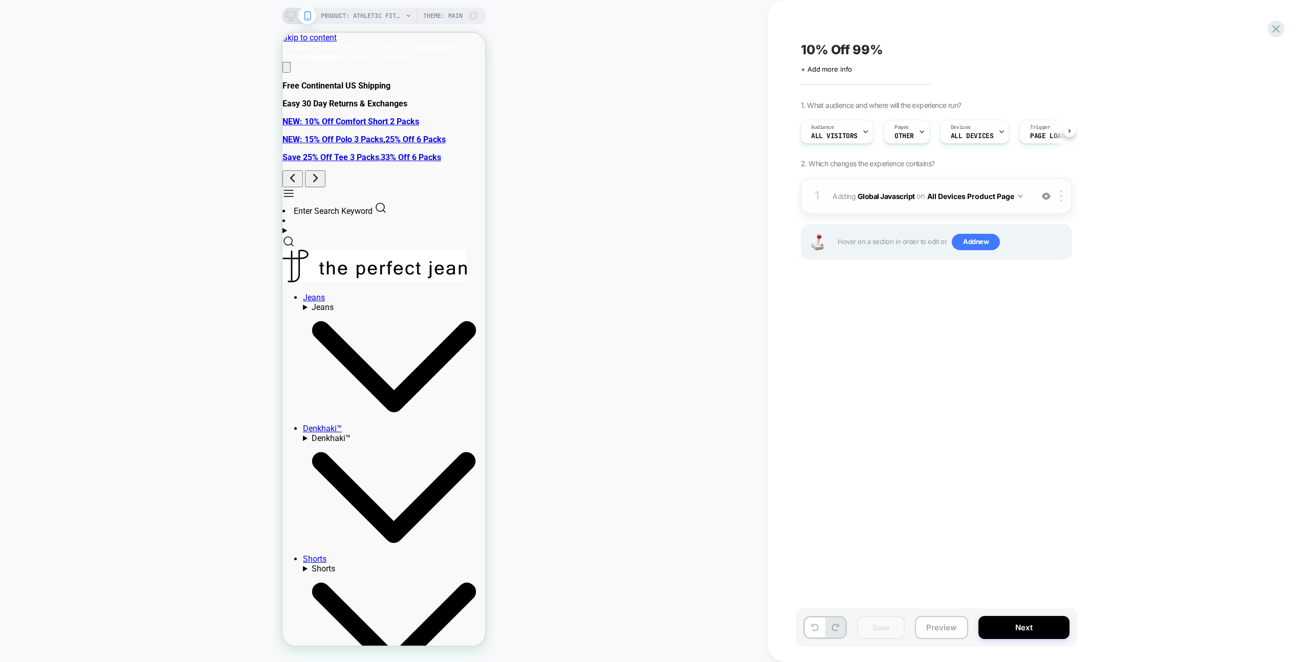
click at [914, 185] on div "1 Adding Global Javascript on All Devices Product Page Add Before Add After Tar…" at bounding box center [936, 196] width 271 height 36
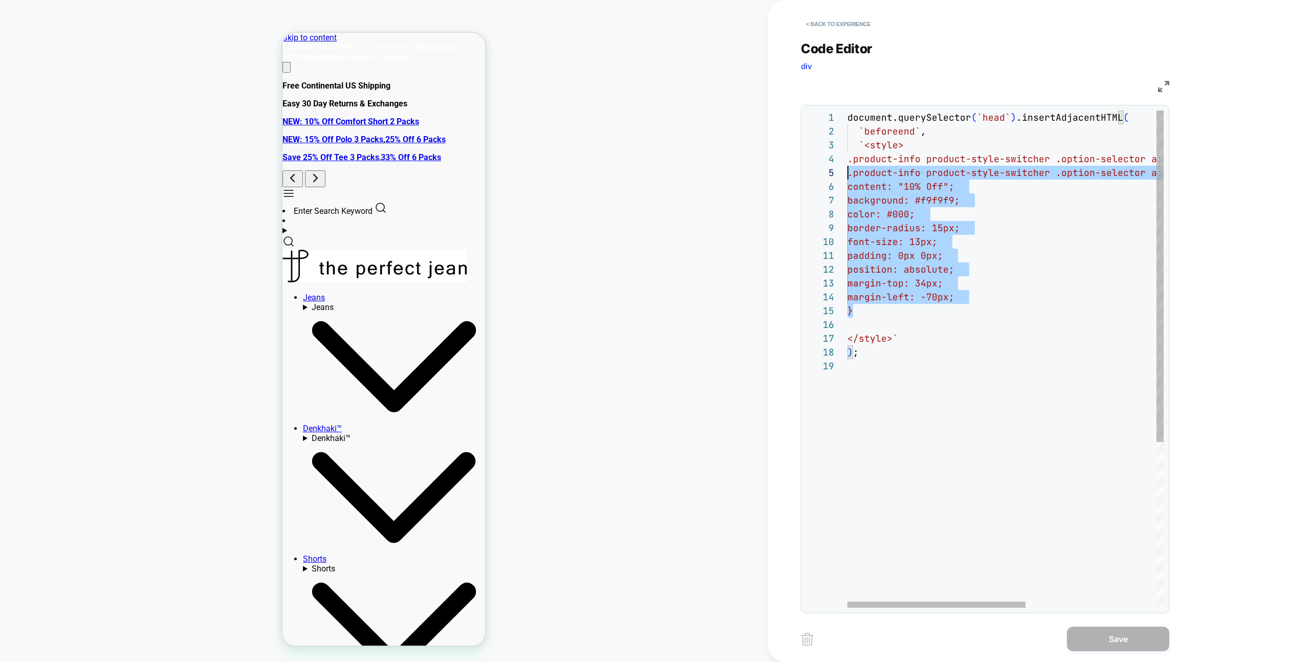
scroll to position [41, 0]
drag, startPoint x: 928, startPoint y: 308, endPoint x: 811, endPoint y: 159, distance: 189.2
click at [848, 159] on div "document.querySelector ( `head` ) .insertAdjacentHTML ( `beforeend` , `<style> …" at bounding box center [1122, 484] width 549 height 746
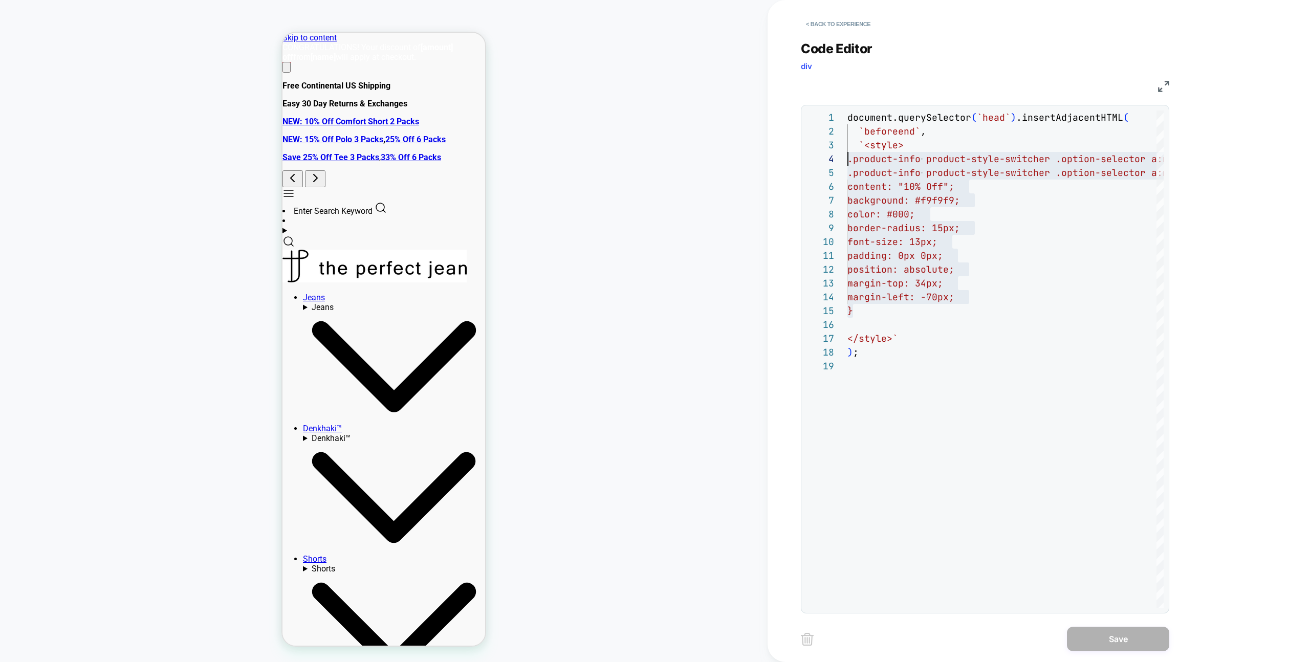
click at [1027, 238] on div "document.querySelector ( `head` ) .insertAdjacentHTML ( `beforeend` , `<style> …" at bounding box center [1122, 484] width 549 height 746
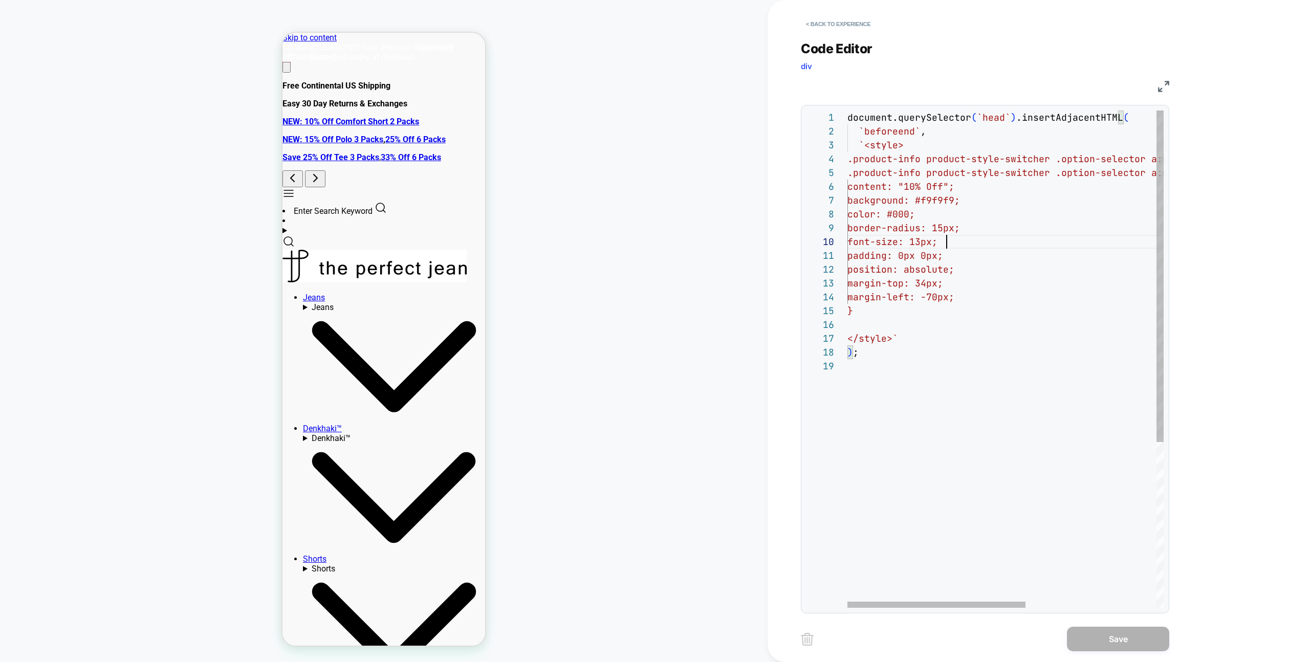
scroll to position [0, 0]
type textarea "**********"
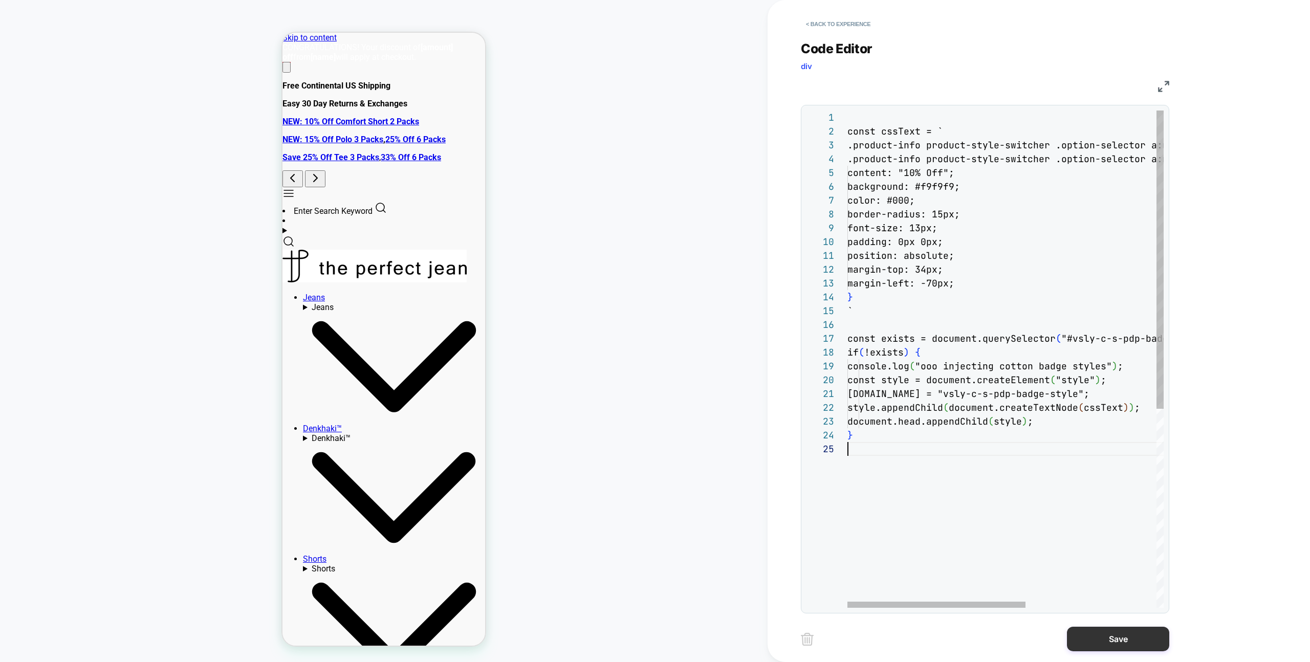
scroll to position [55, 0]
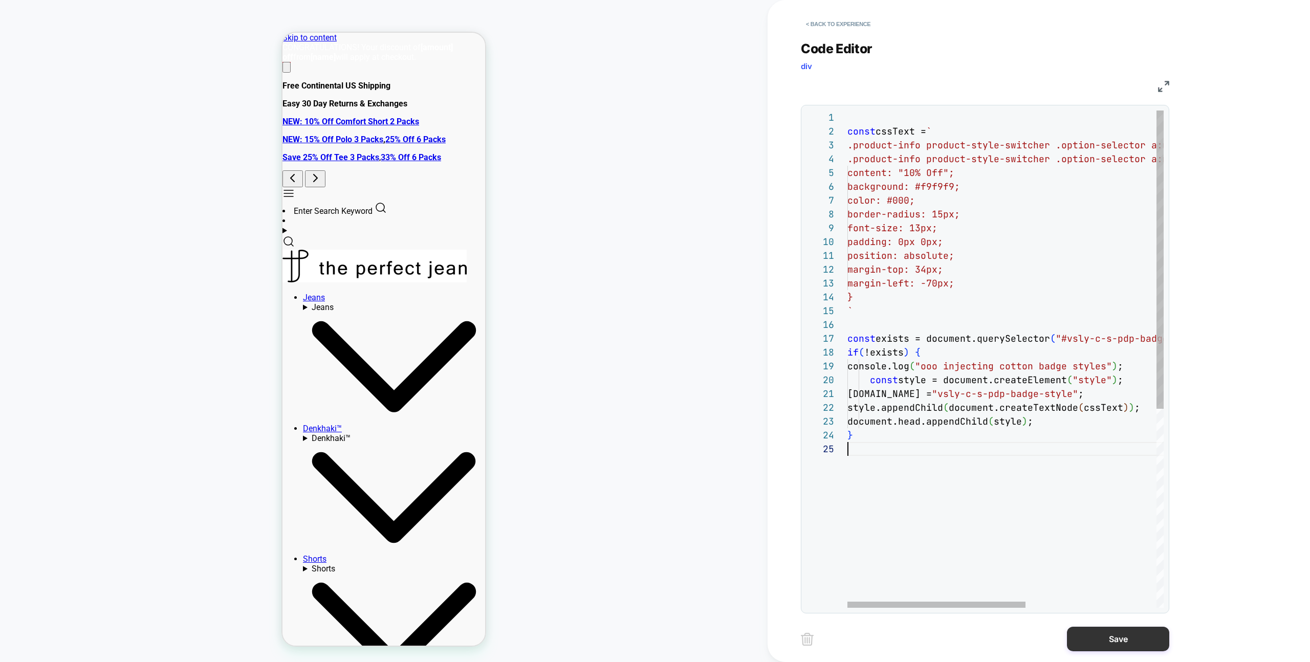
click at [1089, 639] on button "Save" at bounding box center [1118, 639] width 102 height 25
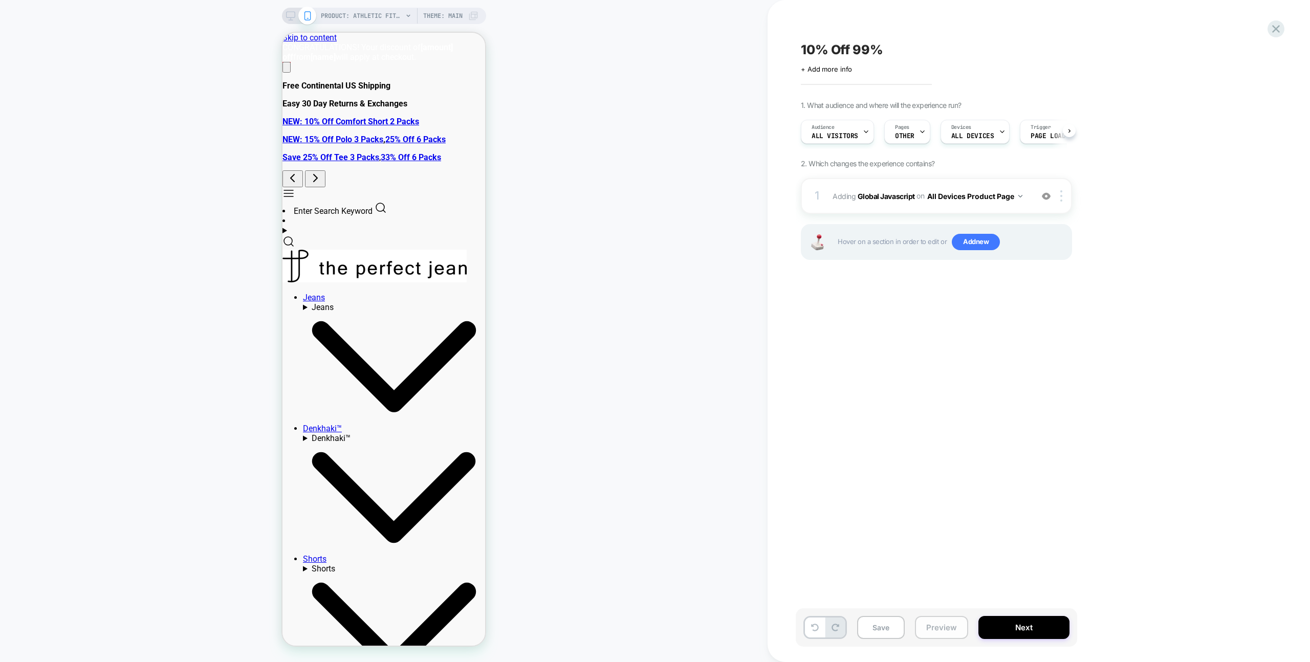
click at [938, 631] on button "Preview" at bounding box center [941, 627] width 53 height 23
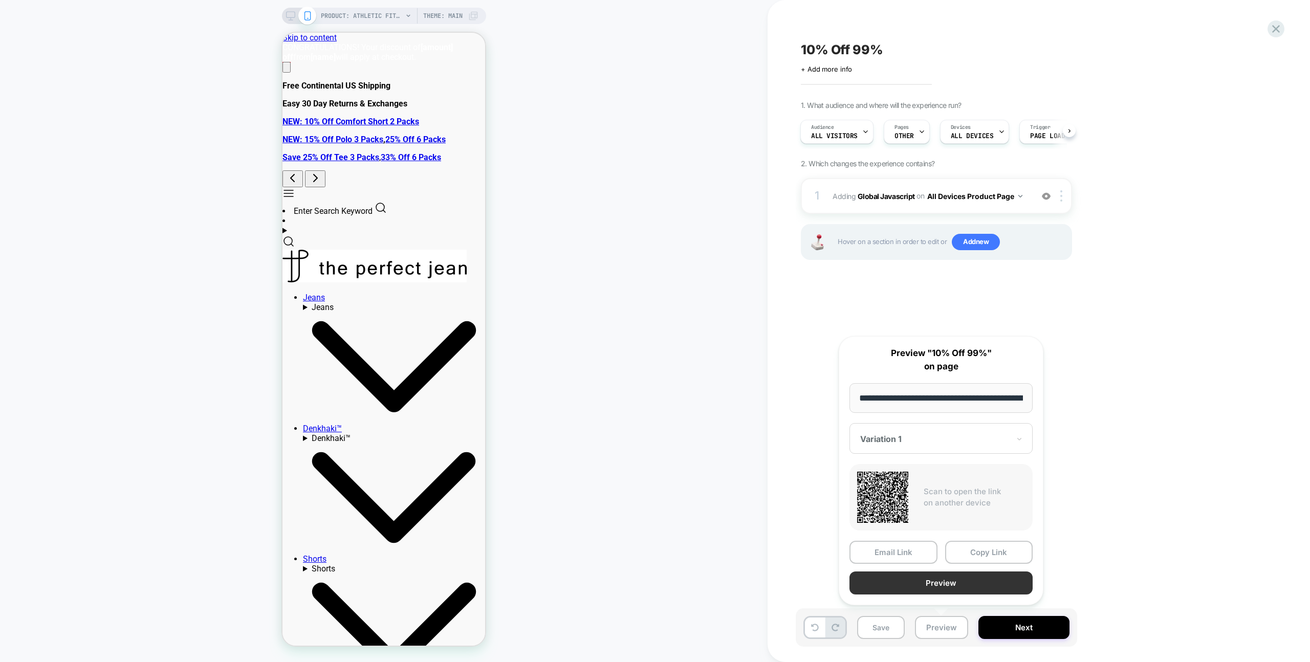
scroll to position [0, 179]
click at [939, 594] on button "Preview" at bounding box center [941, 583] width 183 height 23
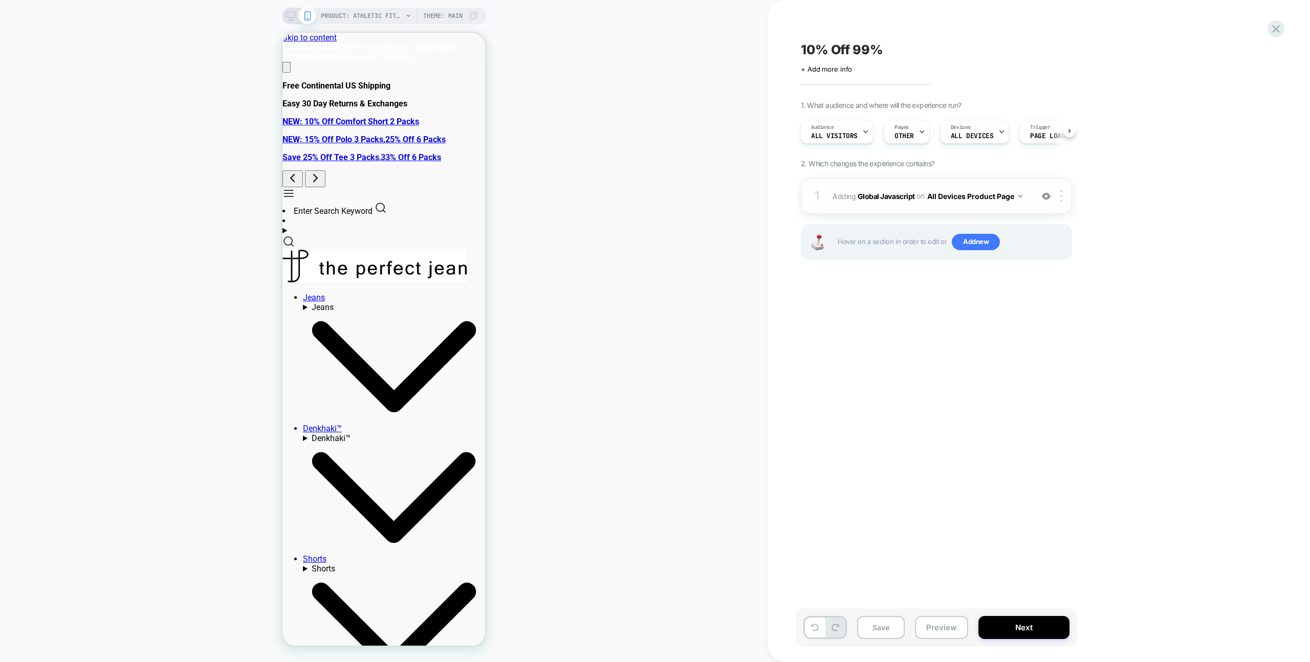
click at [957, 182] on div "1 Adding Global Javascript on All Devices Product Page Add Before Add After Tar…" at bounding box center [936, 196] width 271 height 36
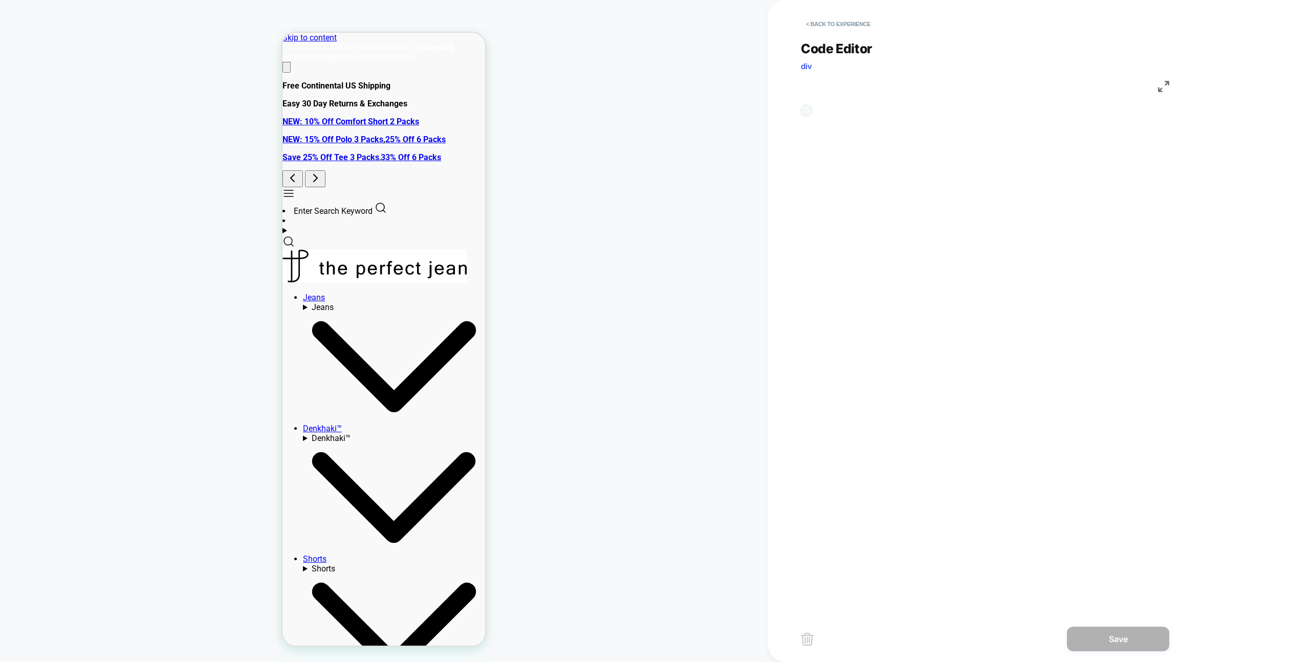
scroll to position [138, 0]
click at [994, 179] on div "const cssText = `" at bounding box center [1006, 277] width 316 height 332
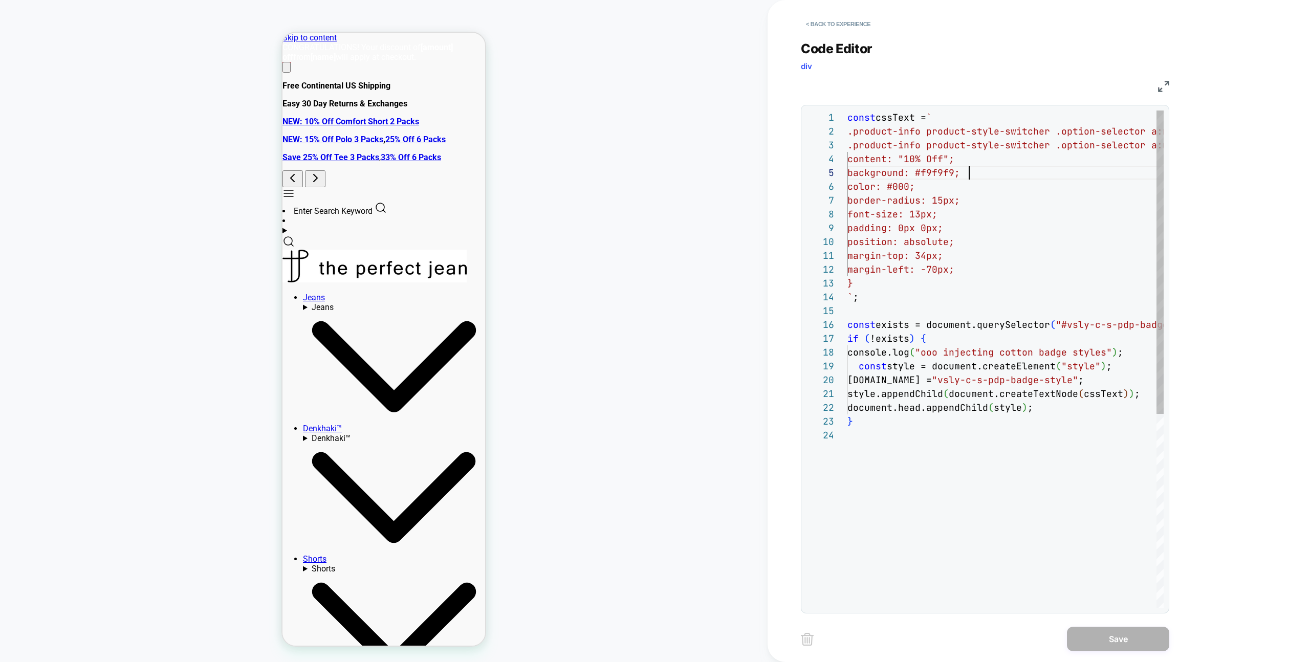
scroll to position [0, 0]
type textarea "**********"
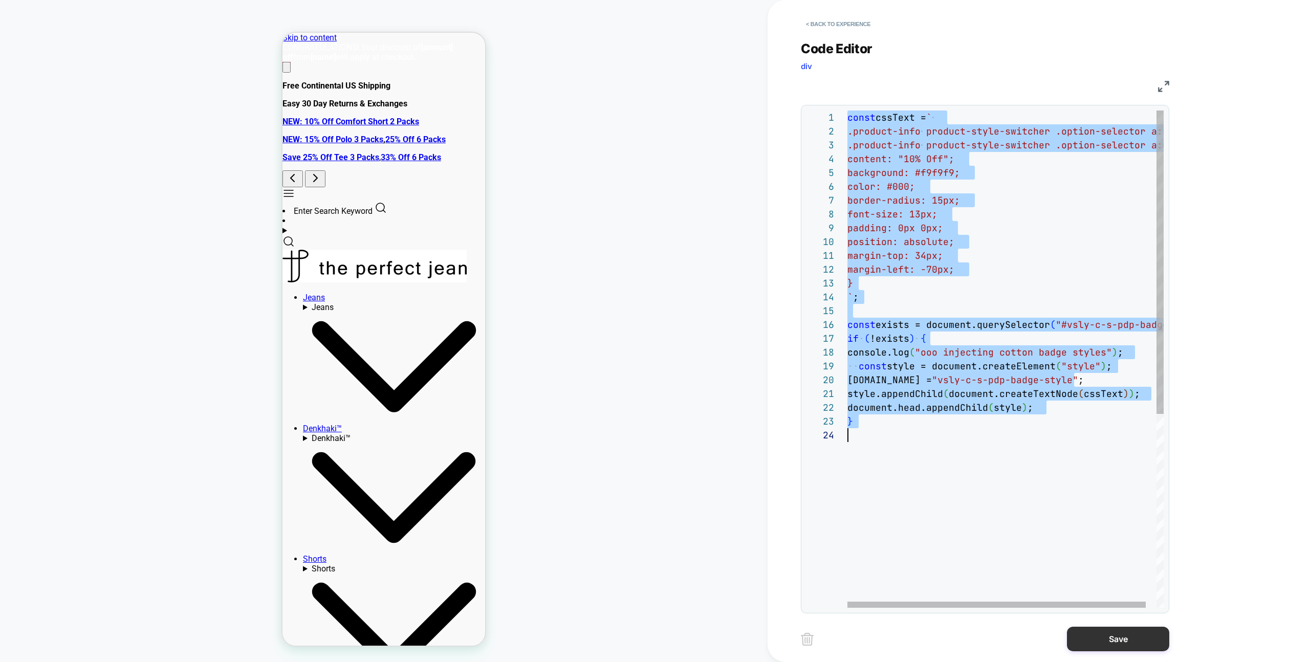
scroll to position [55, 0]
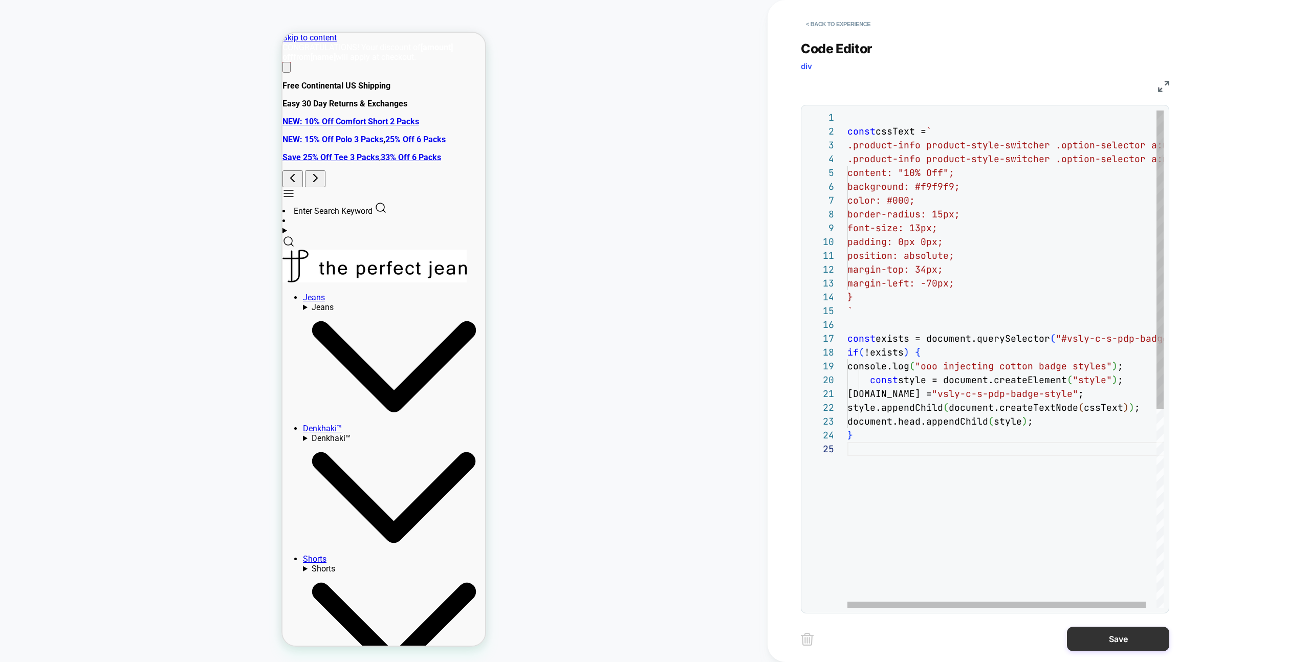
click at [1127, 638] on button "Save" at bounding box center [1118, 639] width 102 height 25
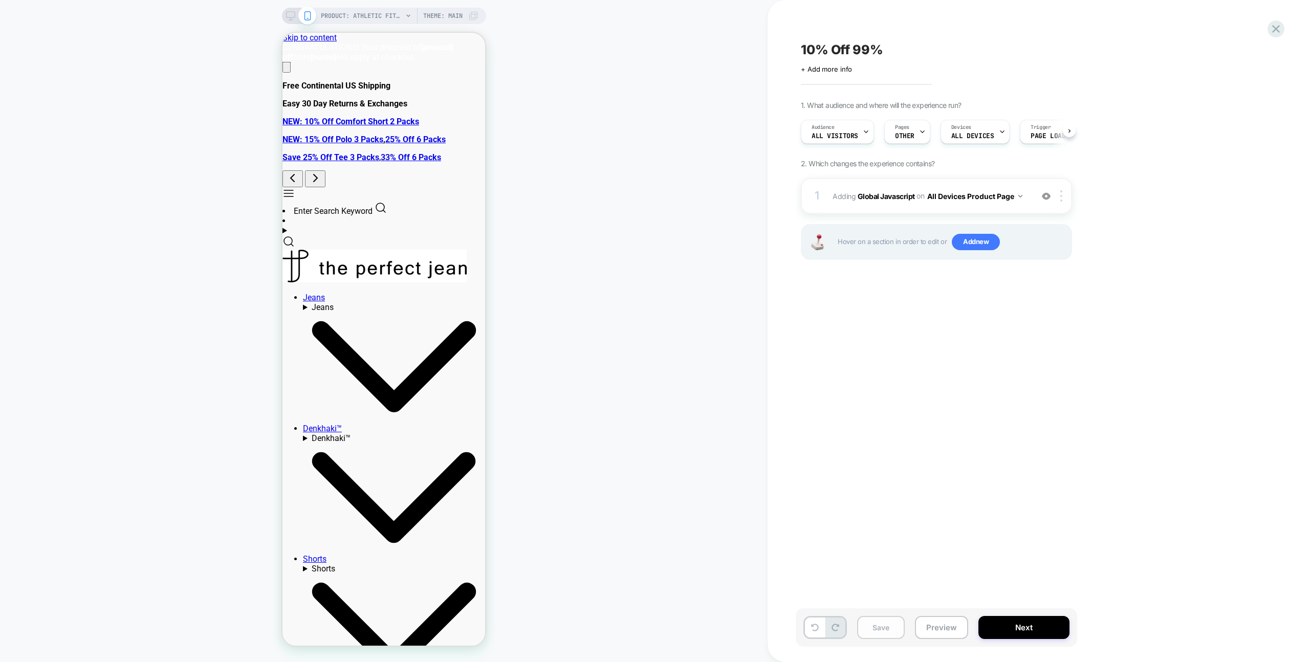
scroll to position [0, 1]
click at [896, 635] on button "Save" at bounding box center [881, 627] width 48 height 23
